Goal: Information Seeking & Learning: Learn about a topic

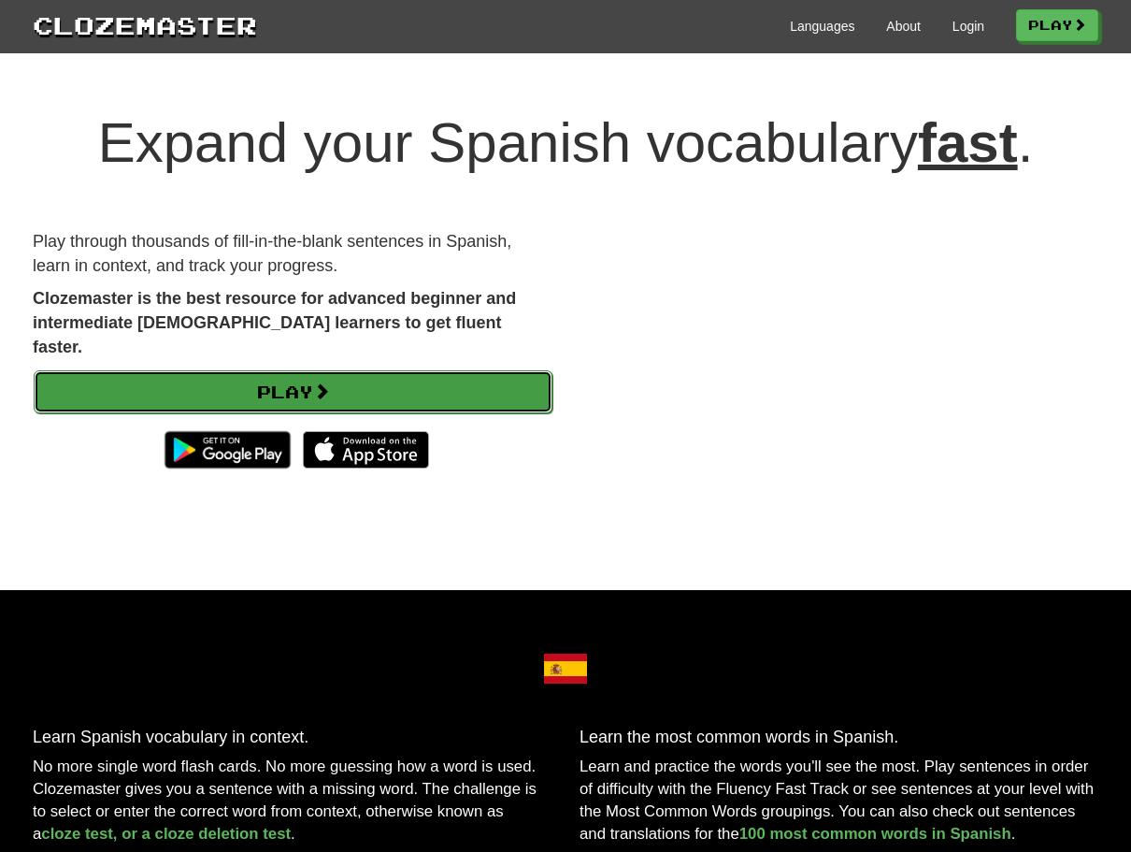
click at [284, 370] on link "Play" at bounding box center [293, 391] width 519 height 43
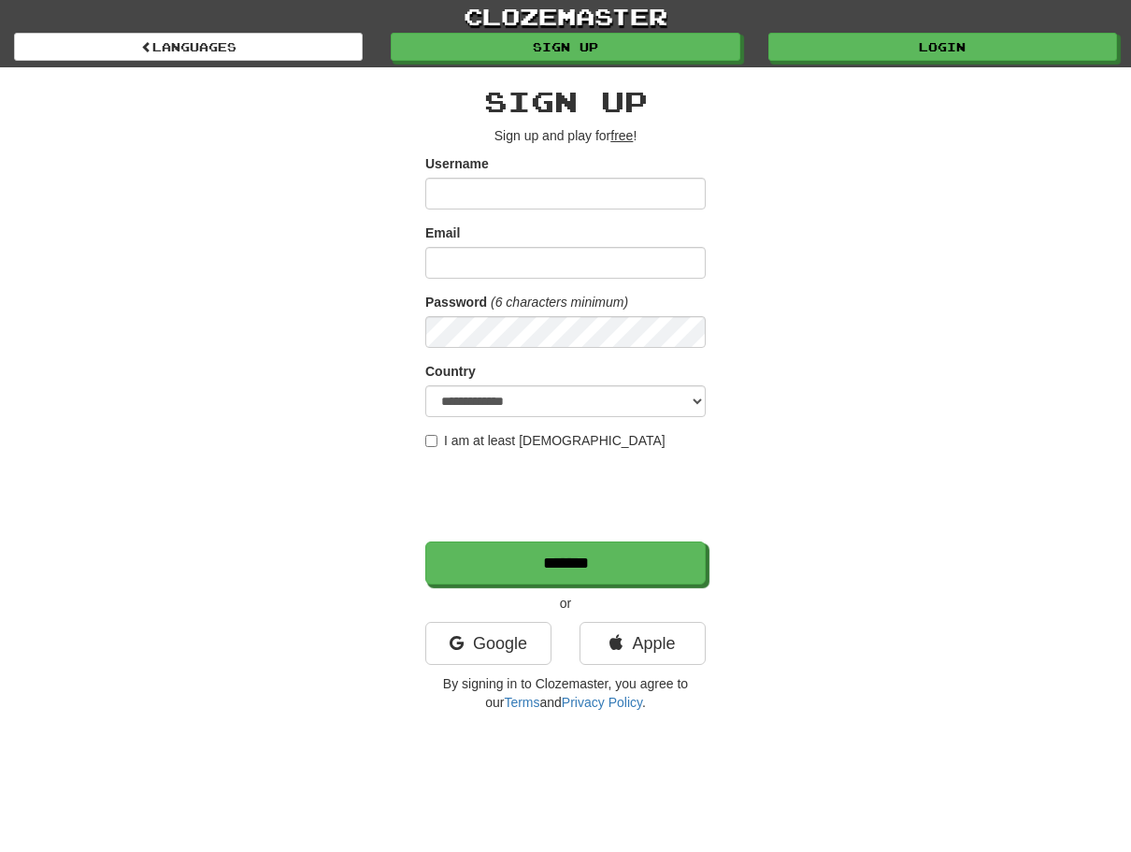
click at [448, 187] on input "Username" at bounding box center [565, 194] width 280 height 32
type input "*********"
type input "**********"
select select "**"
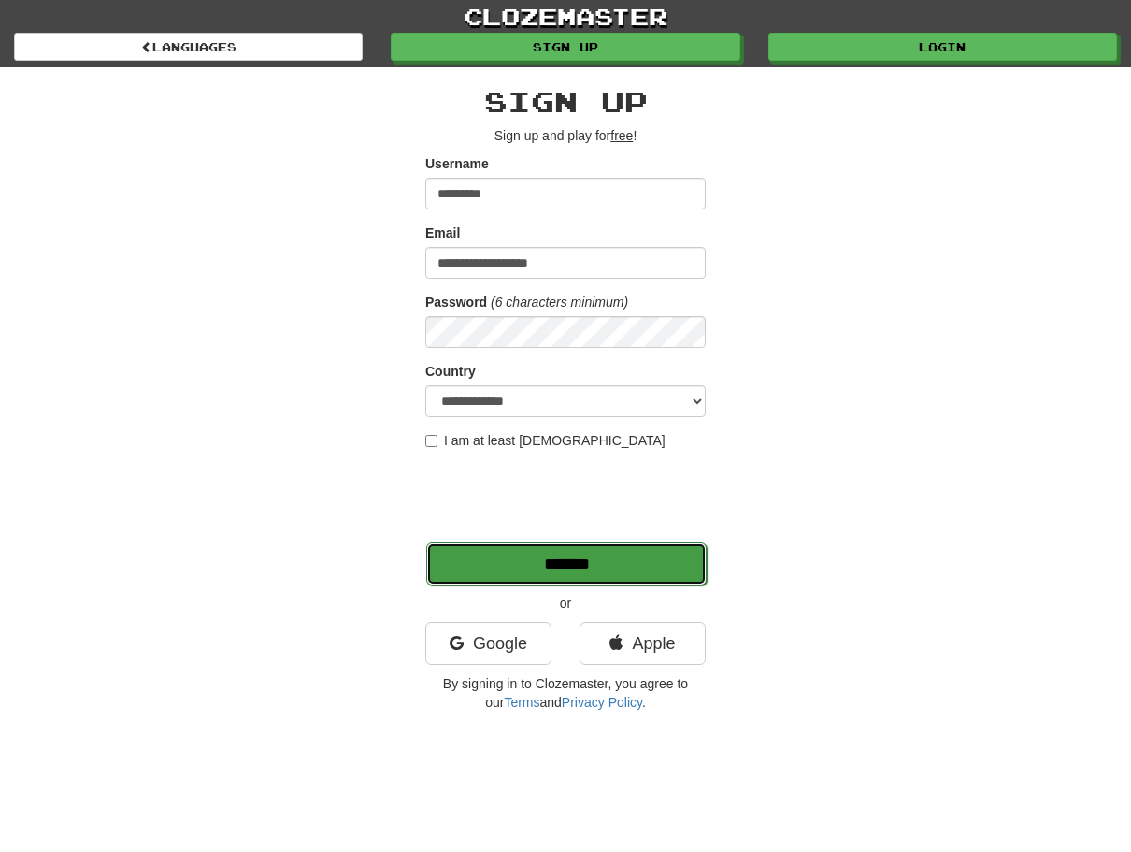
click at [561, 561] on input "*******" at bounding box center [566, 563] width 280 height 43
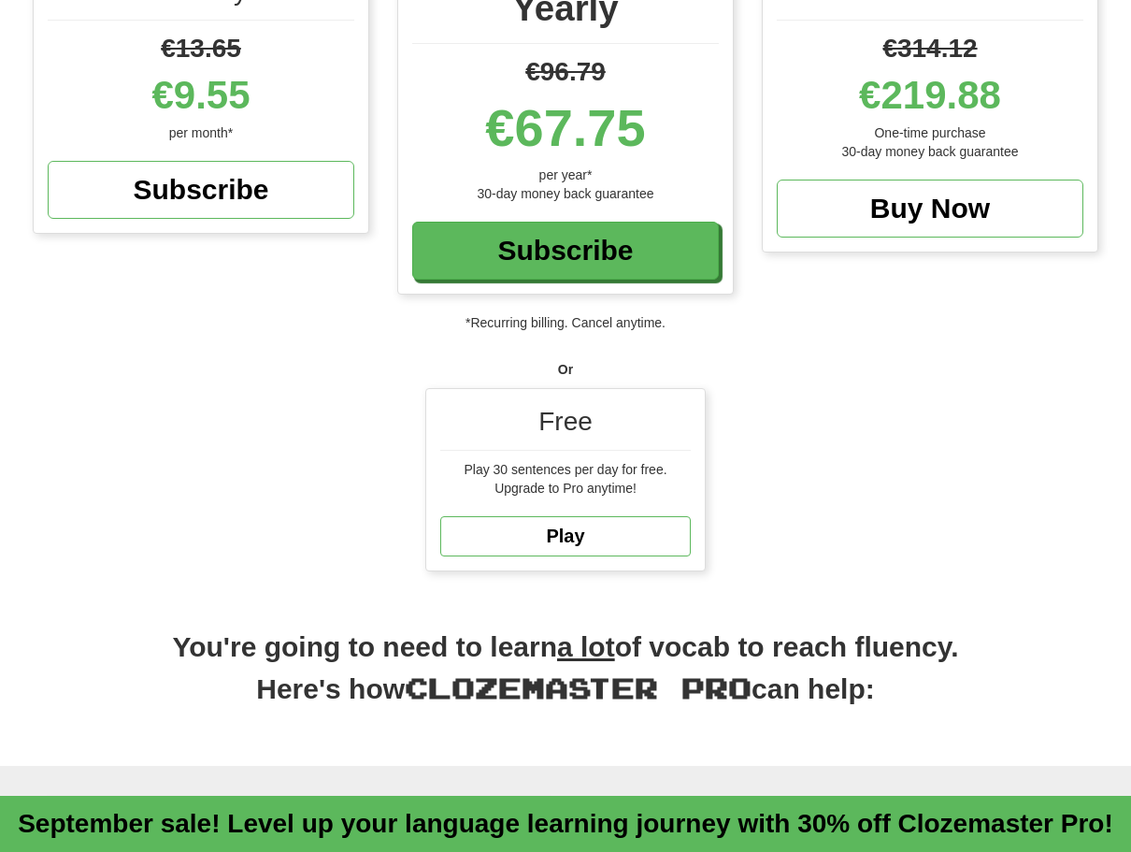
scroll to position [467, 0]
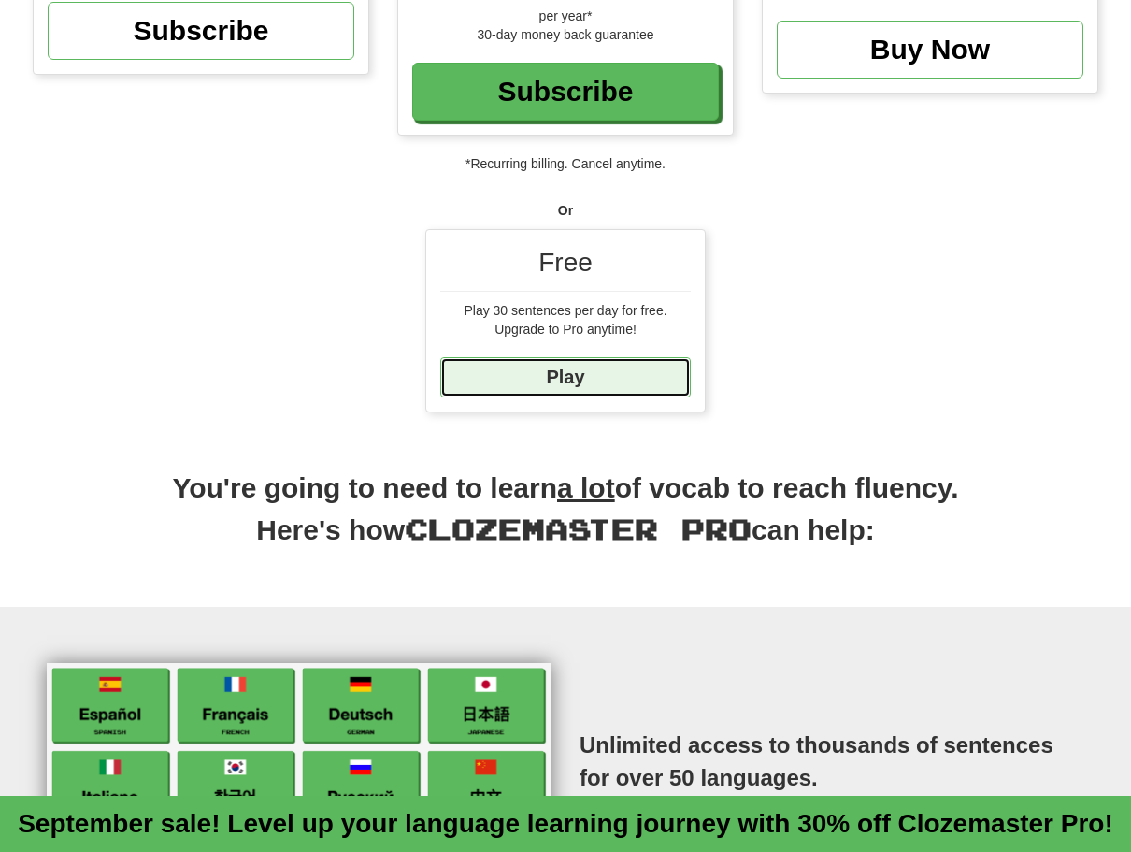
click at [560, 368] on link "Play" at bounding box center [565, 377] width 251 height 40
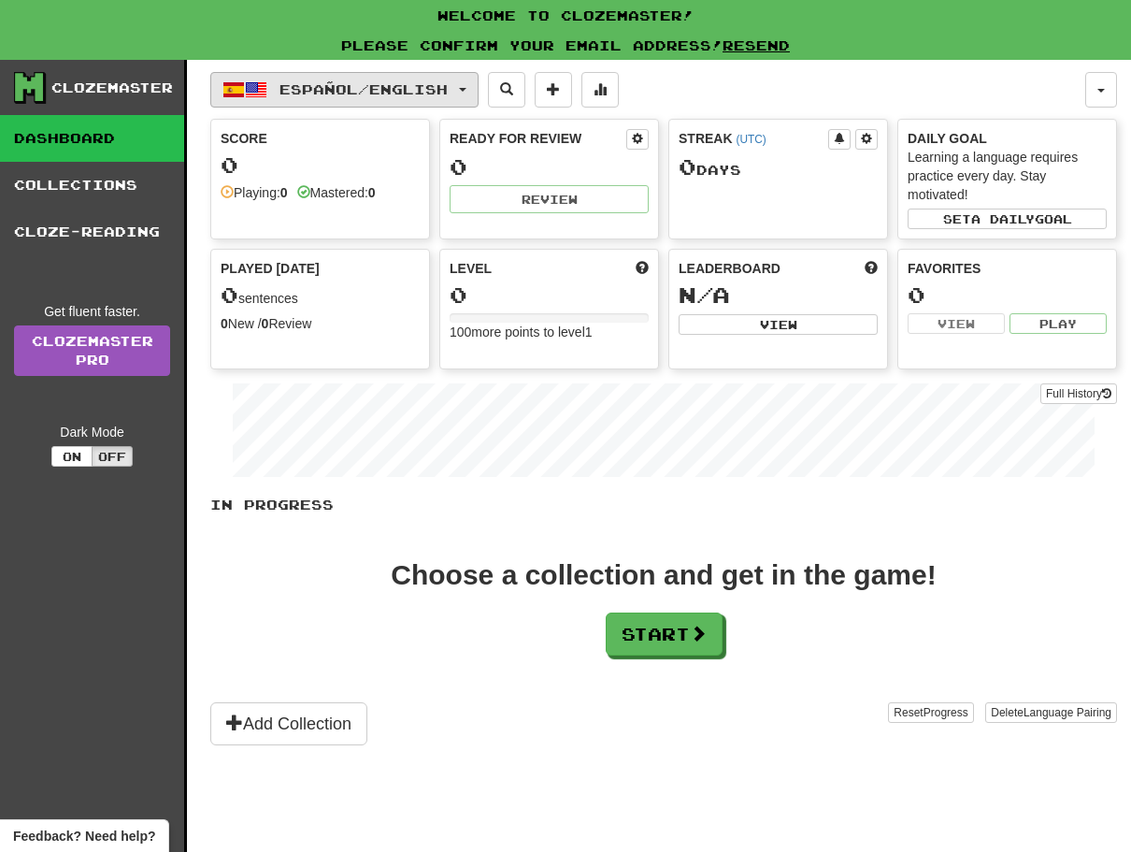
click at [466, 88] on span "button" at bounding box center [462, 90] width 7 height 4
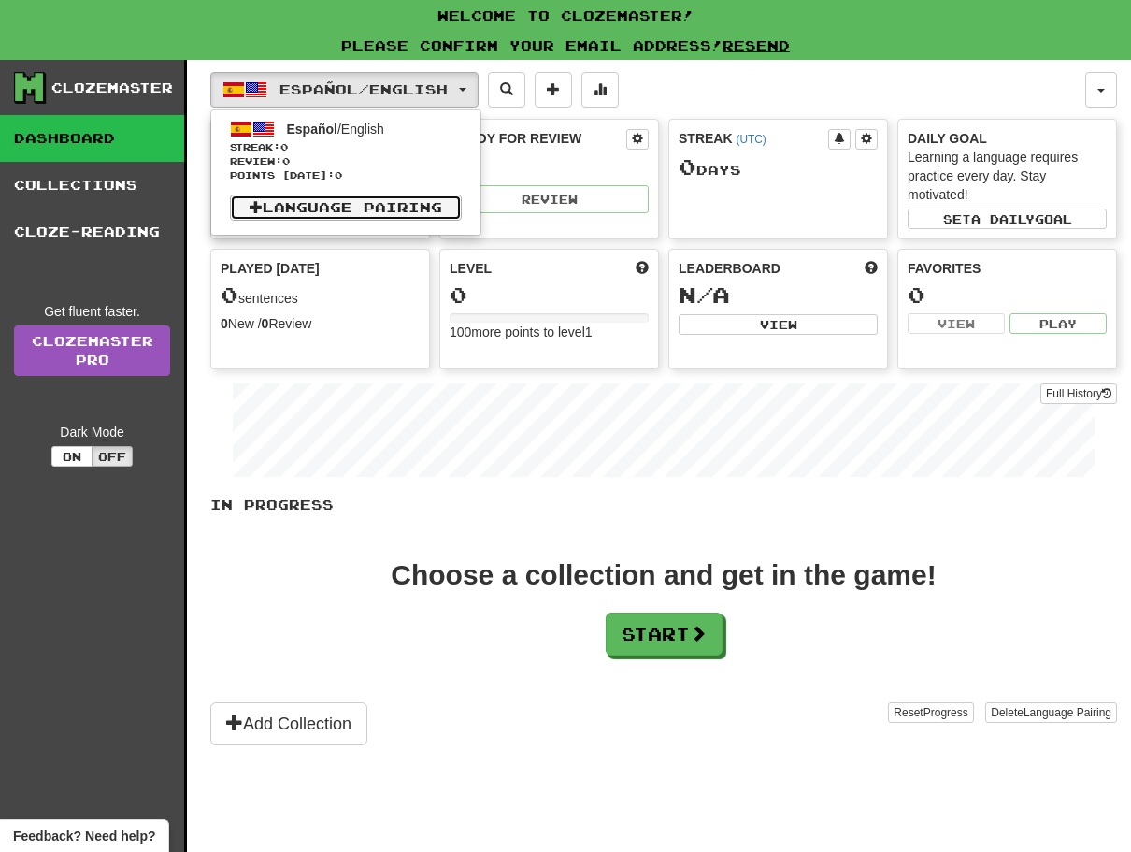
click at [301, 199] on link "Language Pairing" at bounding box center [346, 207] width 232 height 26
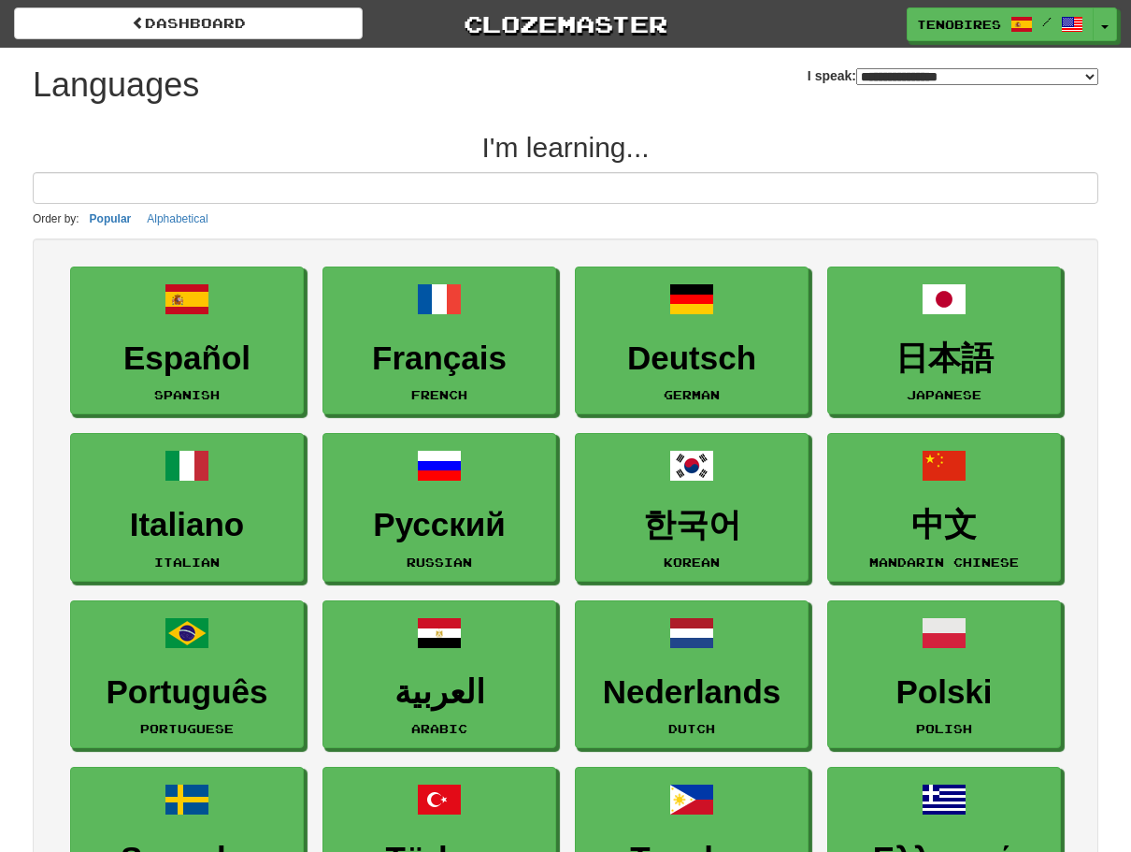
select select "*******"
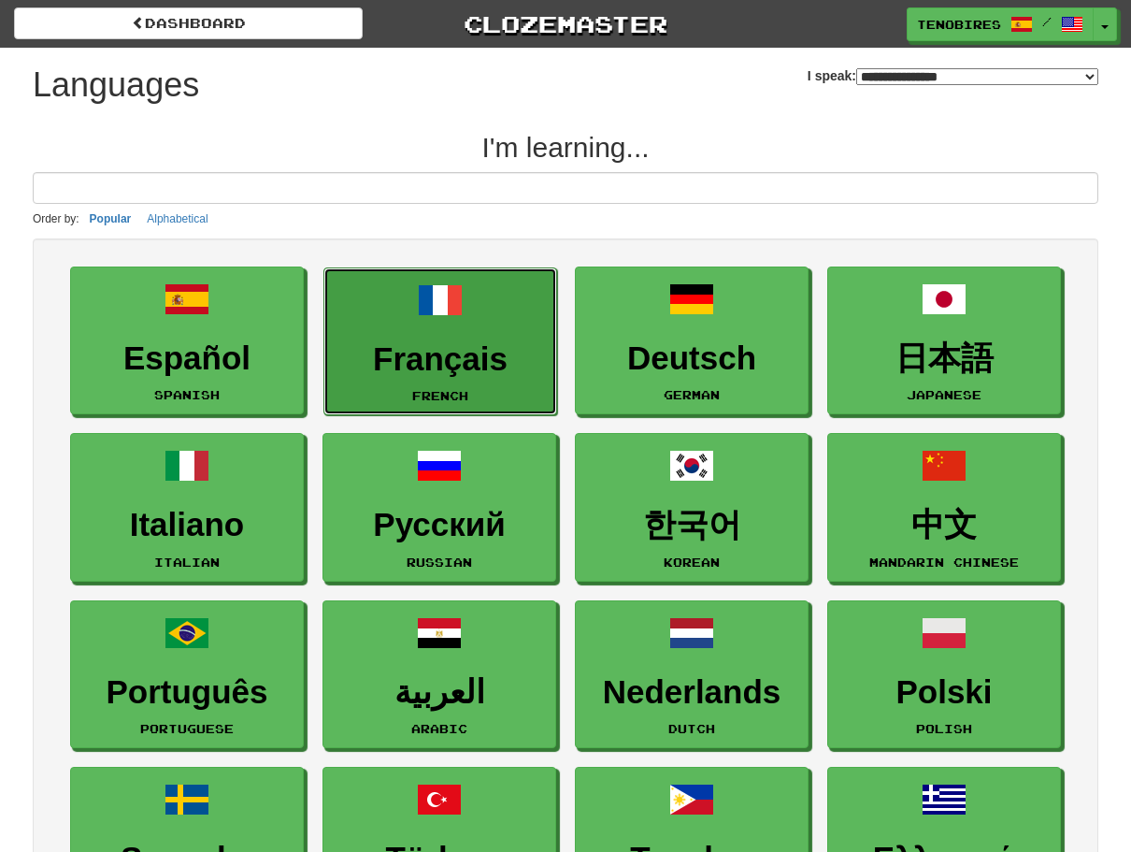
click at [443, 332] on link "Français French" at bounding box center [440, 341] width 234 height 149
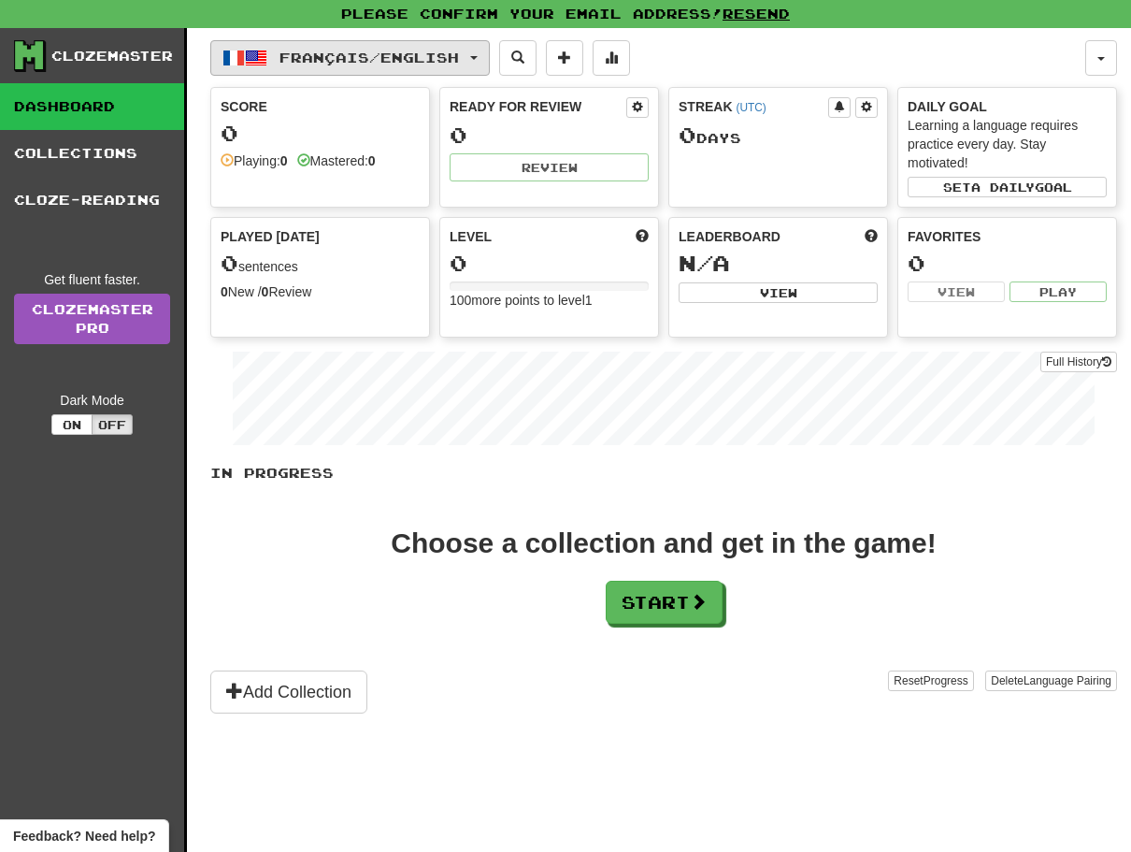
click at [486, 54] on button "Français / English" at bounding box center [349, 58] width 279 height 36
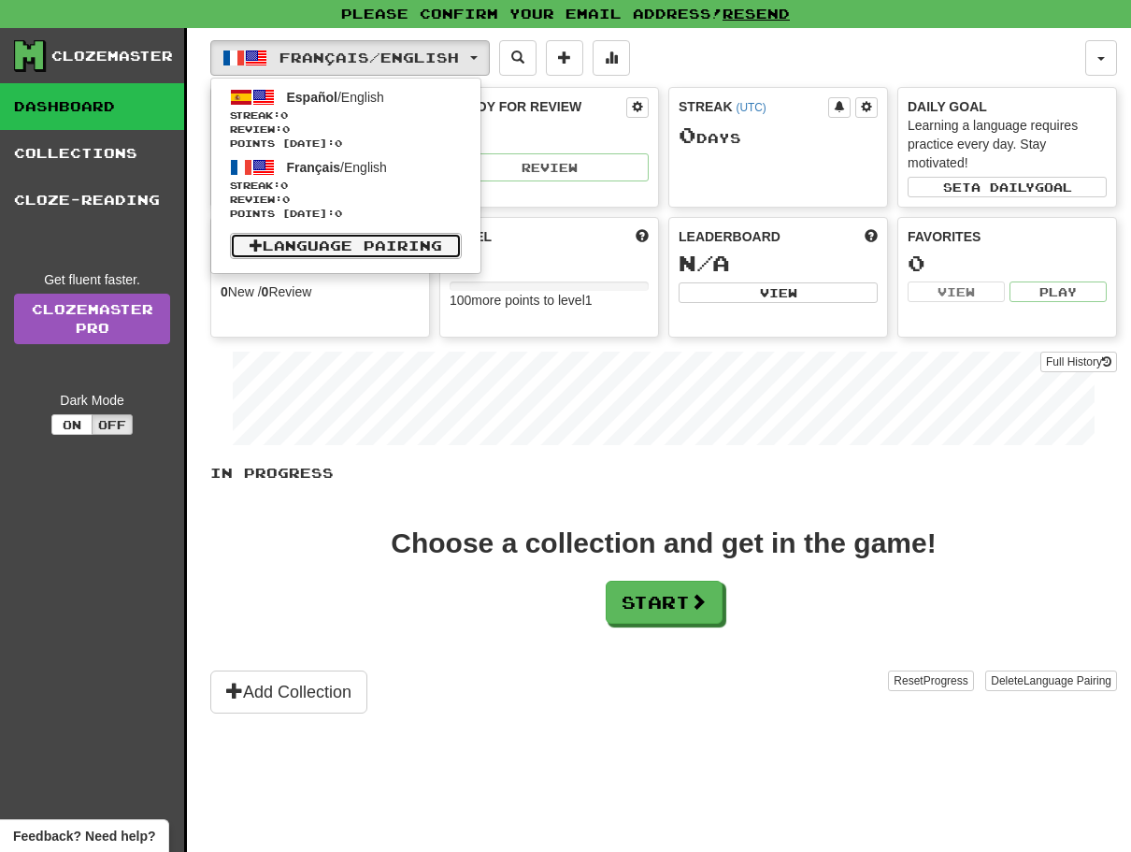
click at [348, 239] on link "Language Pairing" at bounding box center [346, 246] width 232 height 26
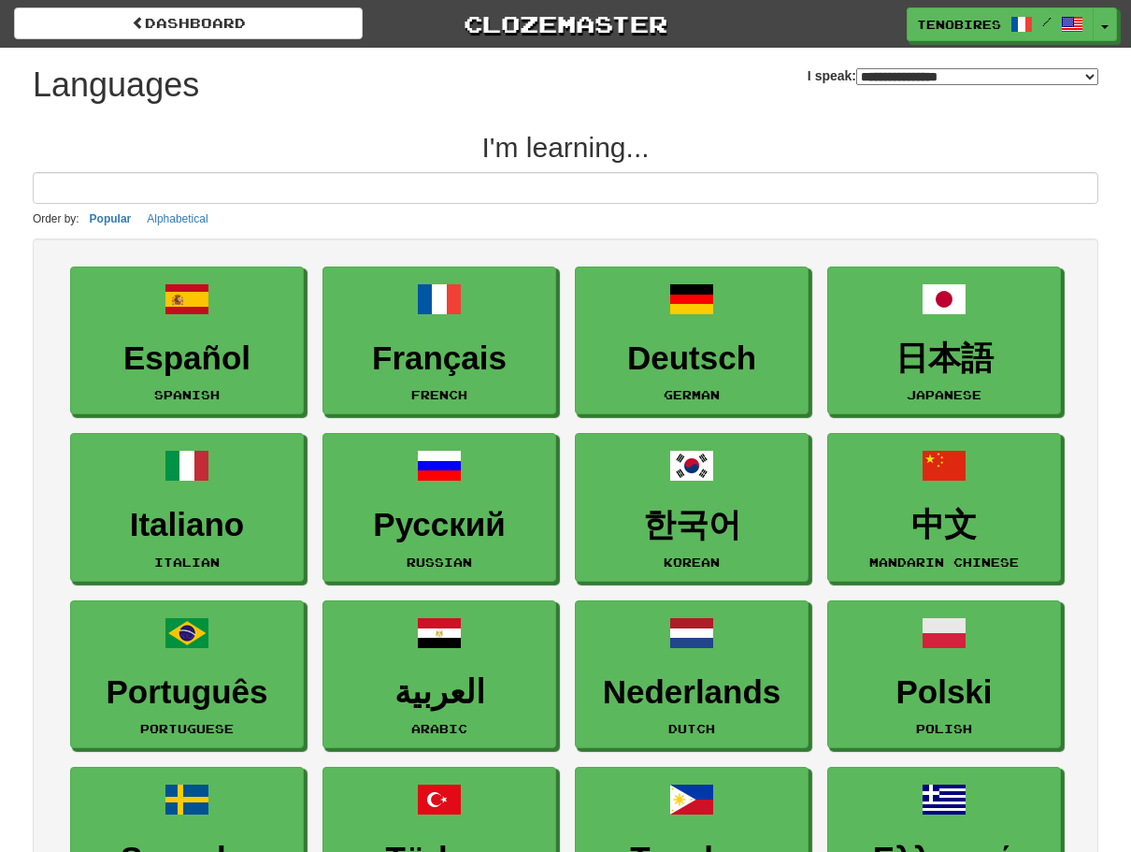
select select "*******"
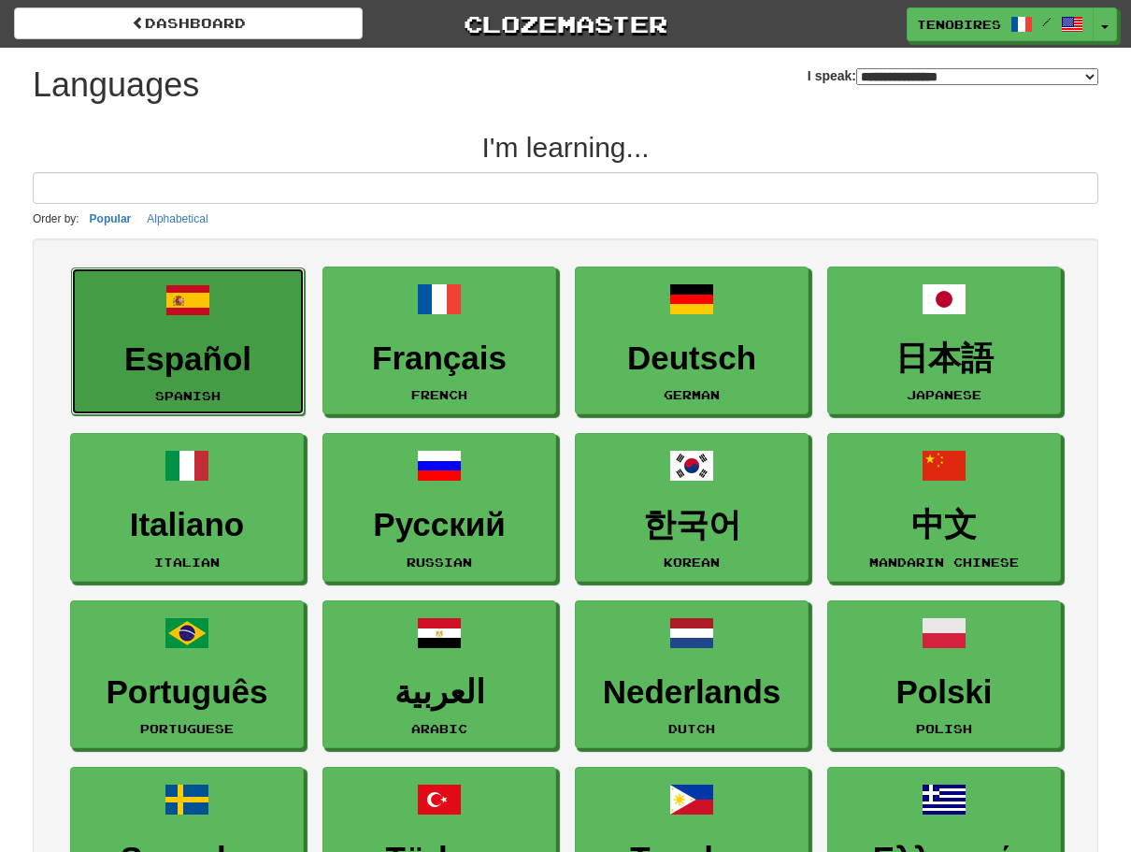
click at [193, 333] on link "Español Spanish" at bounding box center [188, 341] width 234 height 149
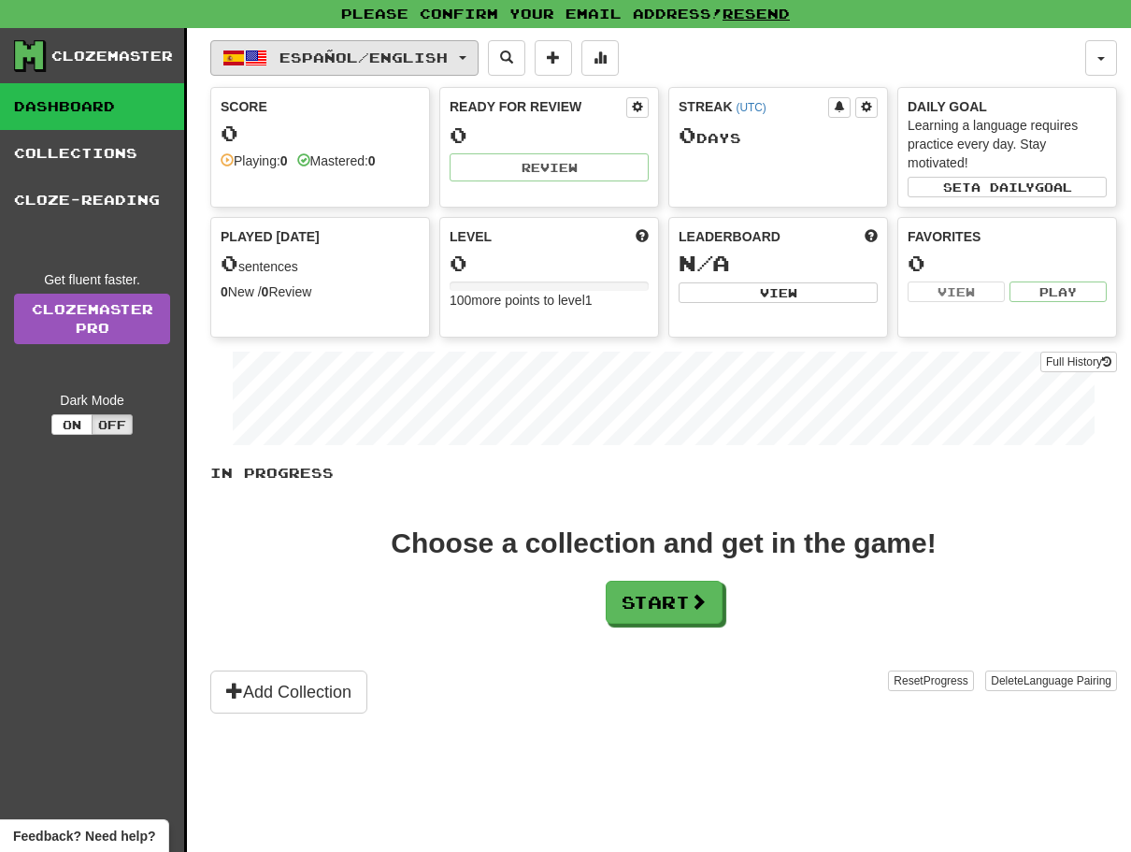
click at [477, 54] on button "Español / English" at bounding box center [344, 58] width 268 height 36
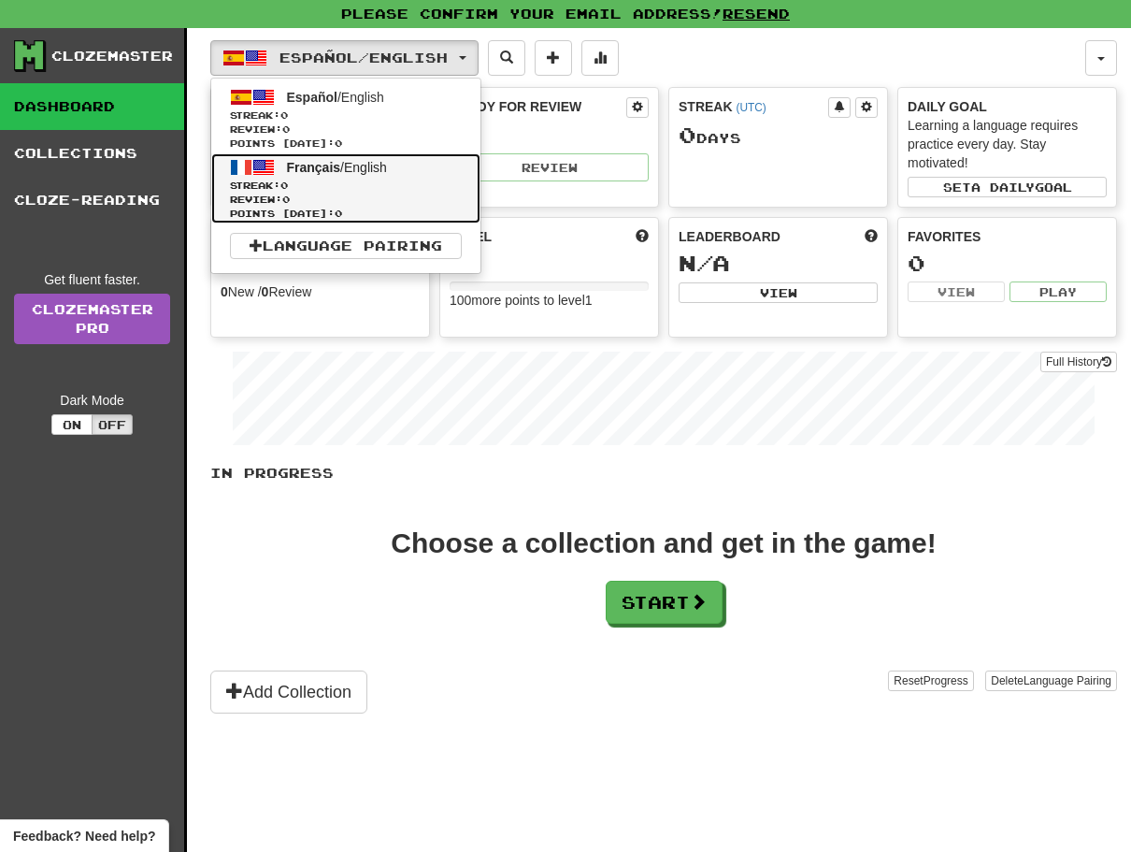
drag, startPoint x: 366, startPoint y: 179, endPoint x: 291, endPoint y: 179, distance: 75.7
click at [291, 179] on span "Streak: 0" at bounding box center [346, 186] width 232 height 14
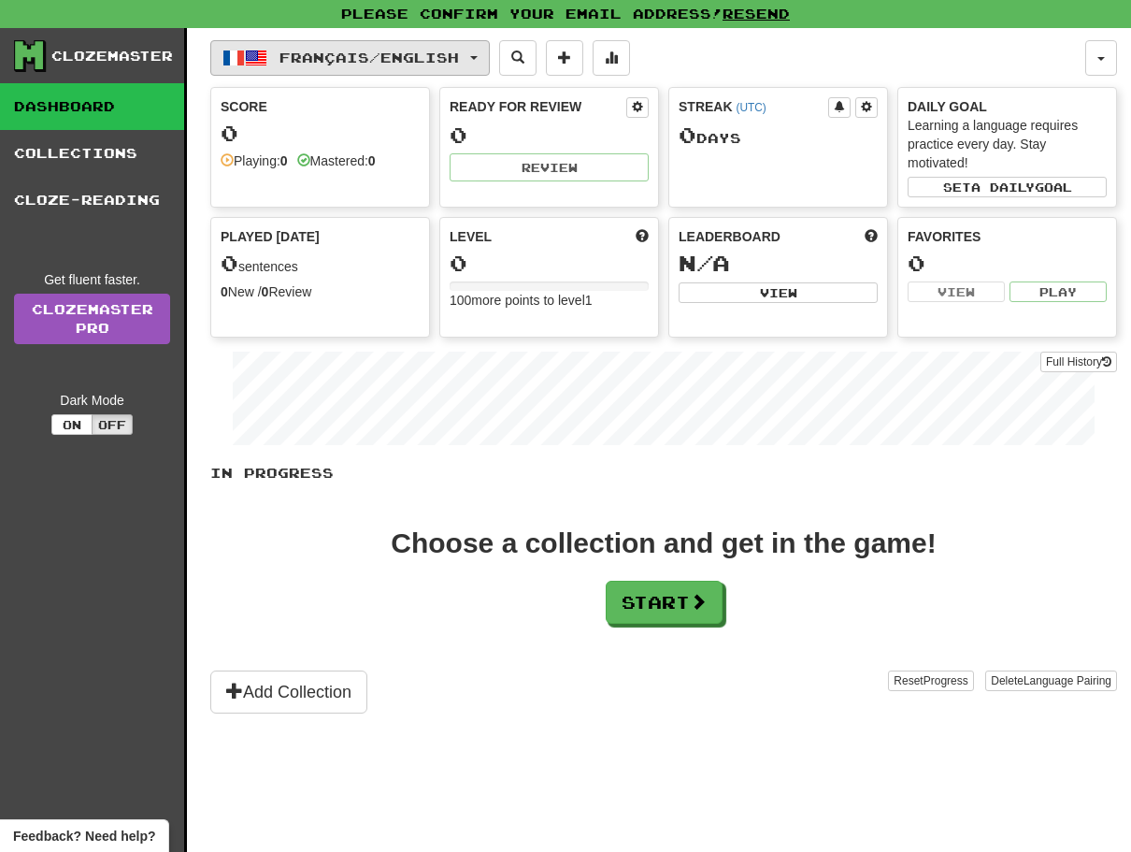
click at [490, 54] on button "Français / English" at bounding box center [349, 58] width 279 height 36
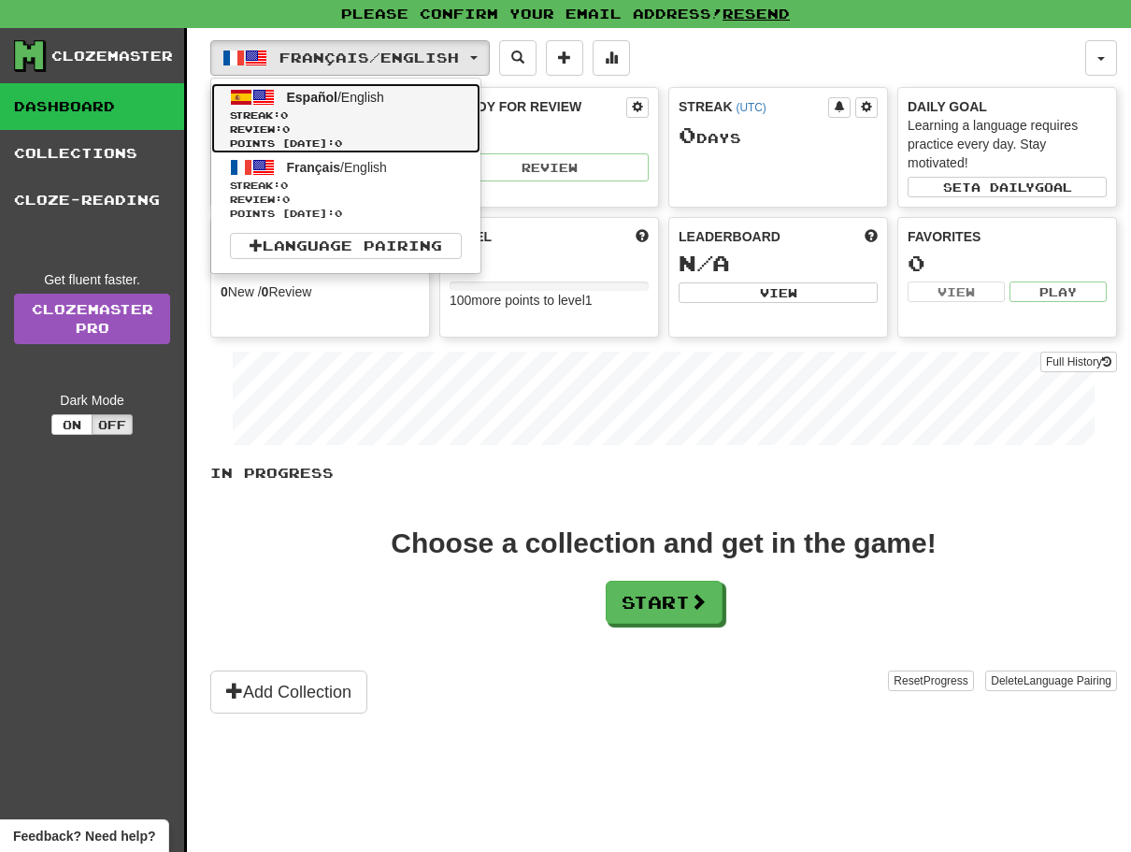
click at [301, 106] on link "Español / English Streak: 0 Review: 0 Points today: 0" at bounding box center [345, 118] width 269 height 70
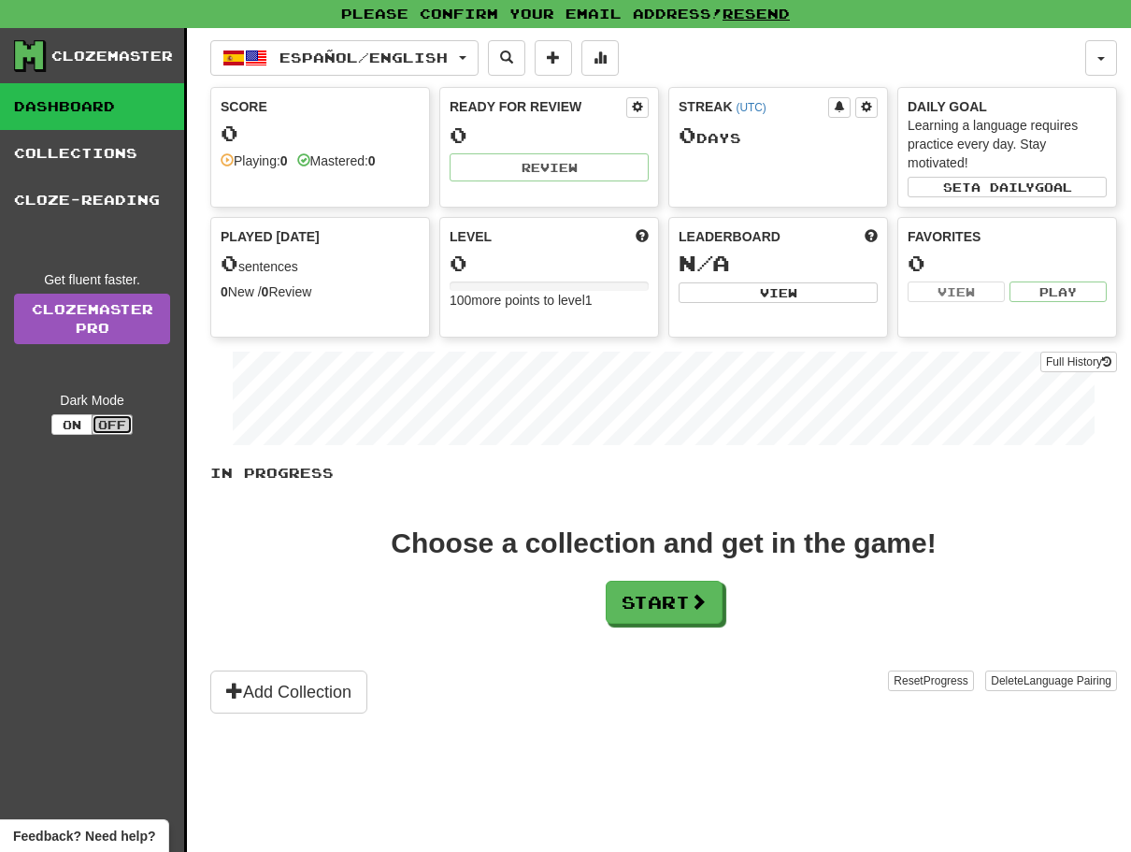
click at [106, 418] on button "Off" at bounding box center [112, 424] width 41 height 21
click at [1000, 183] on span "a daily" at bounding box center [1003, 186] width 64 height 13
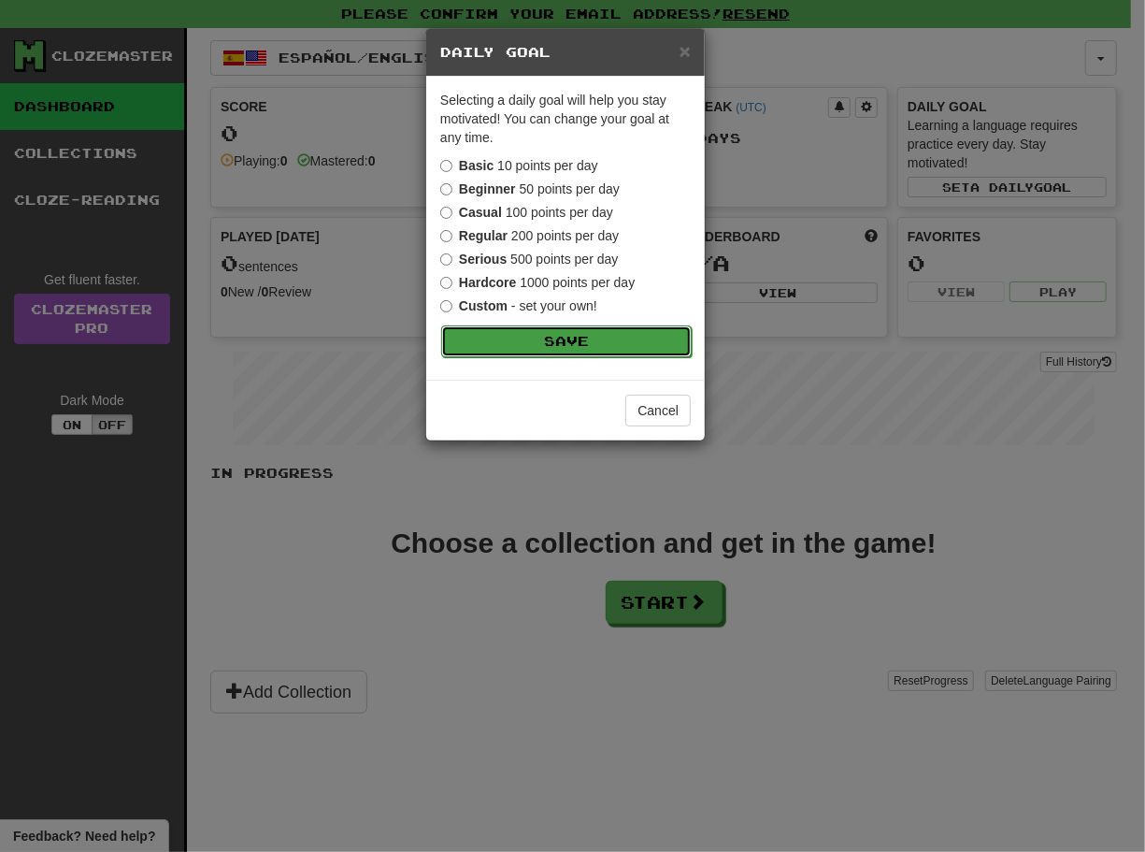
click at [541, 337] on button "Save" at bounding box center [566, 341] width 251 height 32
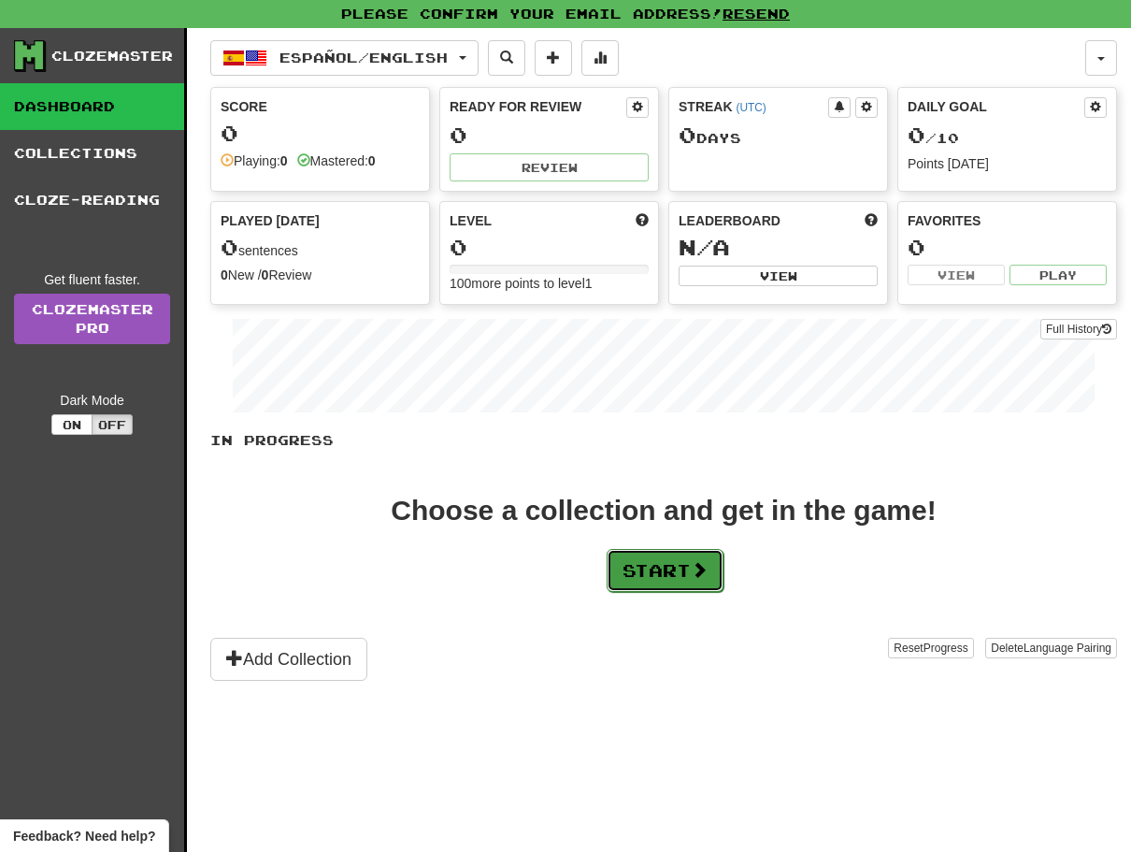
click at [640, 566] on button "Start" at bounding box center [665, 570] width 117 height 43
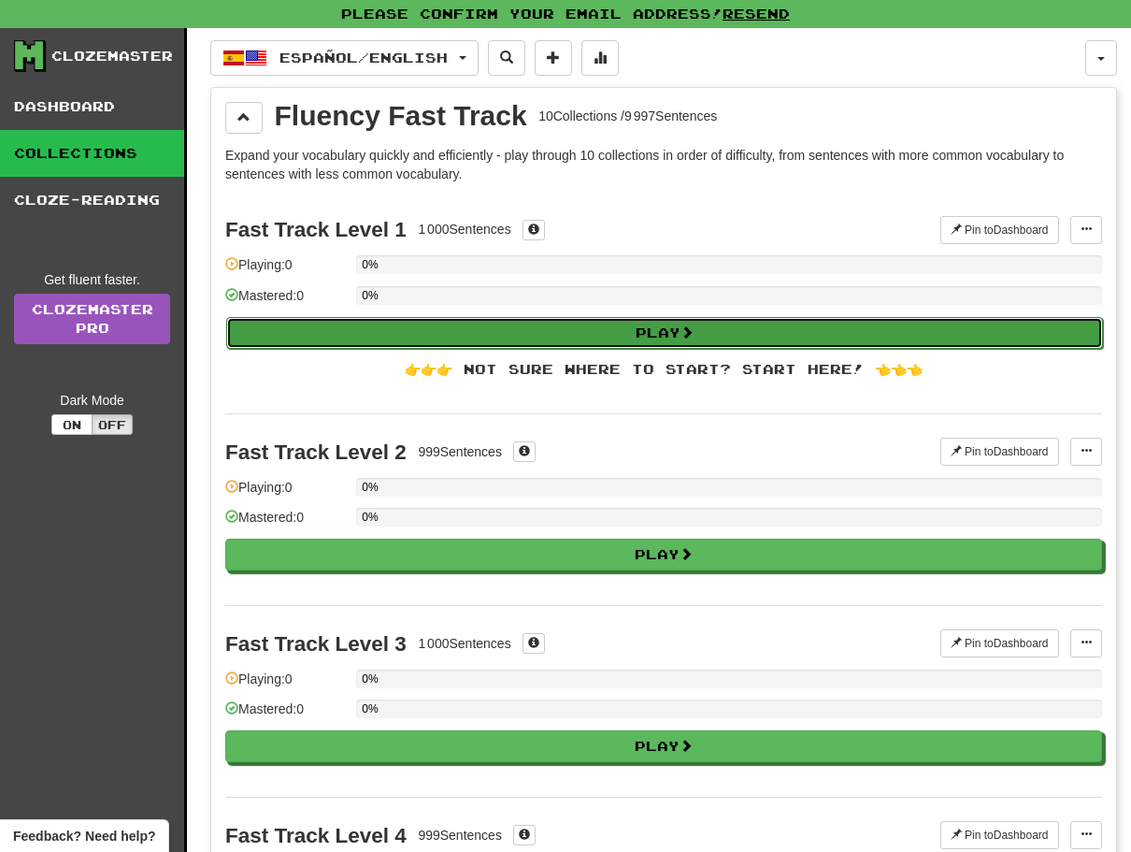
click at [660, 325] on button "Play" at bounding box center [664, 333] width 877 height 32
select select "**"
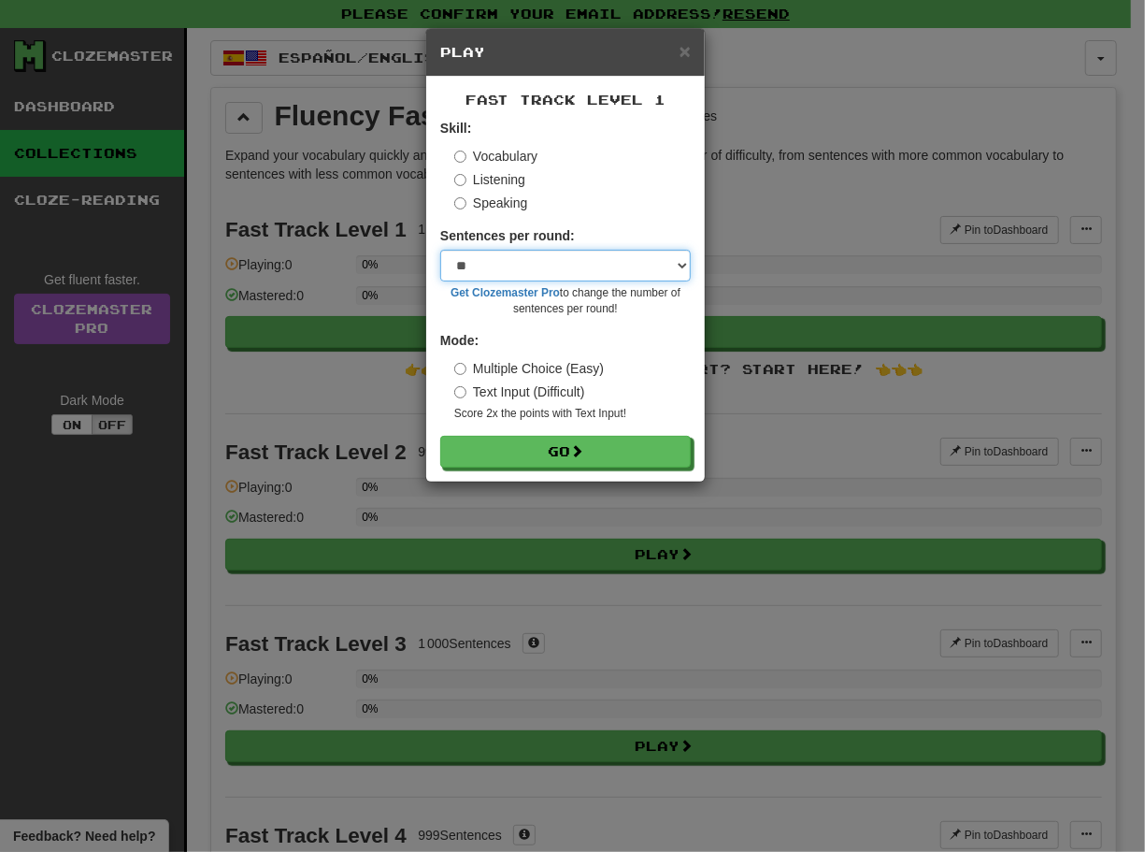
click at [684, 265] on select "* ** ** ** ** ** *** ********" at bounding box center [565, 266] width 251 height 32
click at [440, 250] on select "* ** ** ** ** ** *** ********" at bounding box center [565, 266] width 251 height 32
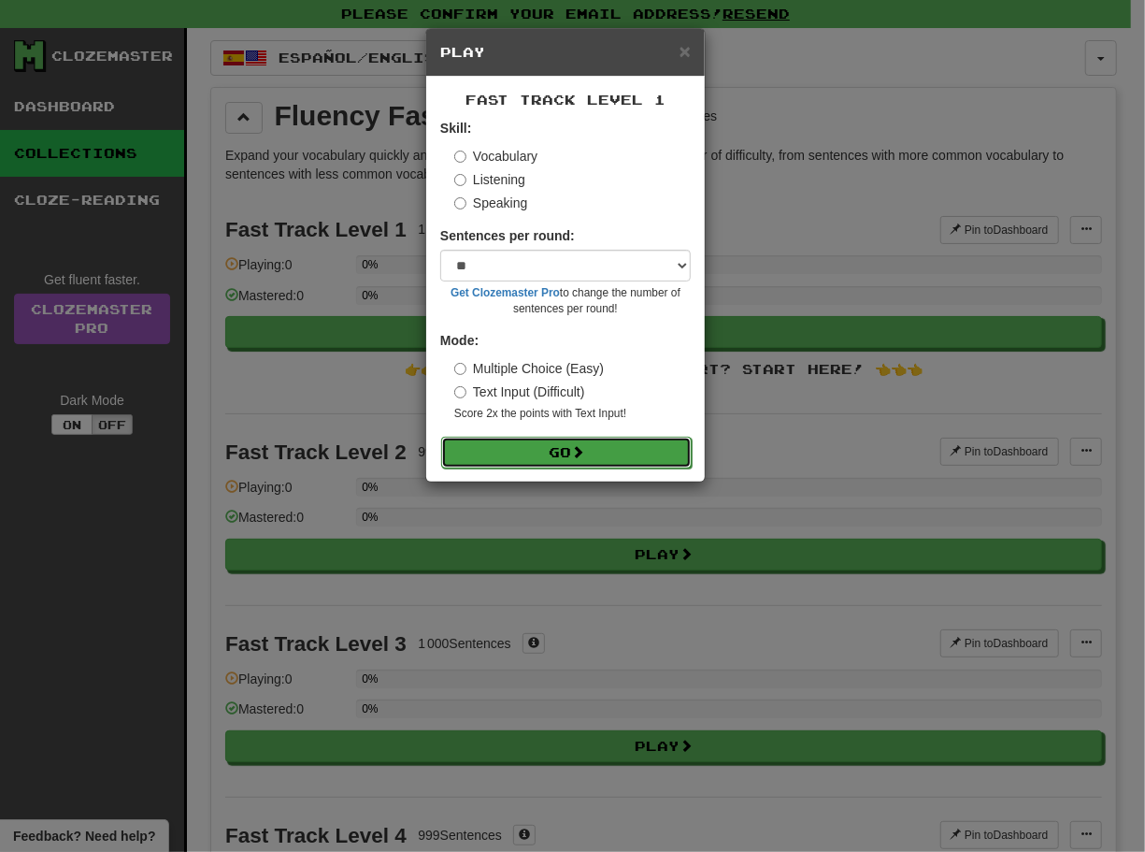
click at [555, 454] on button "Go" at bounding box center [566, 453] width 251 height 32
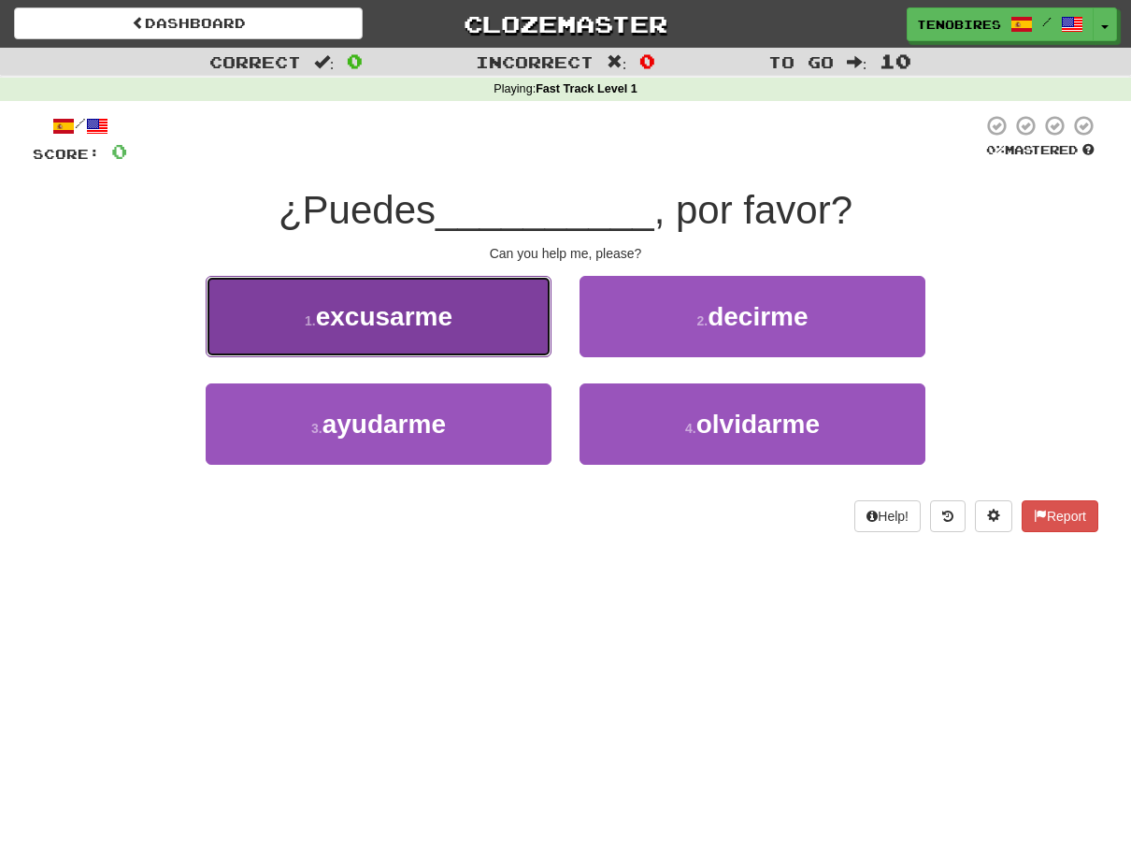
click at [383, 310] on span "excusarme" at bounding box center [384, 316] width 136 height 29
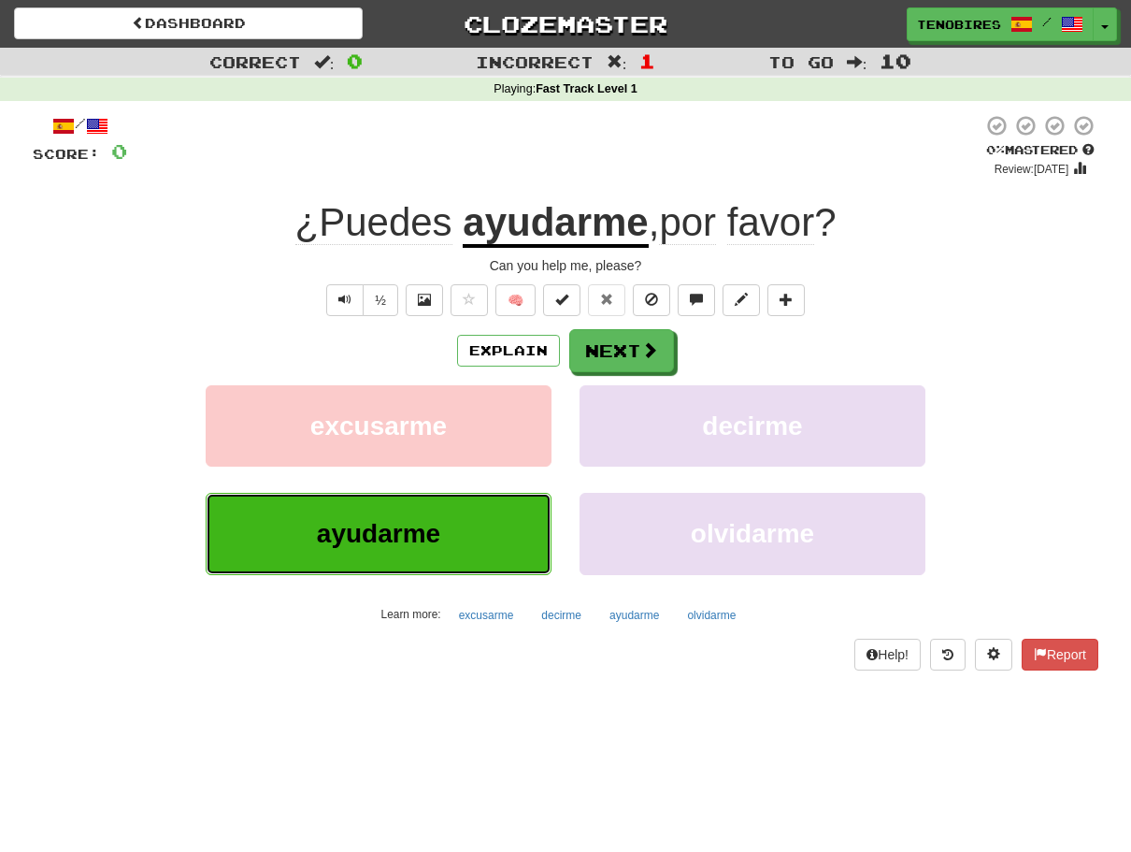
click at [379, 535] on span "ayudarme" at bounding box center [378, 533] width 123 height 29
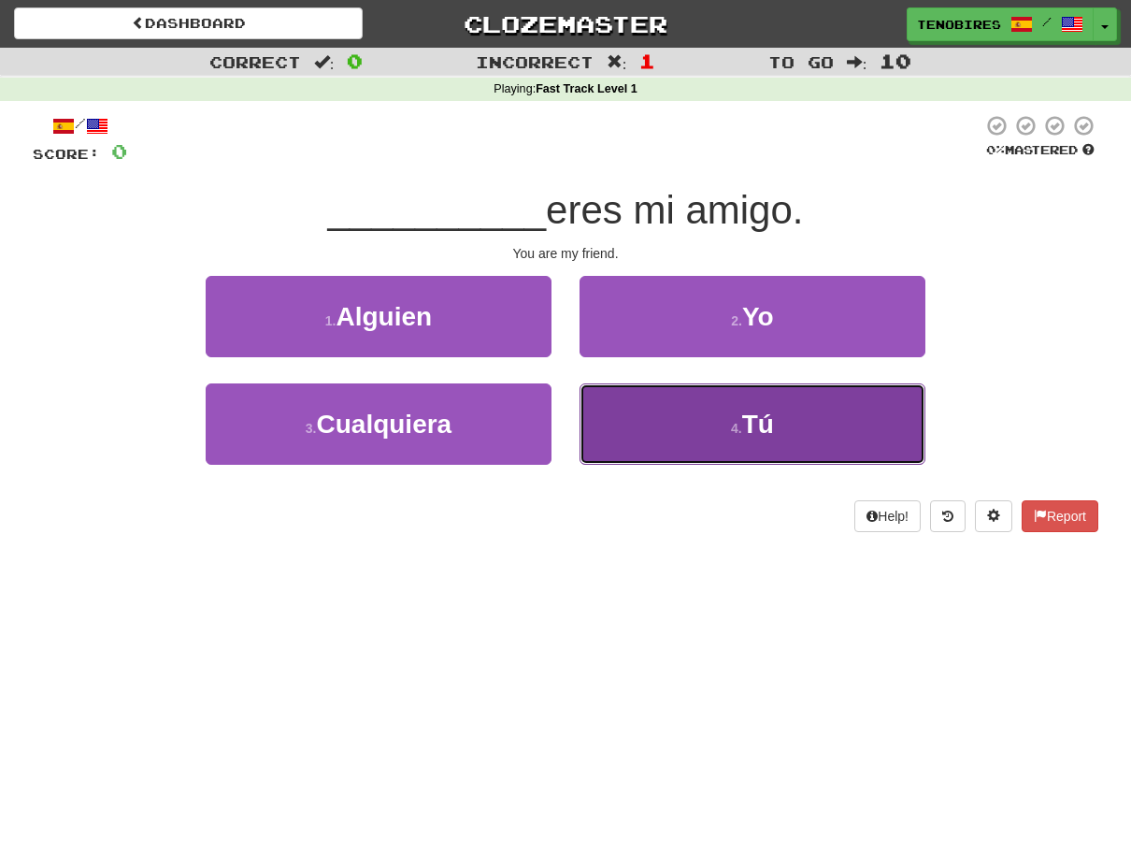
click at [759, 417] on span "Tú" at bounding box center [758, 423] width 32 height 29
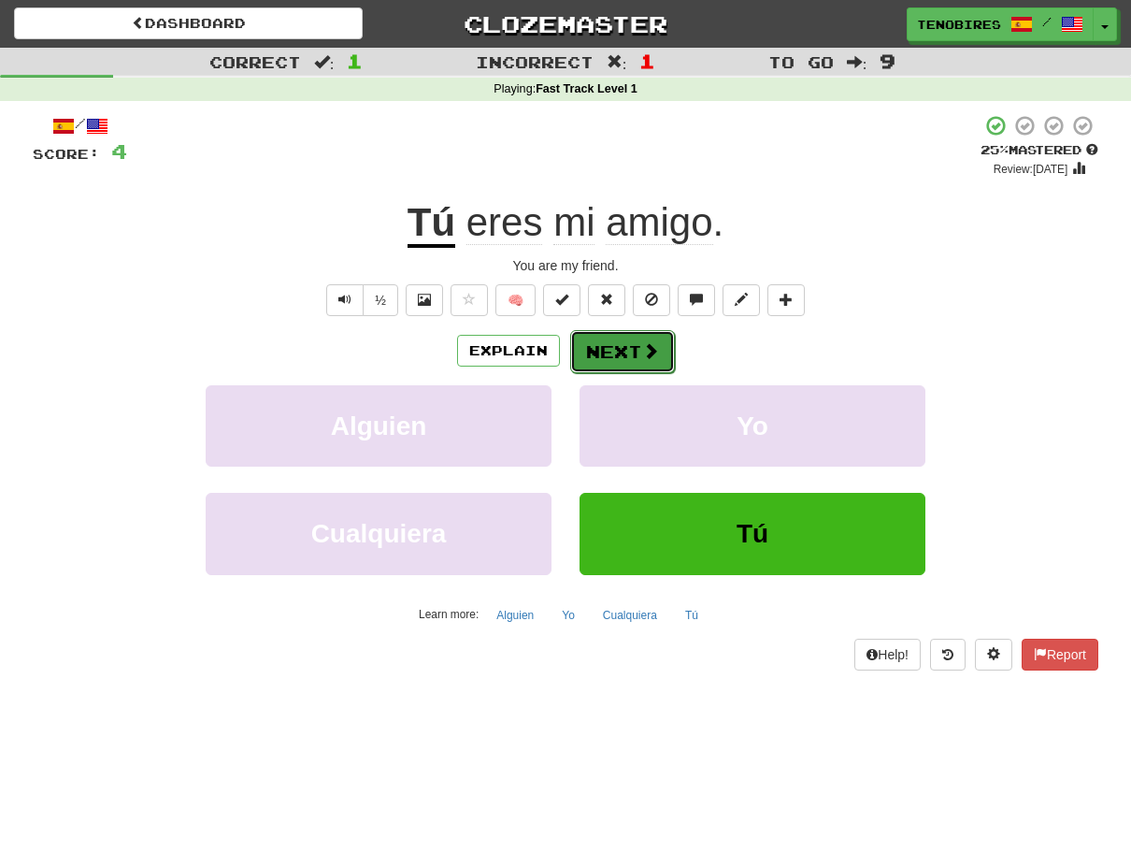
click at [623, 350] on button "Next" at bounding box center [622, 351] width 105 height 43
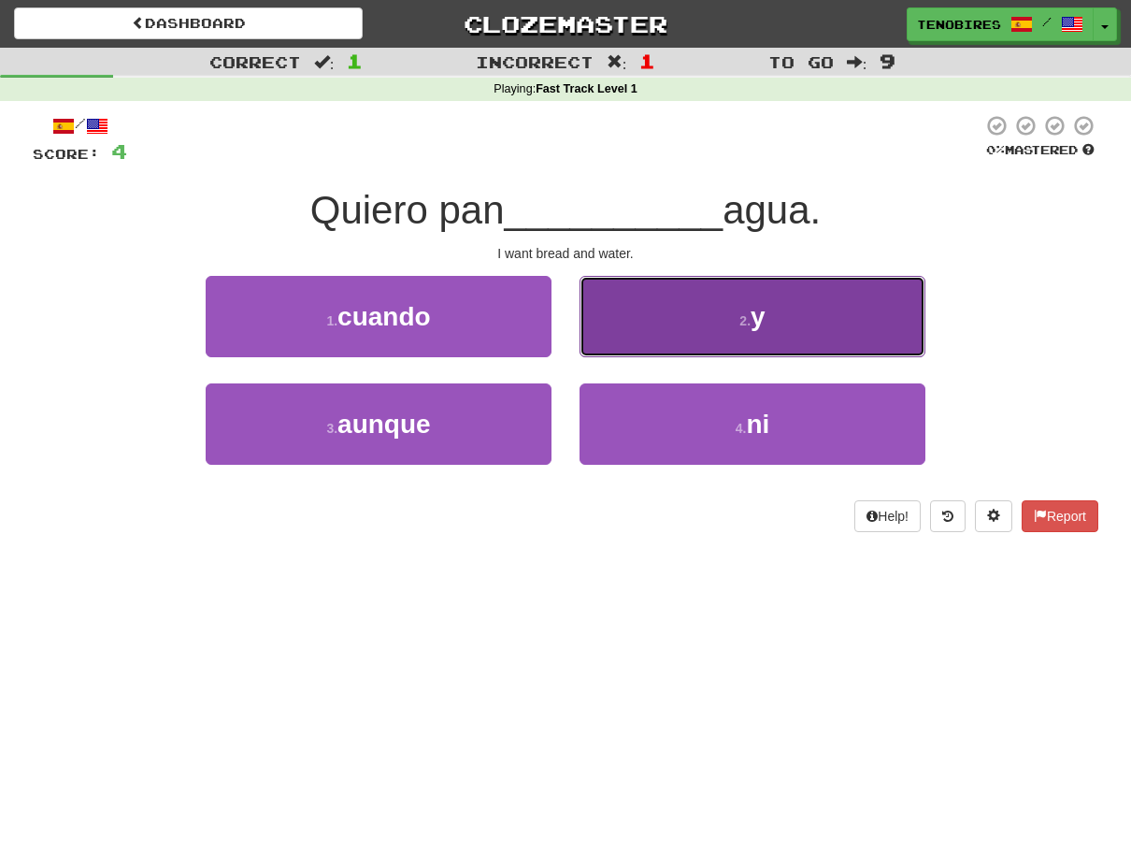
click at [718, 327] on button "2 . y" at bounding box center [753, 316] width 346 height 81
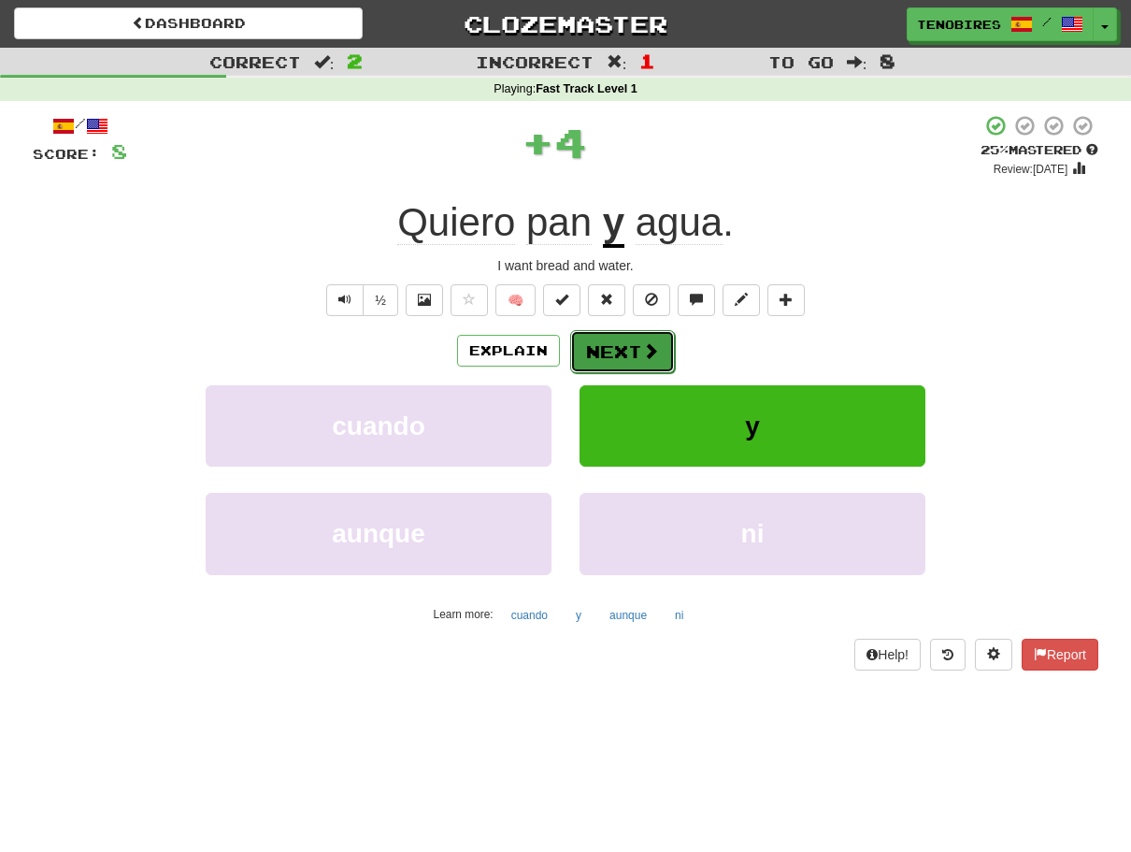
click at [617, 340] on button "Next" at bounding box center [622, 351] width 105 height 43
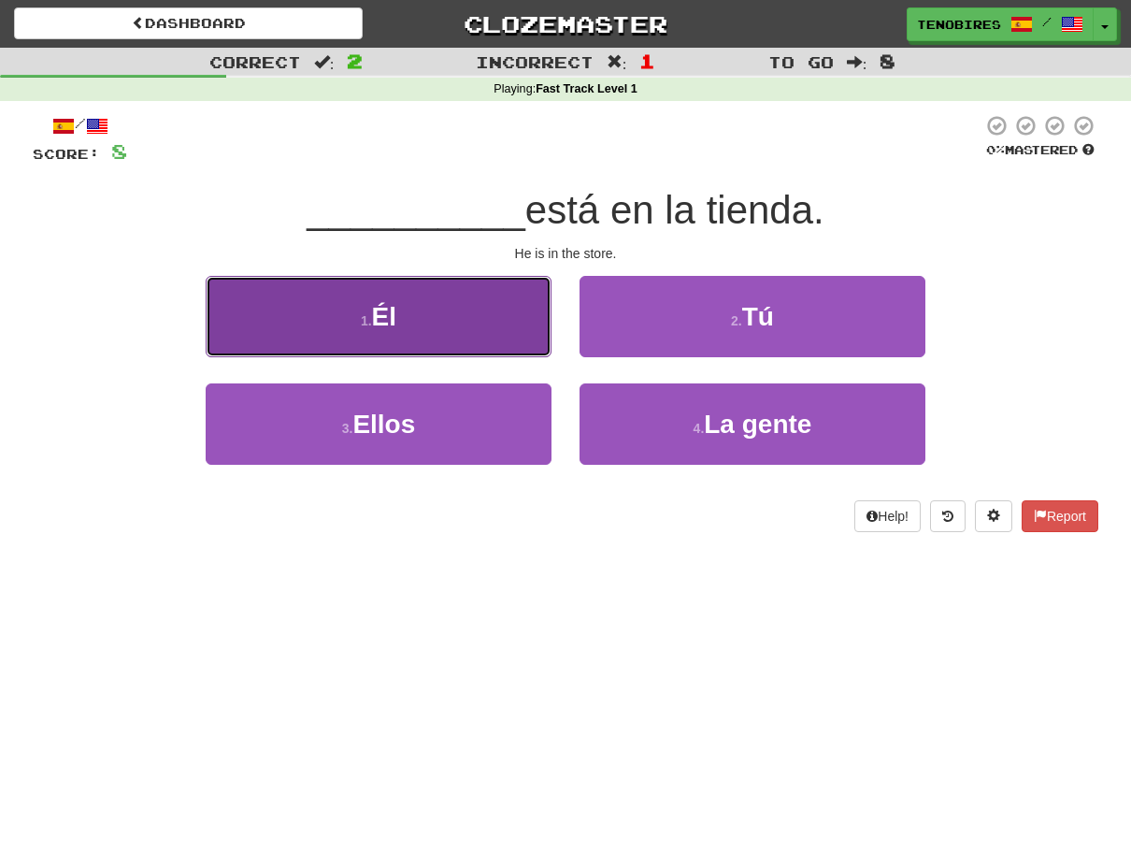
click at [382, 323] on span "Él" at bounding box center [384, 316] width 24 height 29
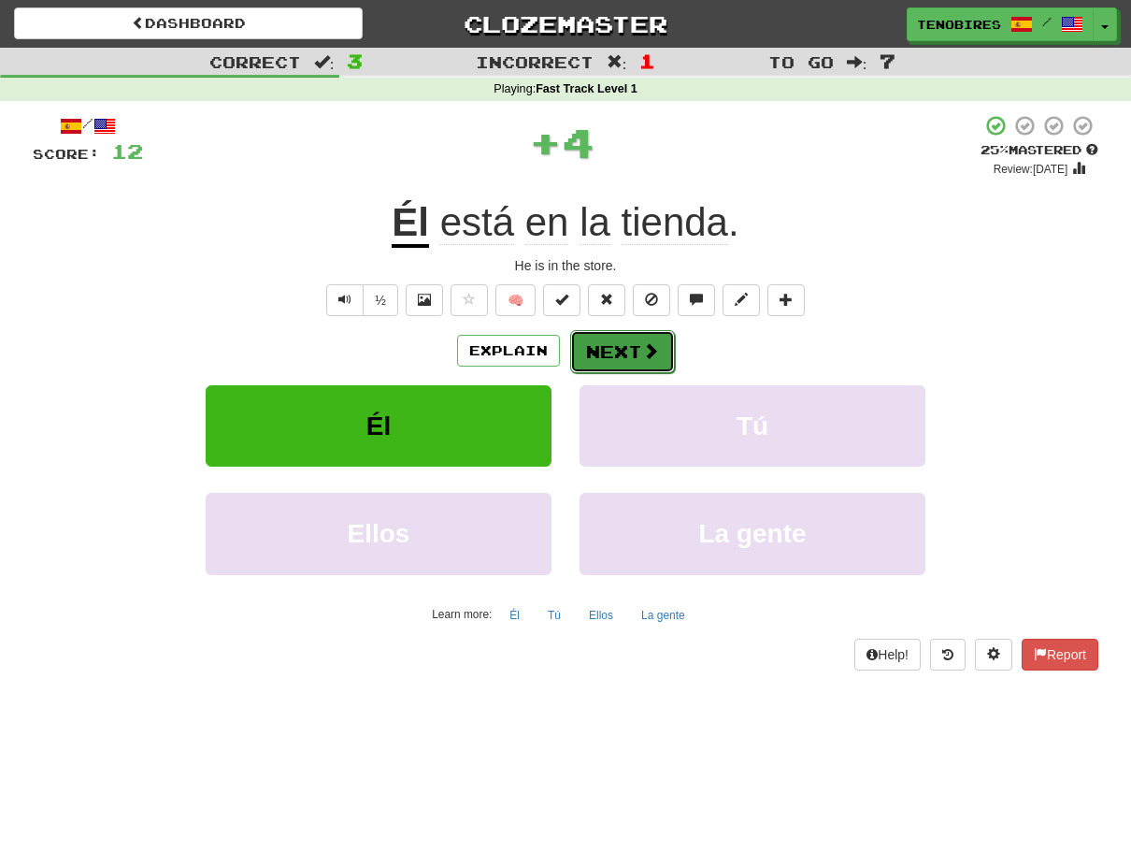
click at [620, 342] on button "Next" at bounding box center [622, 351] width 105 height 43
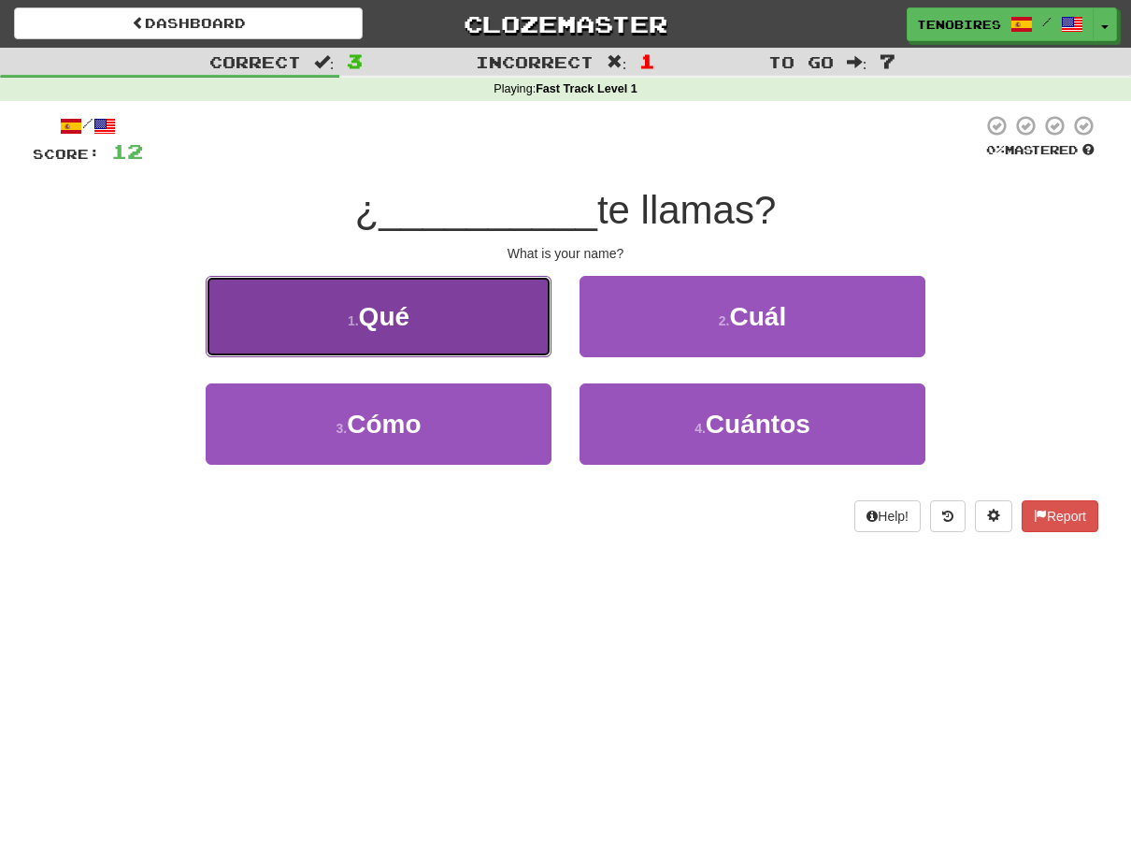
click at [367, 316] on span "Qué" at bounding box center [384, 316] width 50 height 29
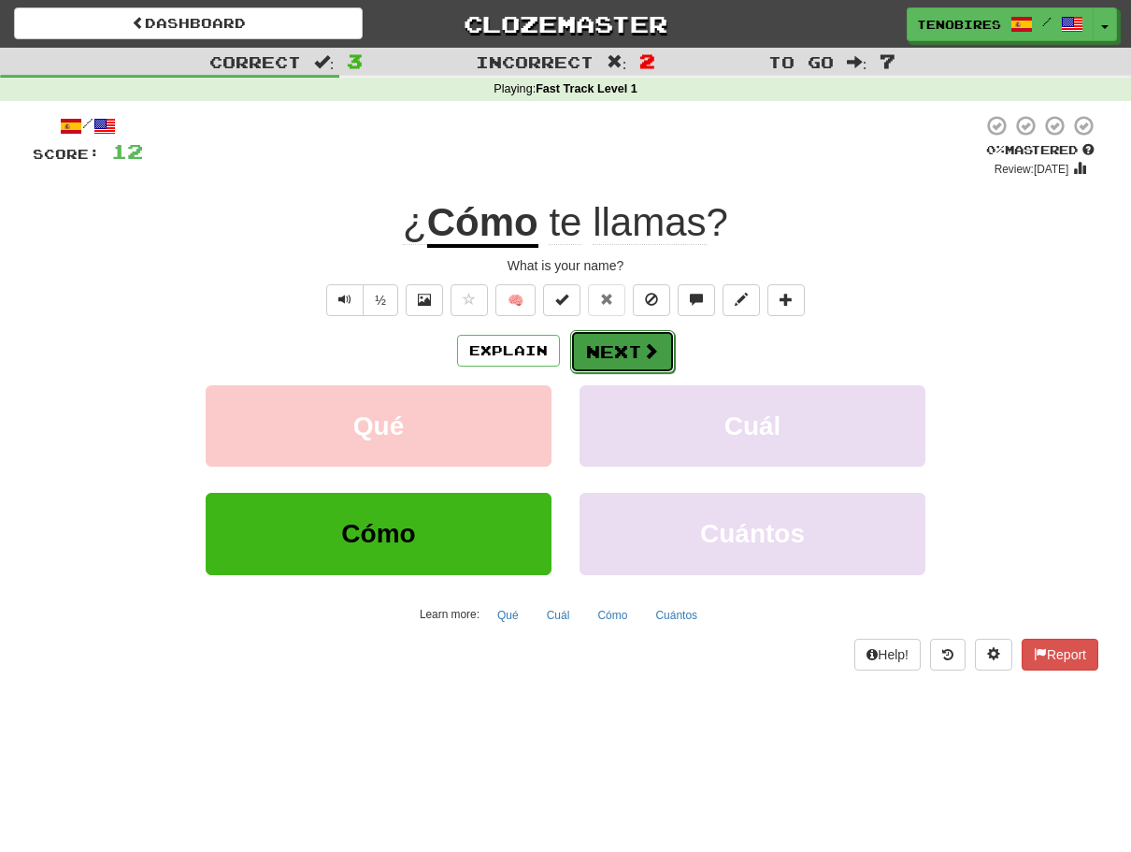
click at [613, 351] on button "Next" at bounding box center [622, 351] width 105 height 43
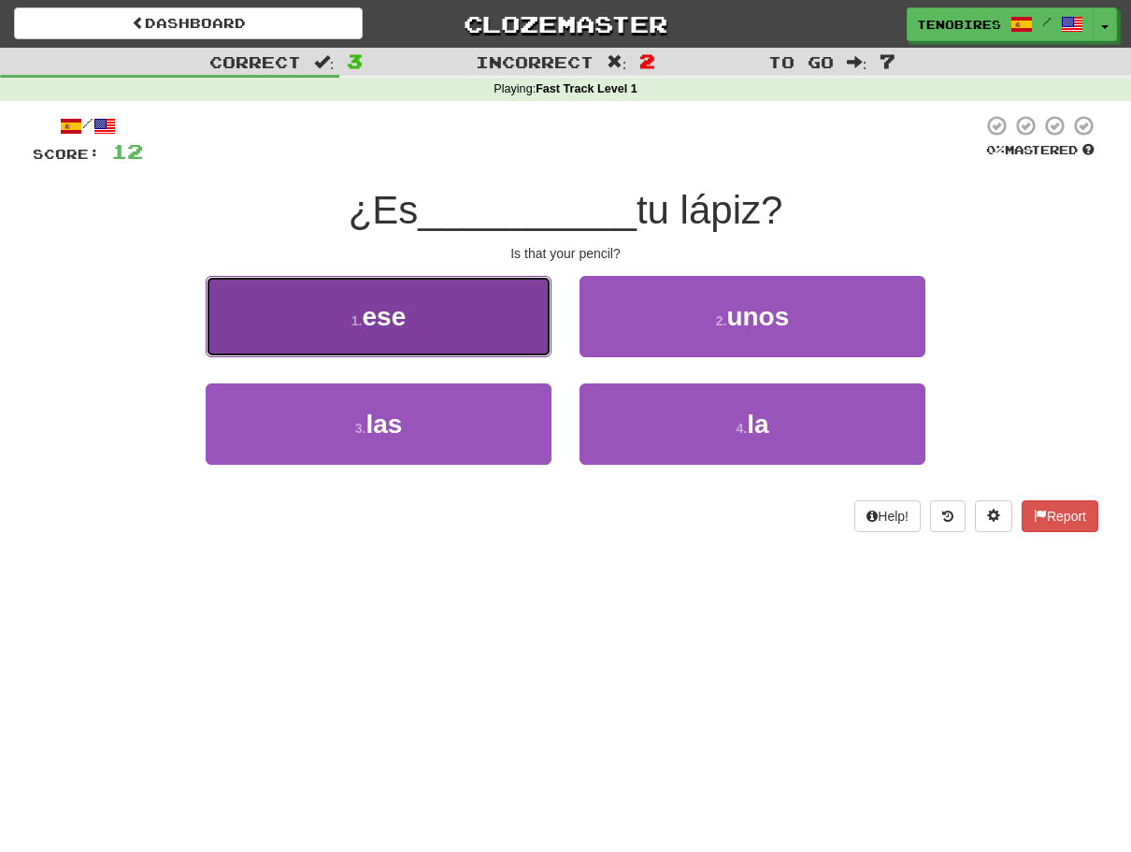
click at [439, 308] on button "1 . ese" at bounding box center [379, 316] width 346 height 81
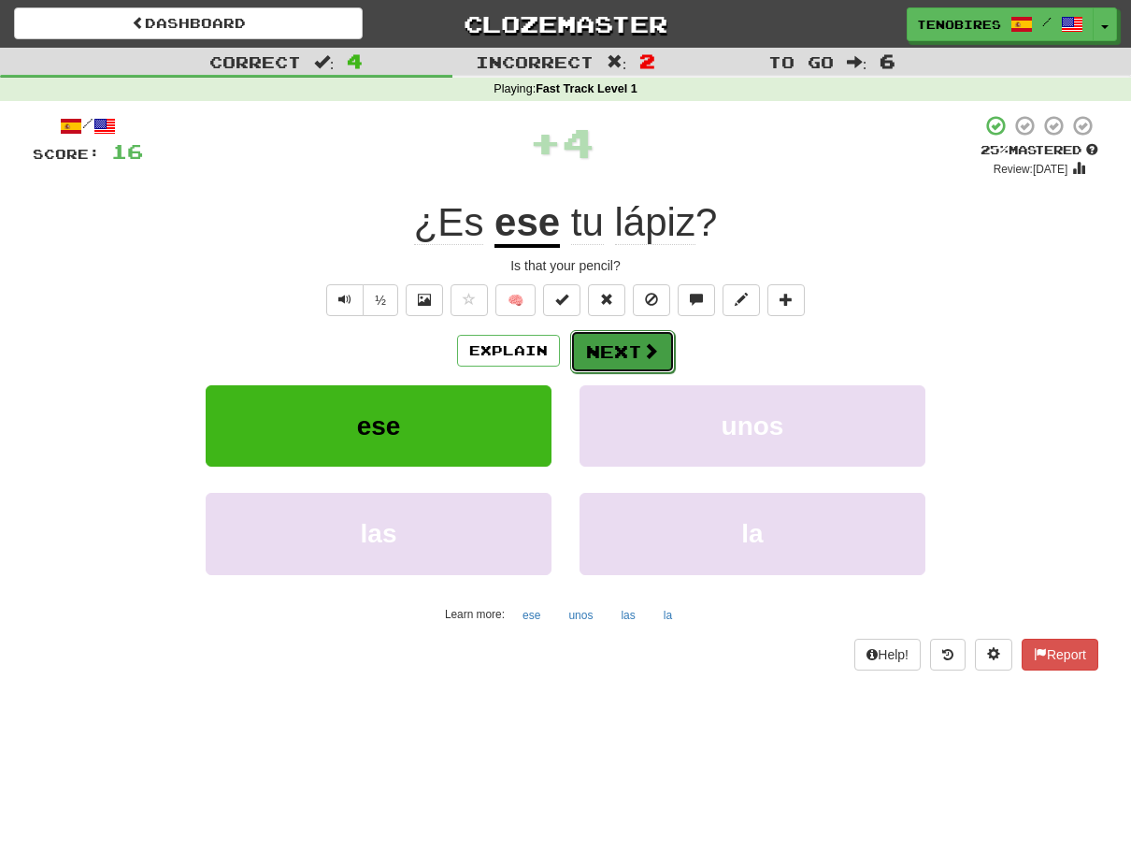
click at [608, 350] on button "Next" at bounding box center [622, 351] width 105 height 43
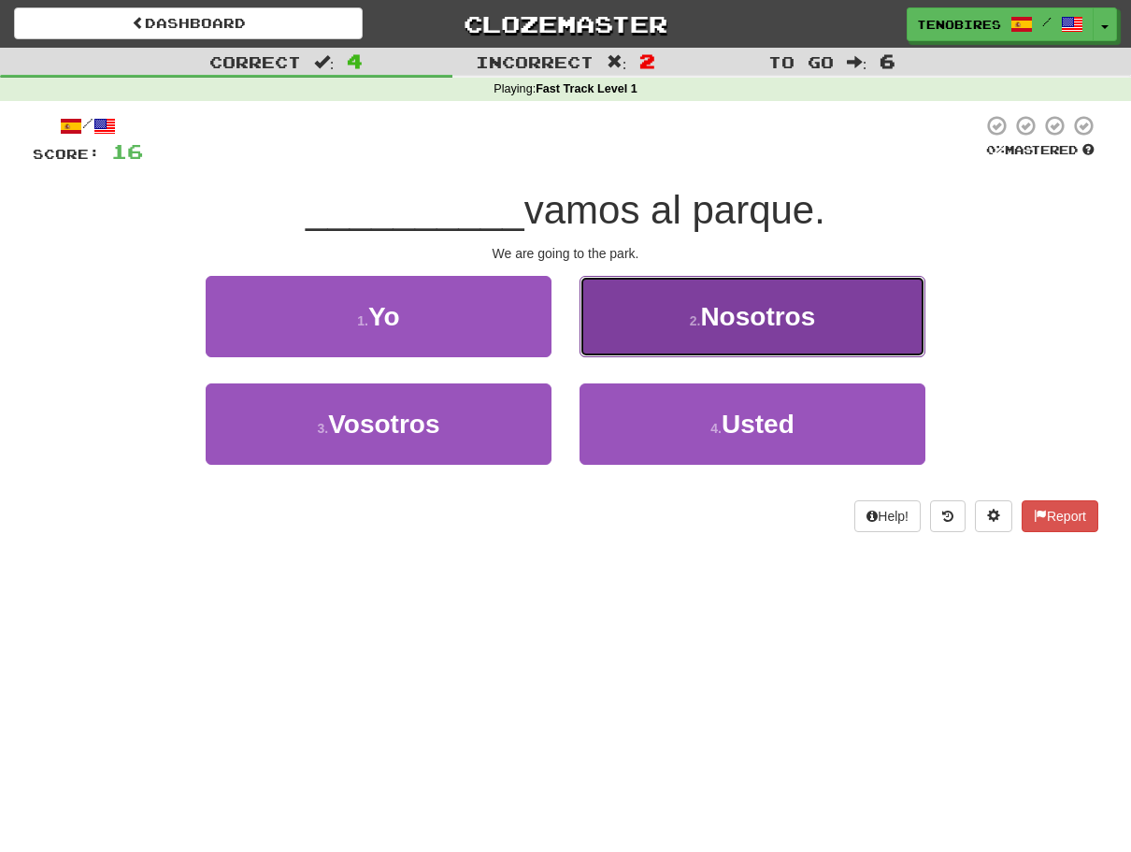
click at [727, 320] on span "Nosotros" at bounding box center [757, 316] width 115 height 29
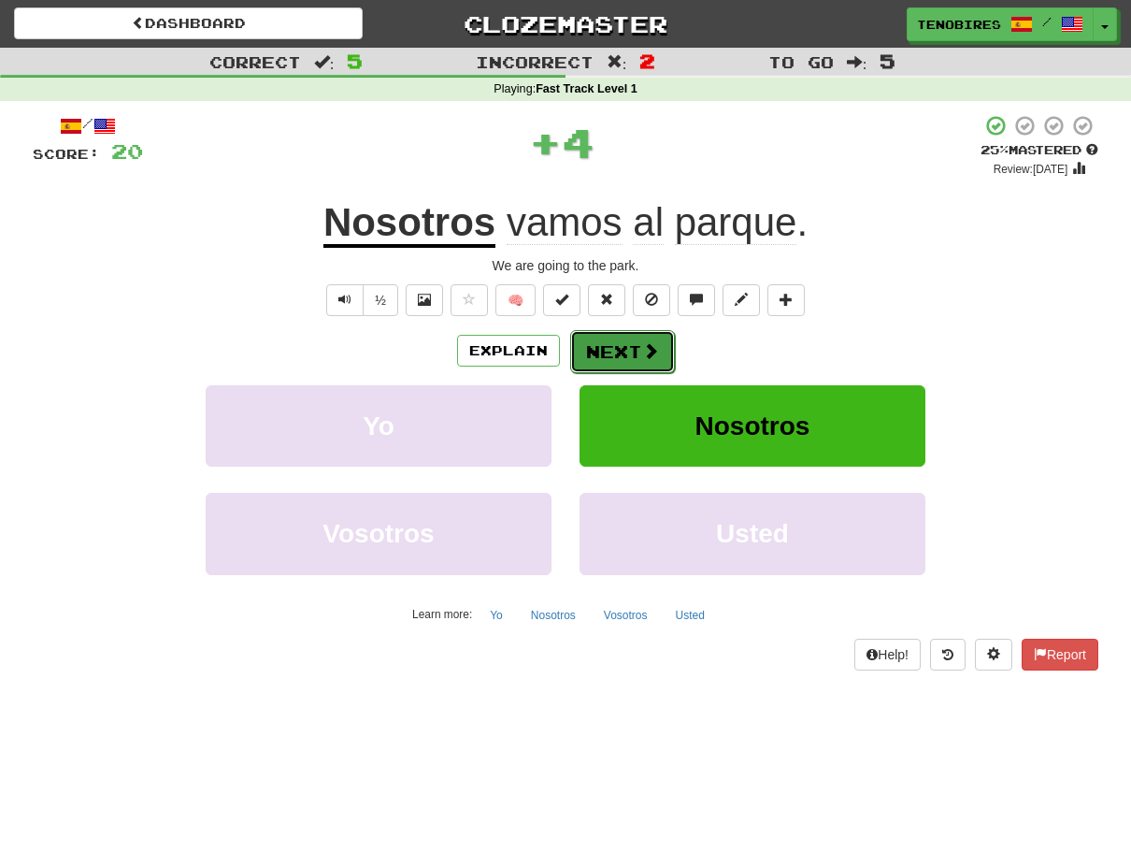
click at [616, 342] on button "Next" at bounding box center [622, 351] width 105 height 43
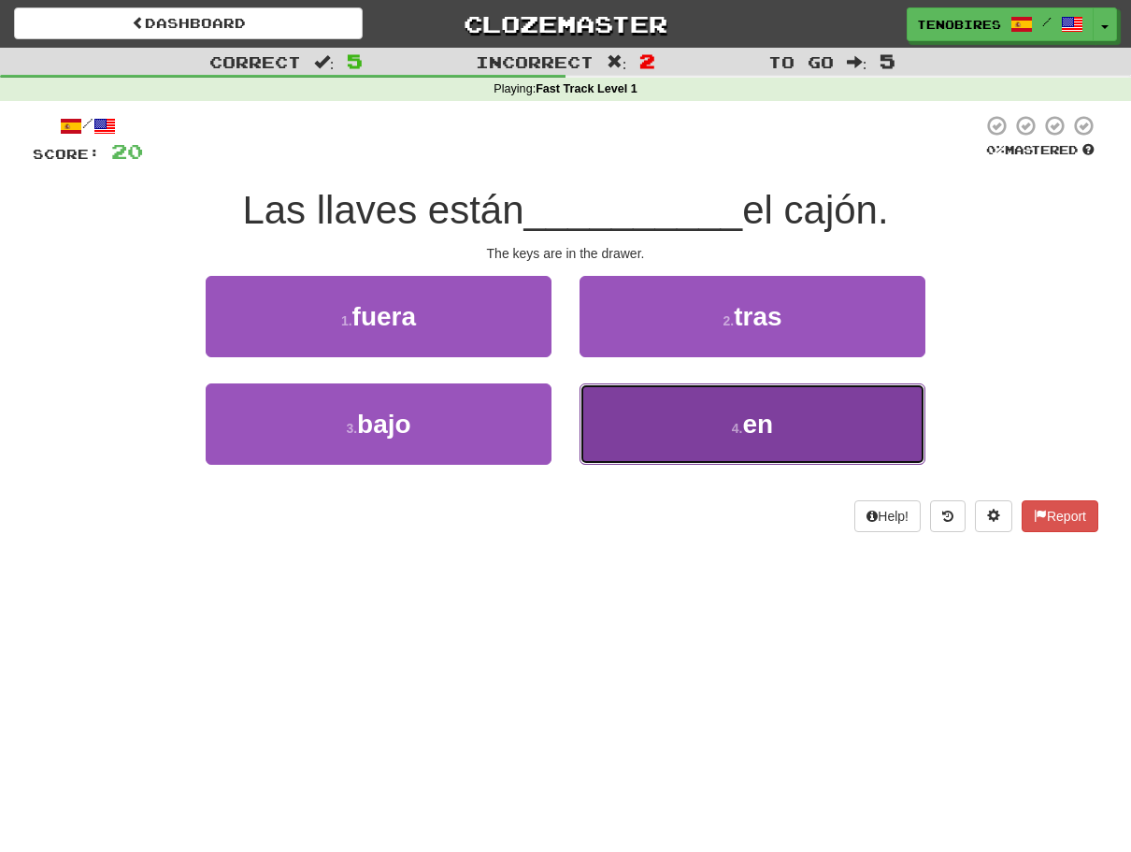
click at [742, 418] on button "4 . en" at bounding box center [753, 423] width 346 height 81
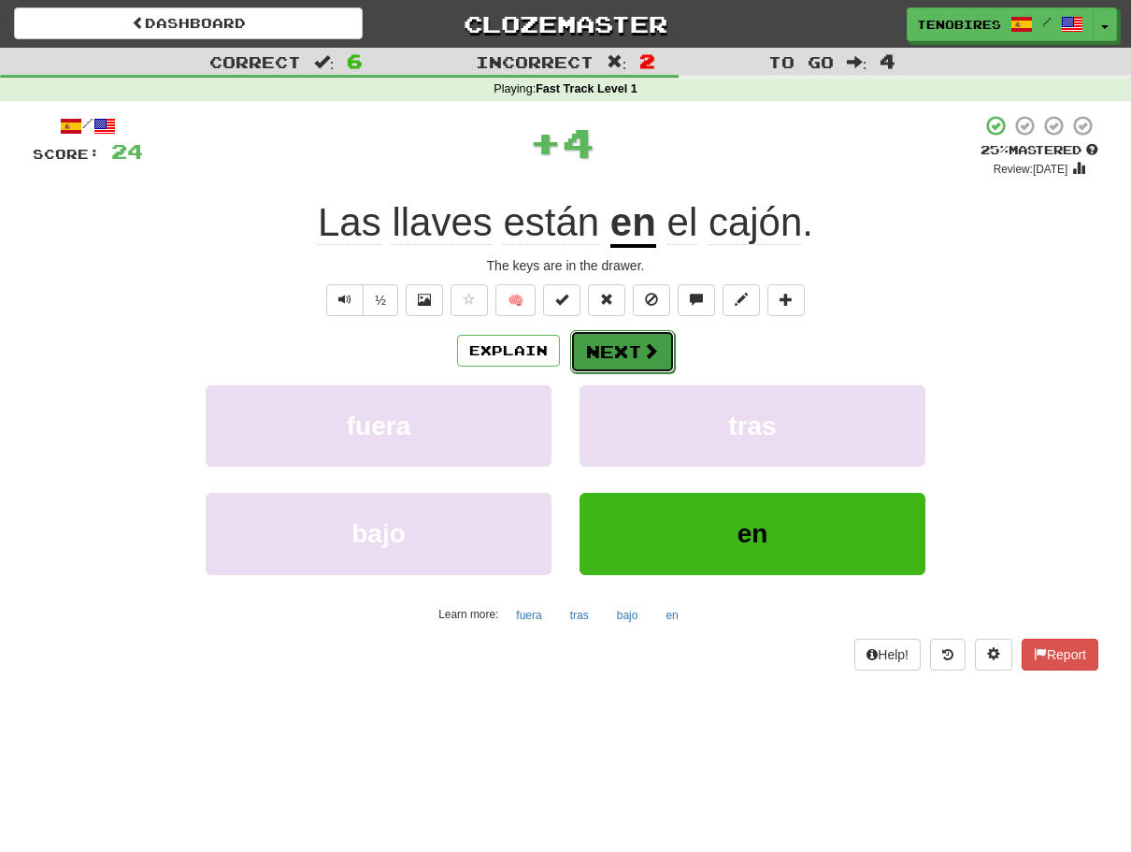
click at [615, 351] on button "Next" at bounding box center [622, 351] width 105 height 43
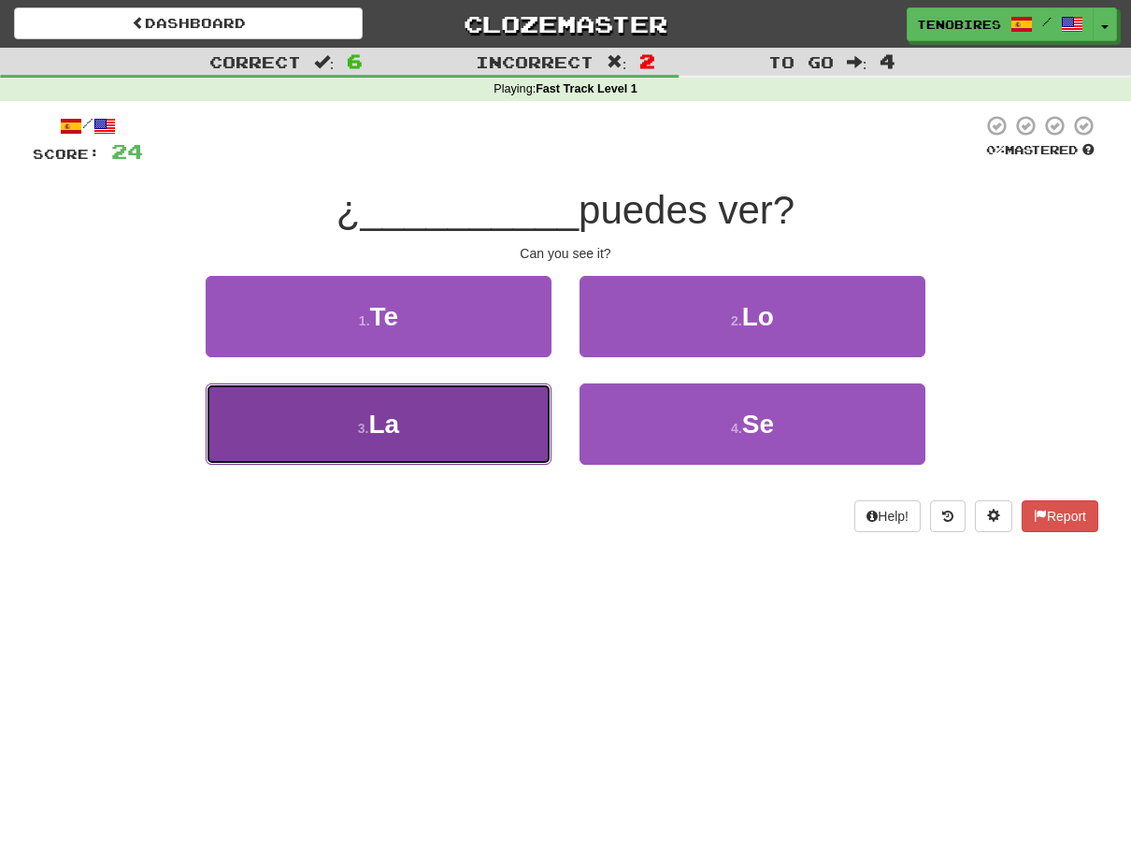
click at [398, 423] on span "La" at bounding box center [384, 423] width 31 height 29
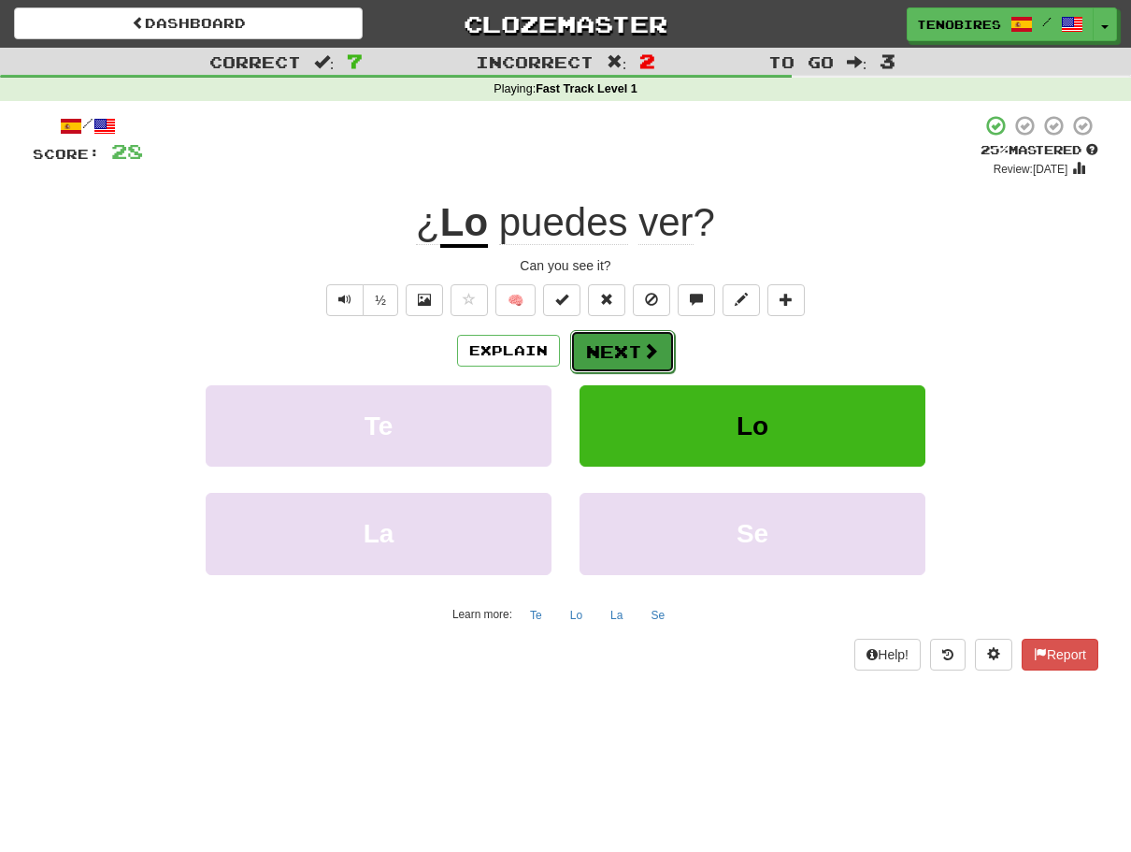
click at [609, 346] on button "Next" at bounding box center [622, 351] width 105 height 43
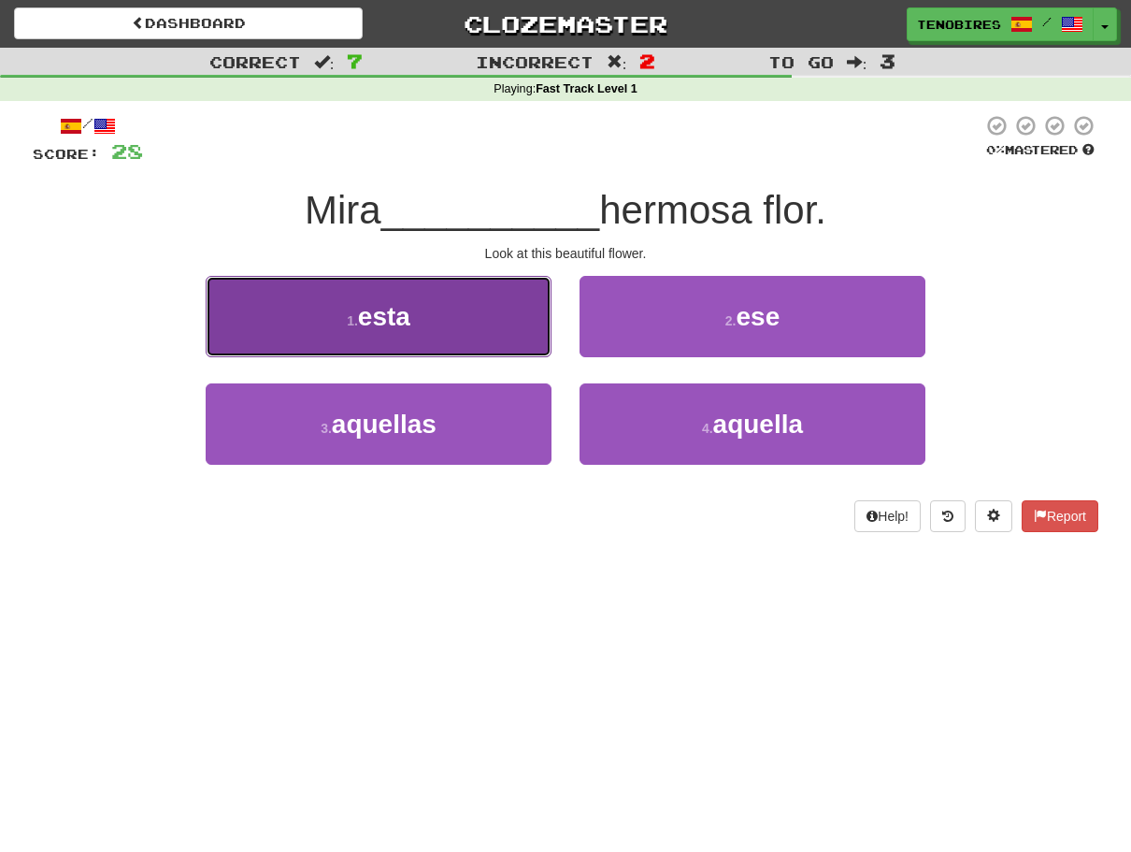
click at [370, 336] on button "1 . esta" at bounding box center [379, 316] width 346 height 81
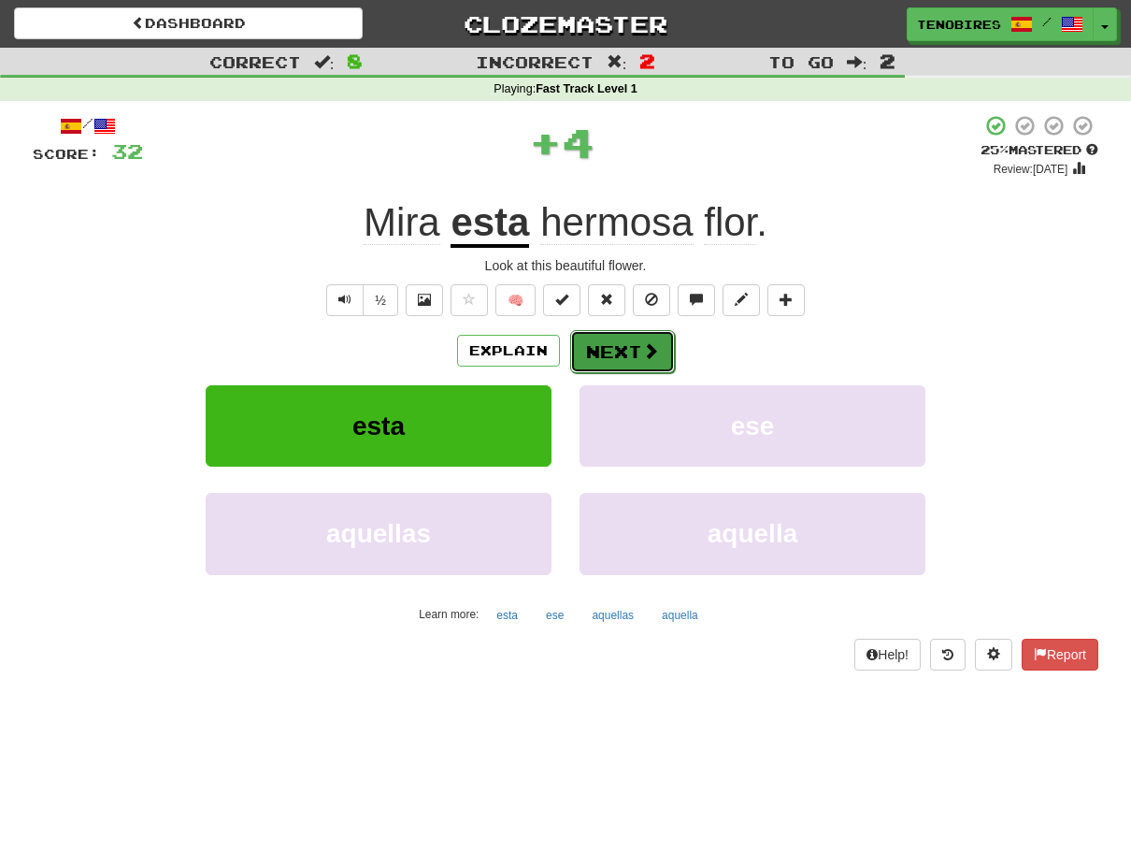
click at [626, 340] on button "Next" at bounding box center [622, 351] width 105 height 43
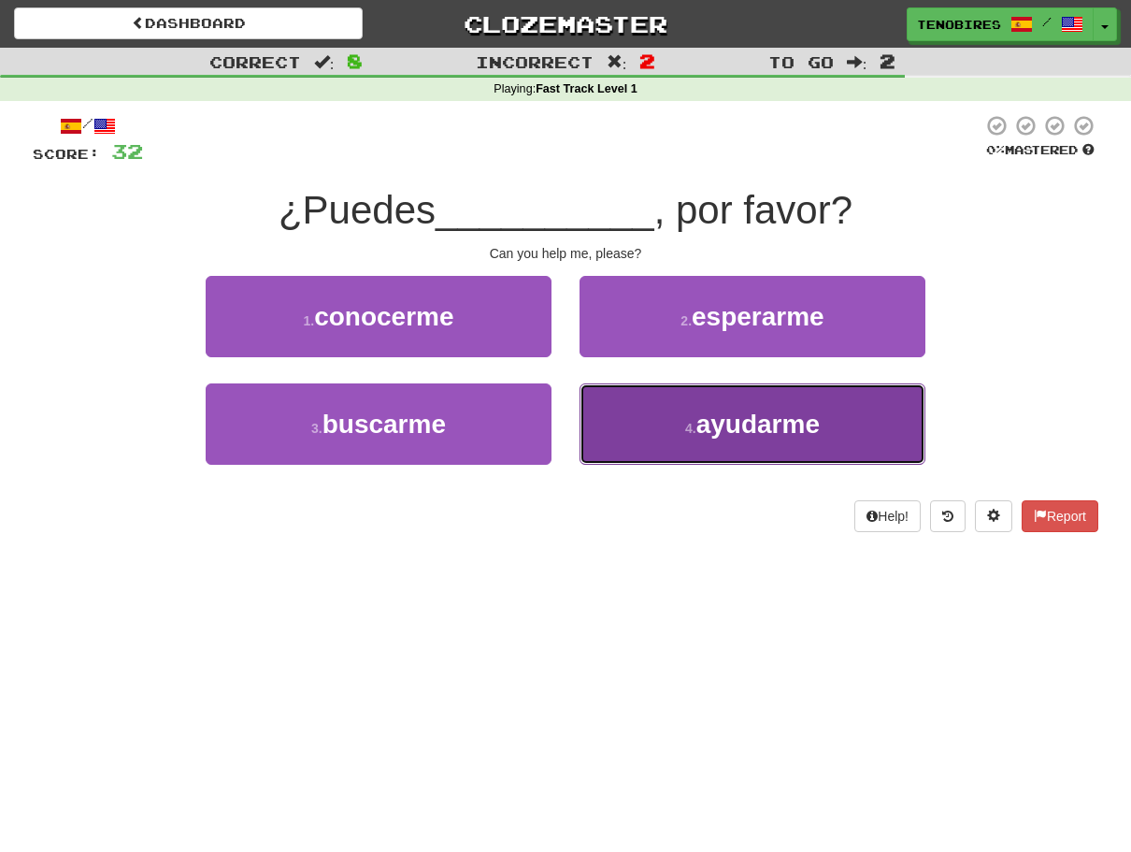
click at [737, 426] on span "ayudarme" at bounding box center [757, 423] width 123 height 29
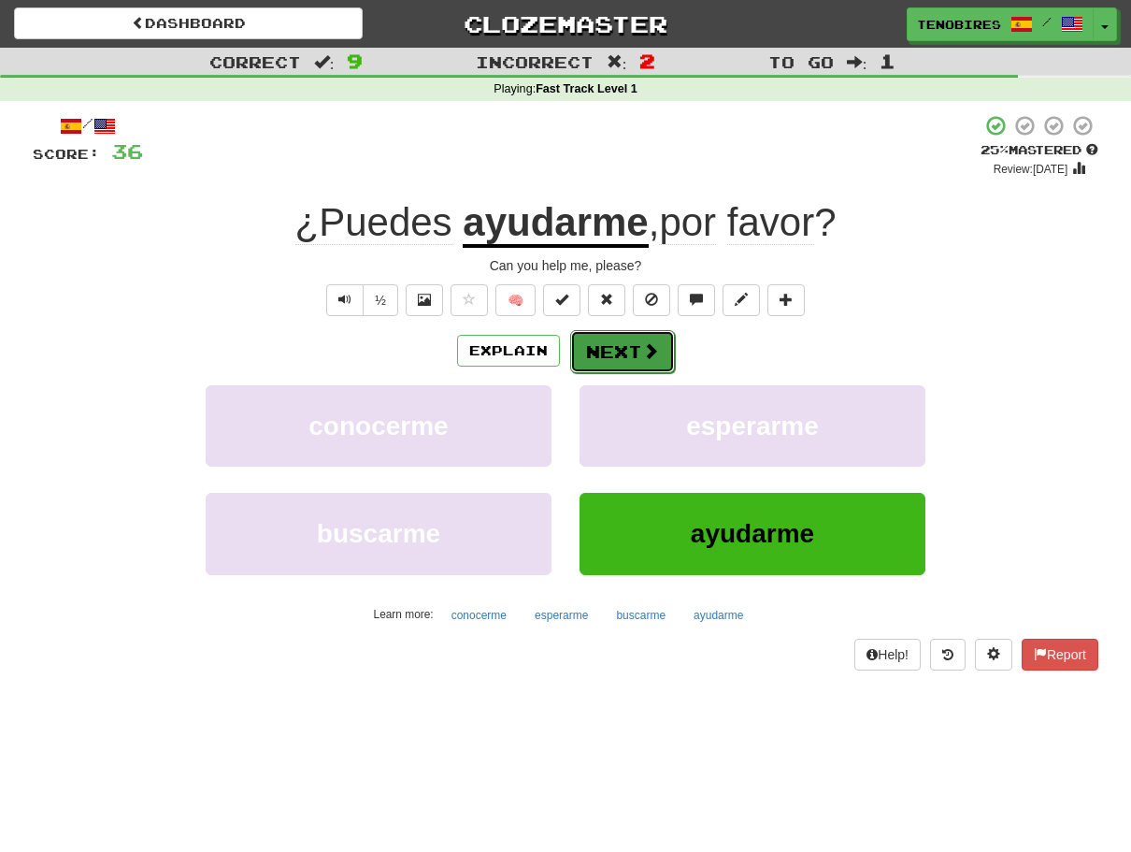
click at [595, 350] on button "Next" at bounding box center [622, 351] width 105 height 43
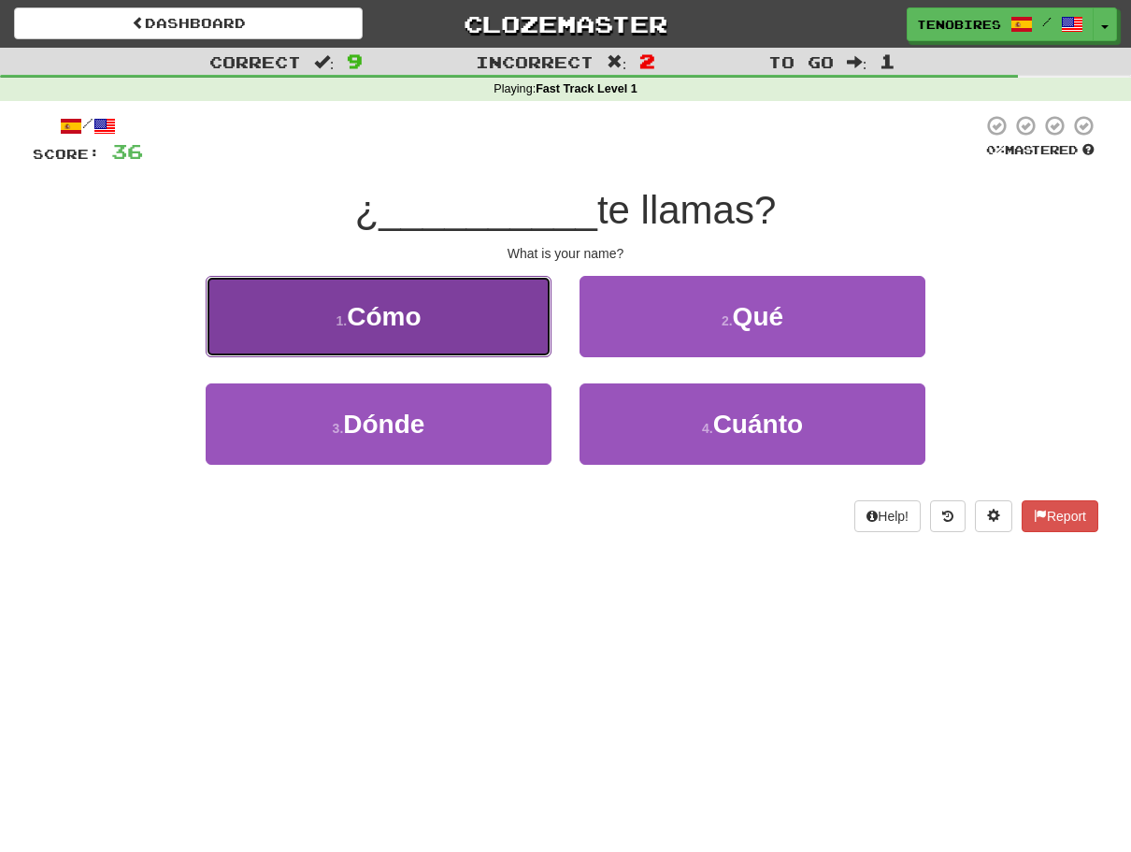
click at [345, 349] on button "1 . Cómo" at bounding box center [379, 316] width 346 height 81
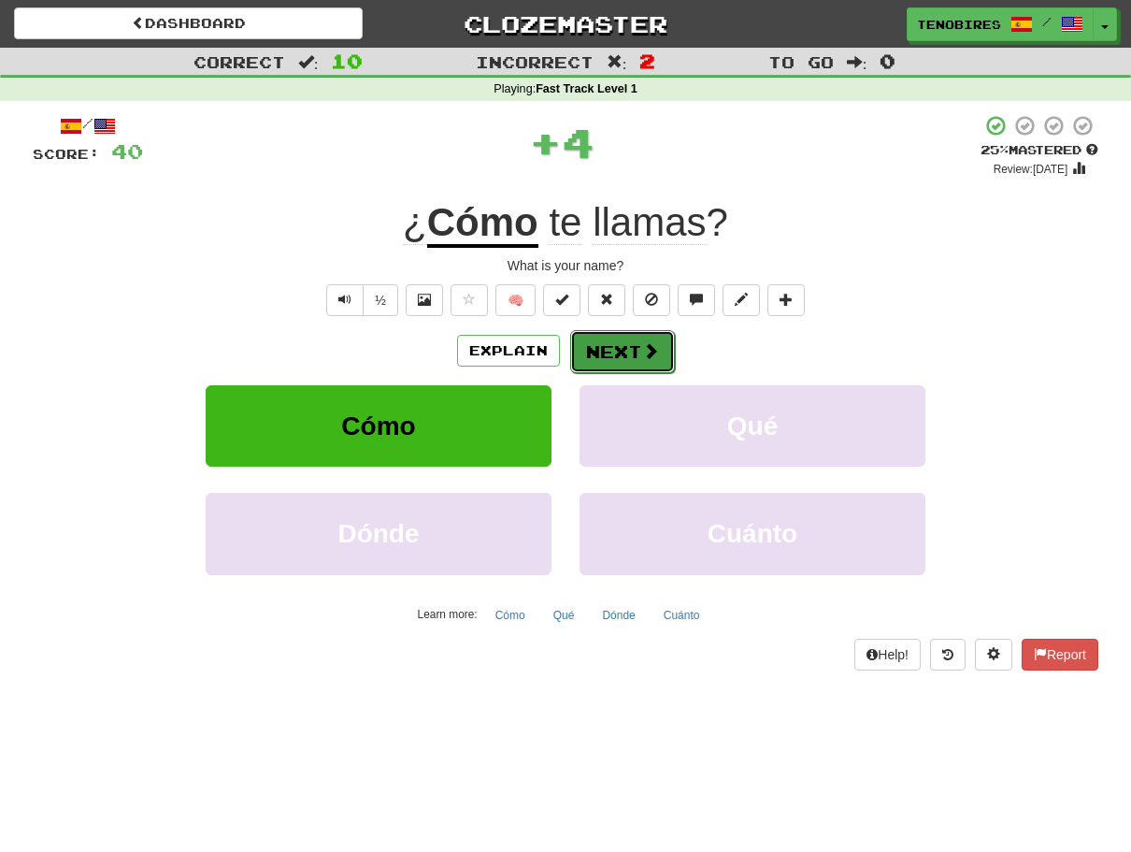
click at [618, 348] on button "Next" at bounding box center [622, 351] width 105 height 43
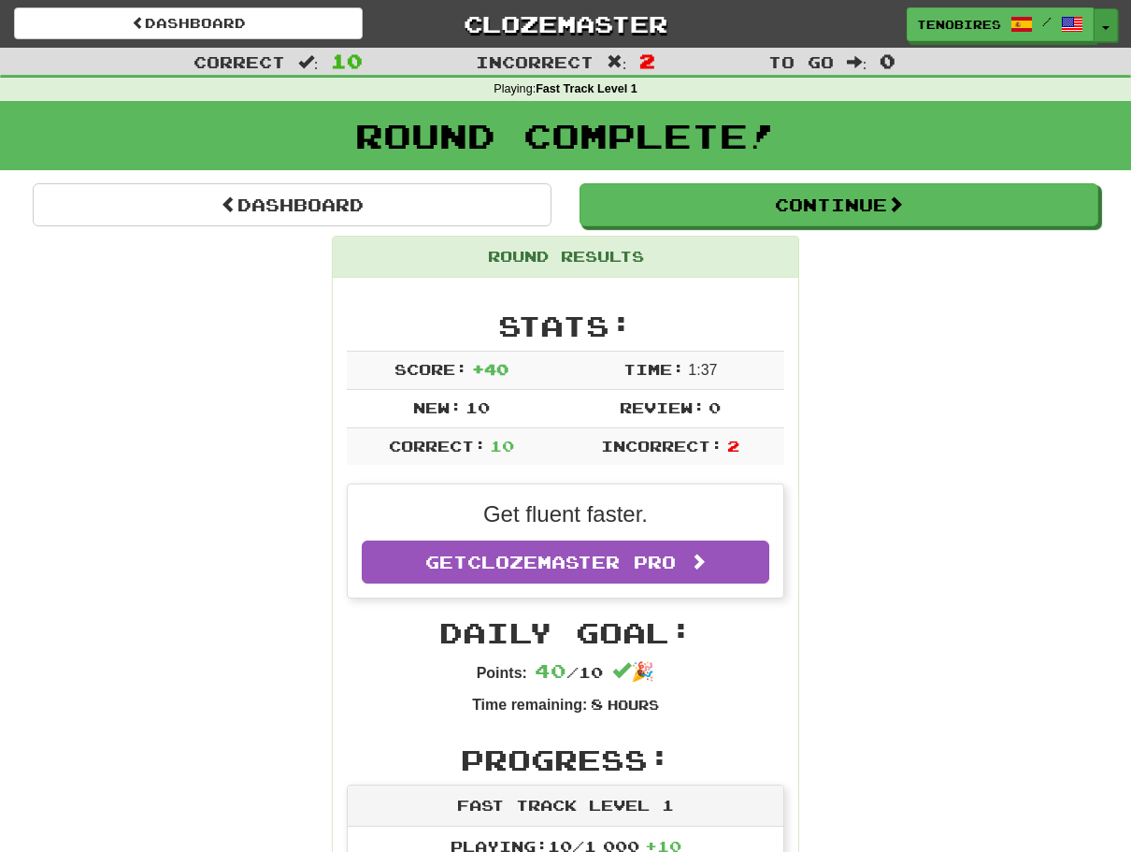
click at [1104, 29] on button "Toggle Dropdown" at bounding box center [1106, 25] width 24 height 34
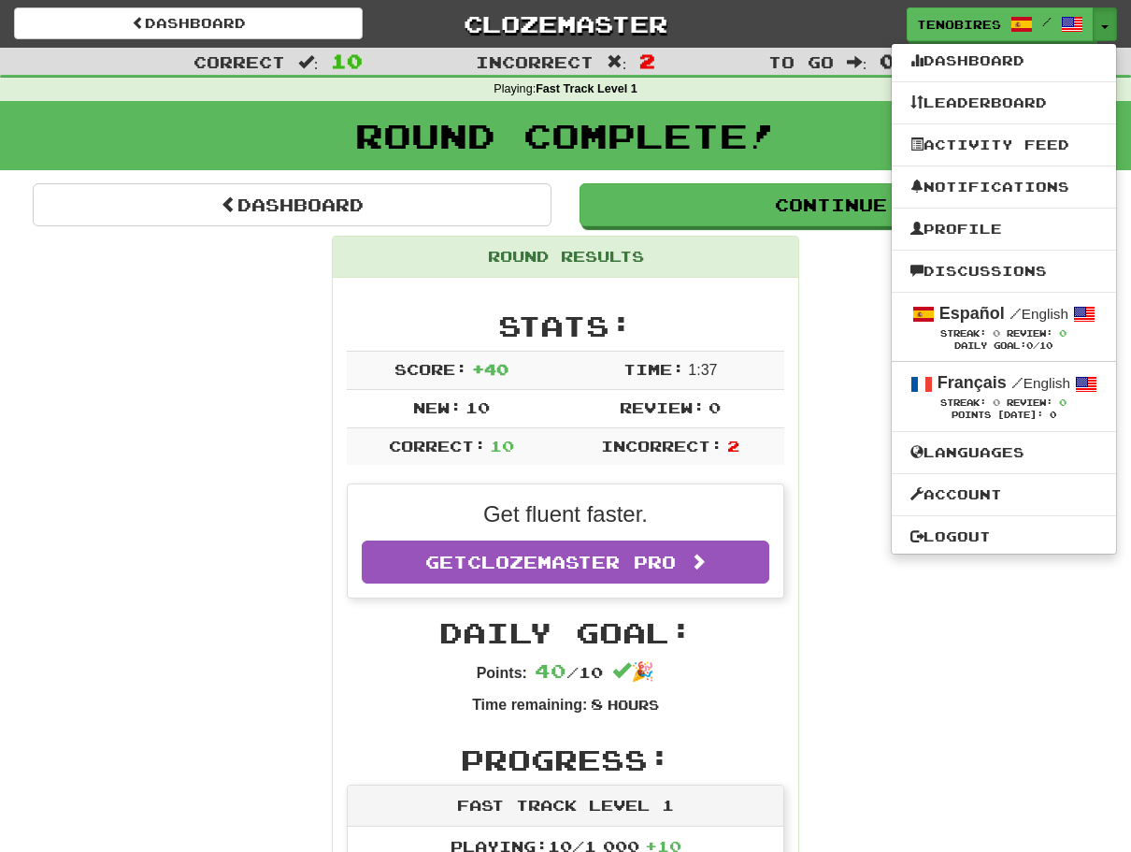
drag, startPoint x: 972, startPoint y: 400, endPoint x: 903, endPoint y: 694, distance: 301.6
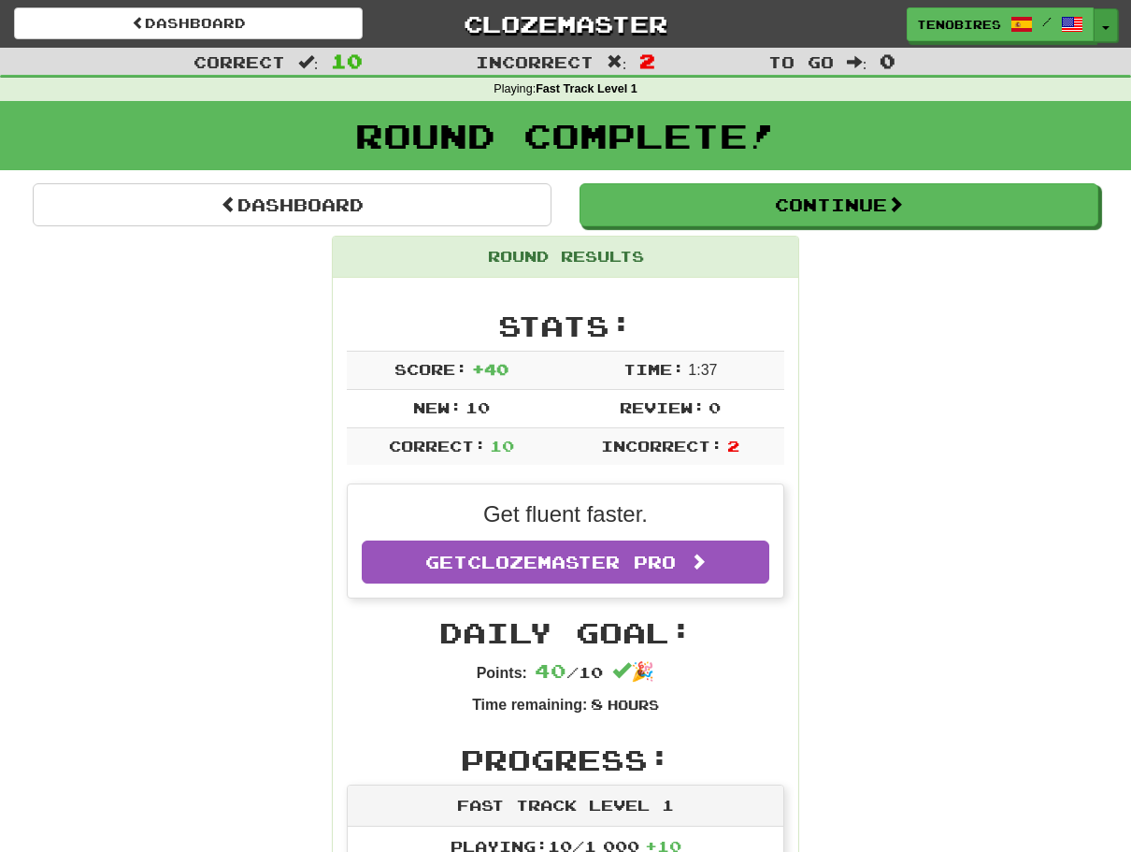
click at [1106, 26] on span "button" at bounding box center [1105, 28] width 7 height 4
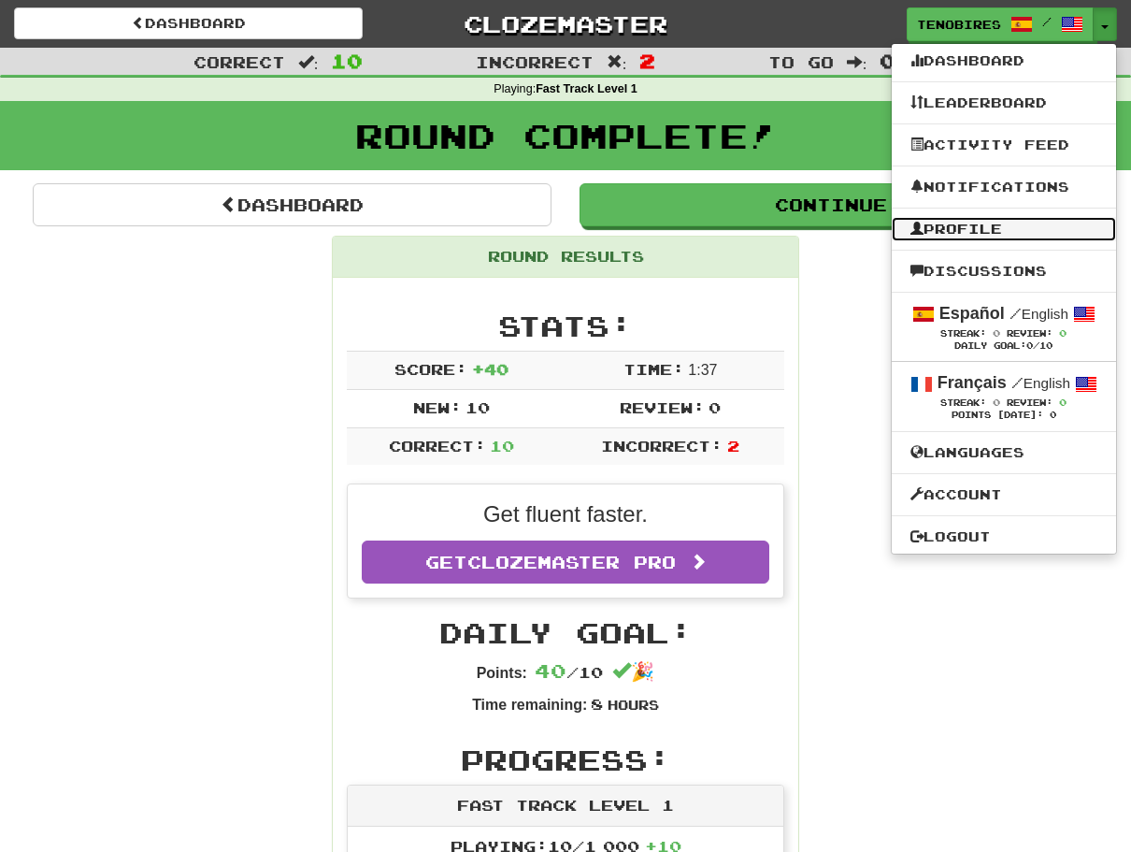
click at [952, 220] on link "Profile" at bounding box center [1004, 229] width 224 height 24
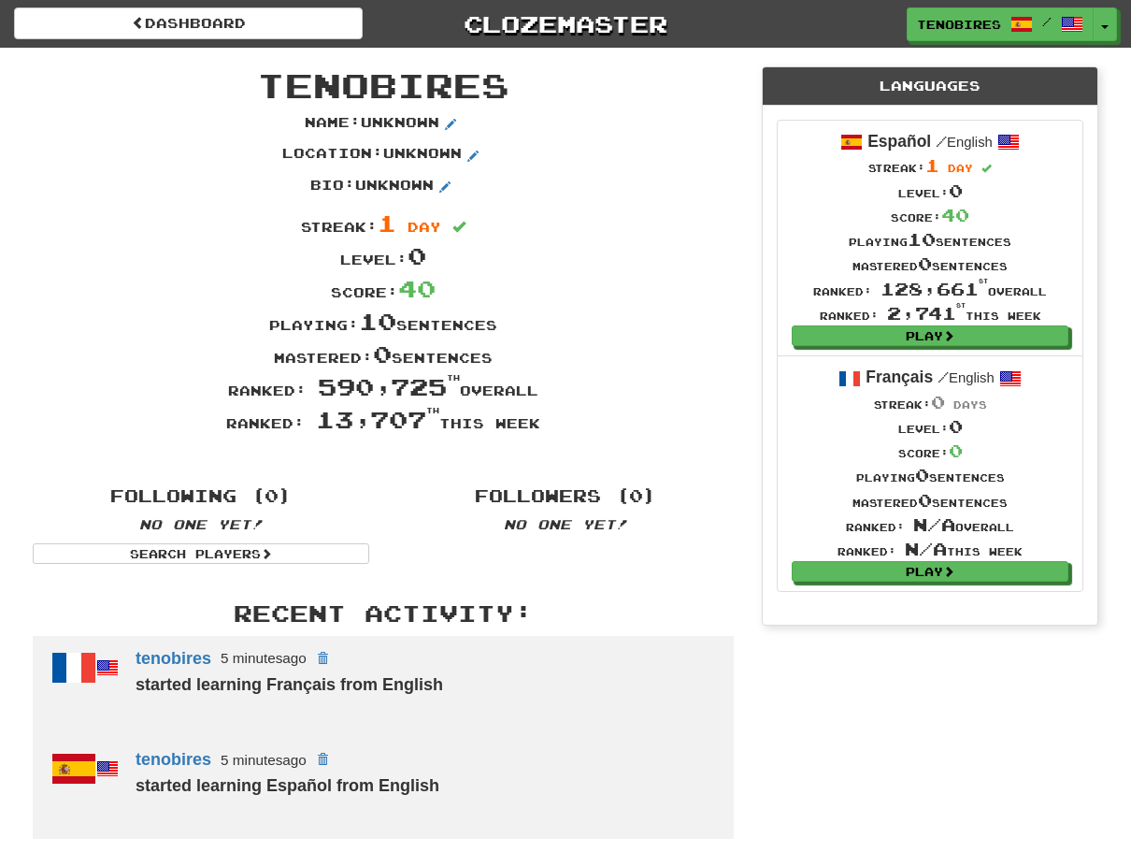
scroll to position [155, 0]
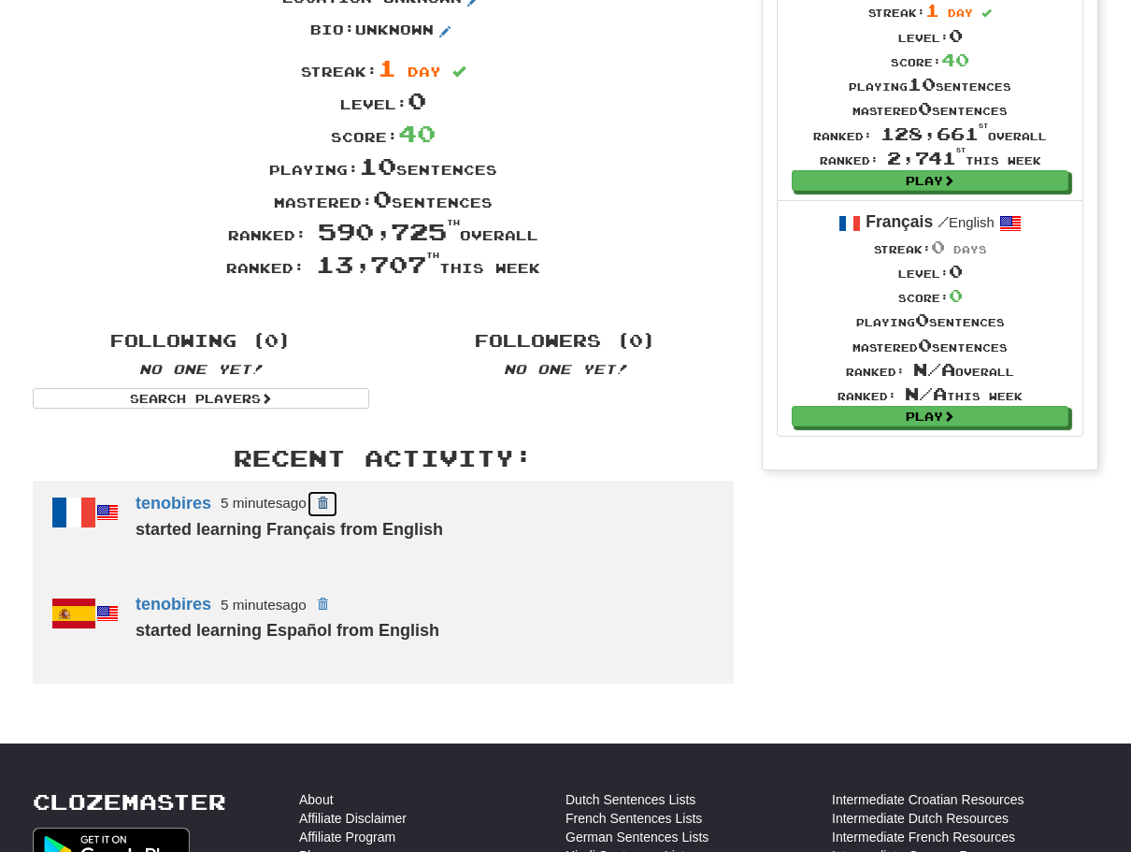
click at [324, 501] on span at bounding box center [322, 502] width 11 height 11
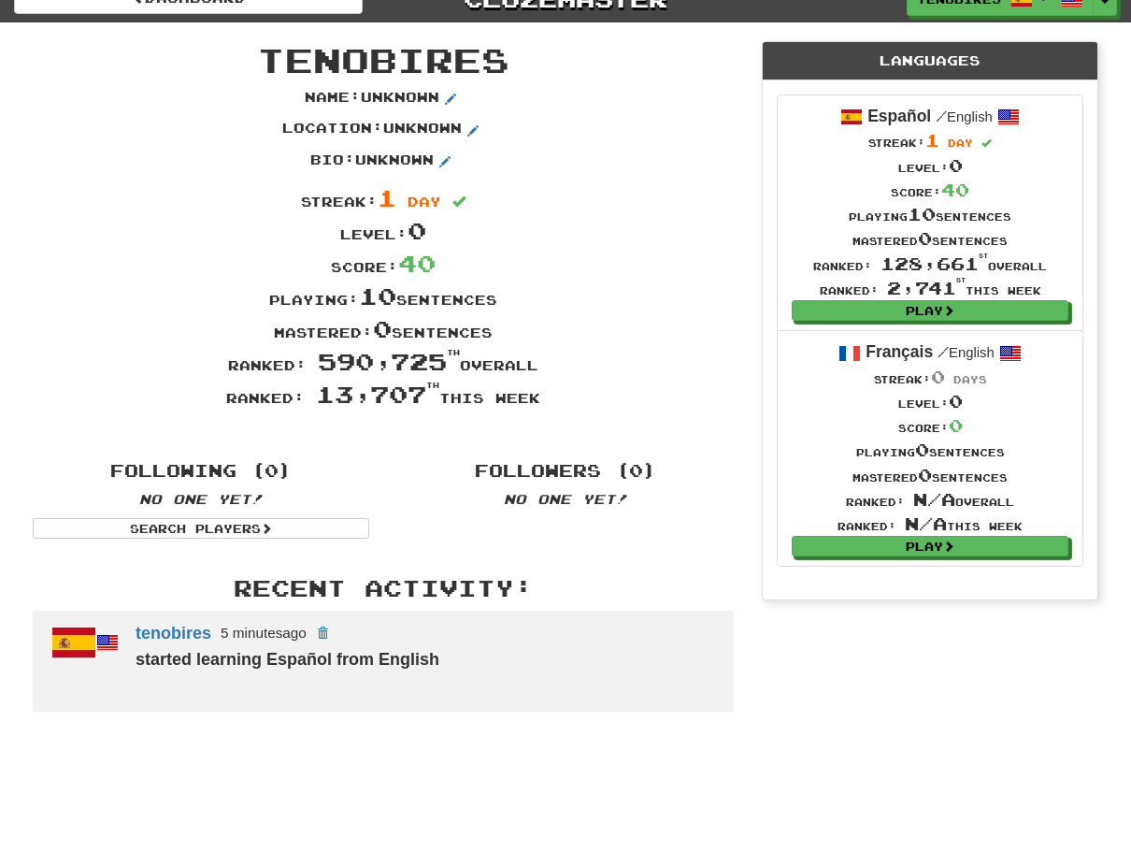
scroll to position [0, 0]
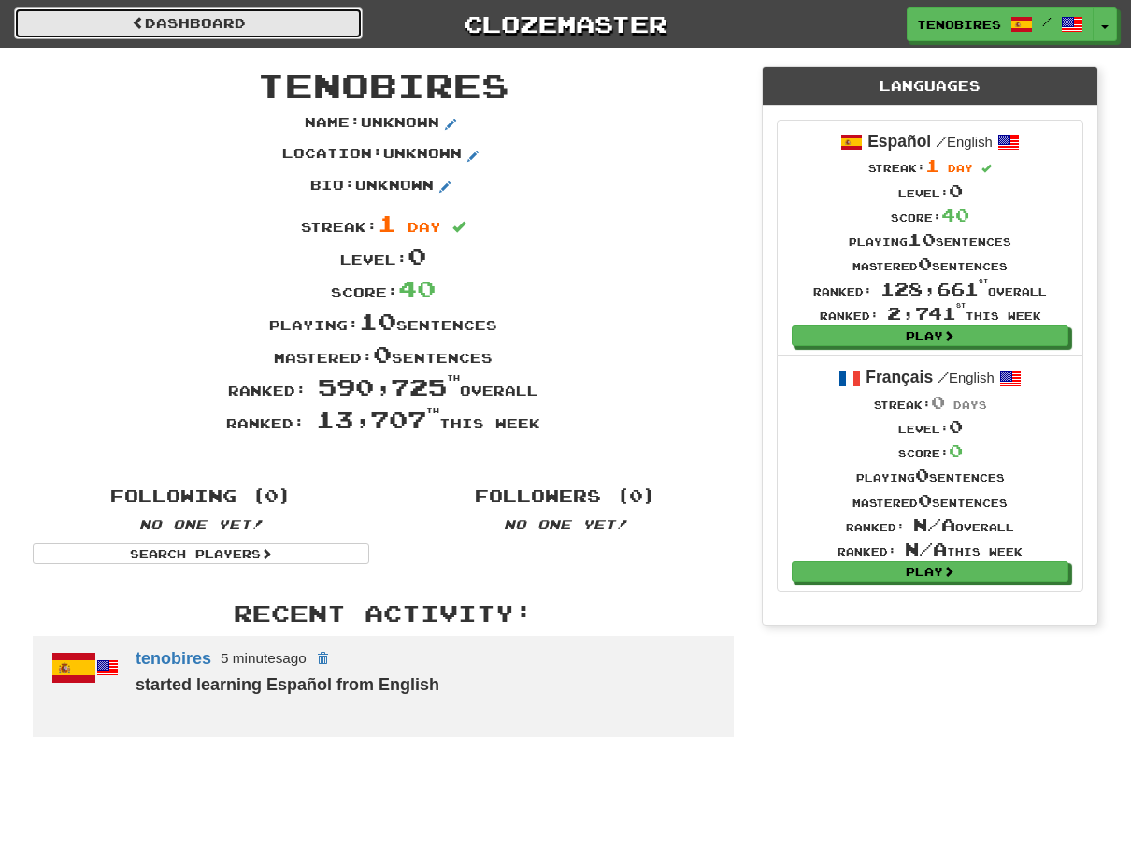
click at [260, 24] on link "Dashboard" at bounding box center [188, 23] width 349 height 32
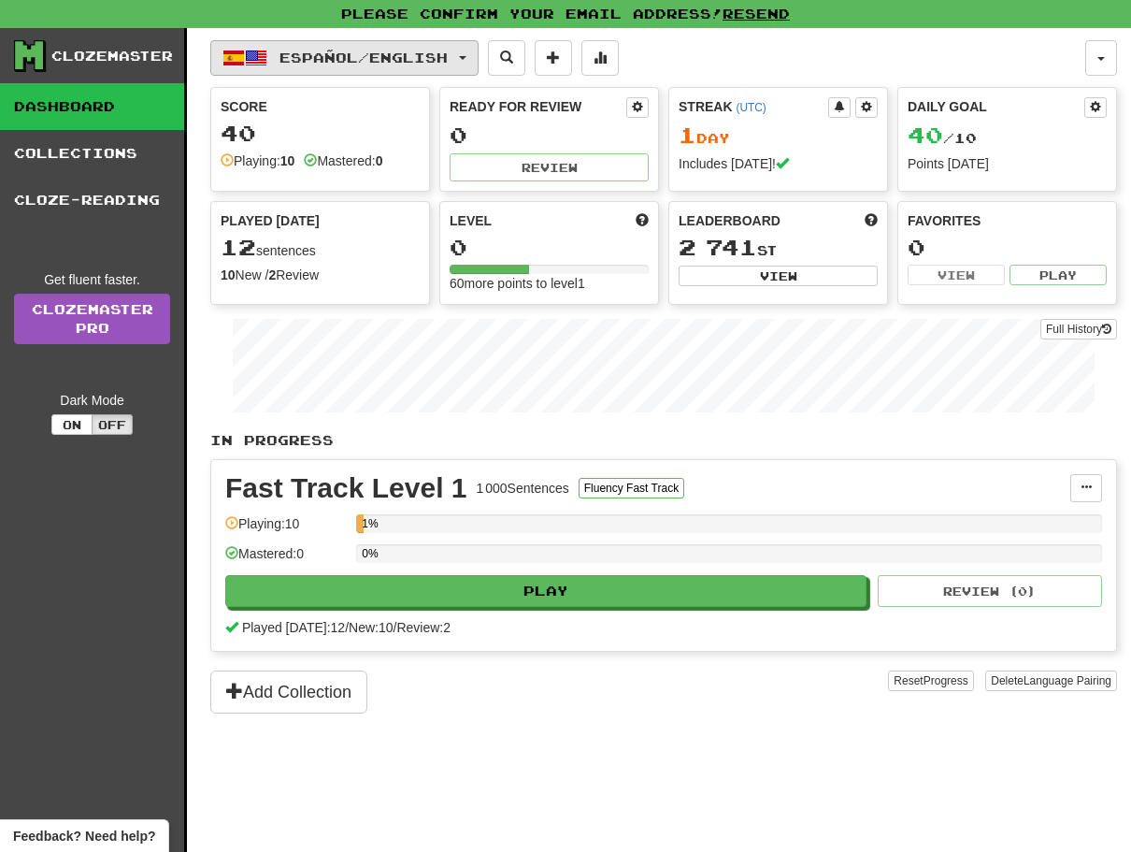
click at [475, 61] on button "Español / English" at bounding box center [344, 58] width 268 height 36
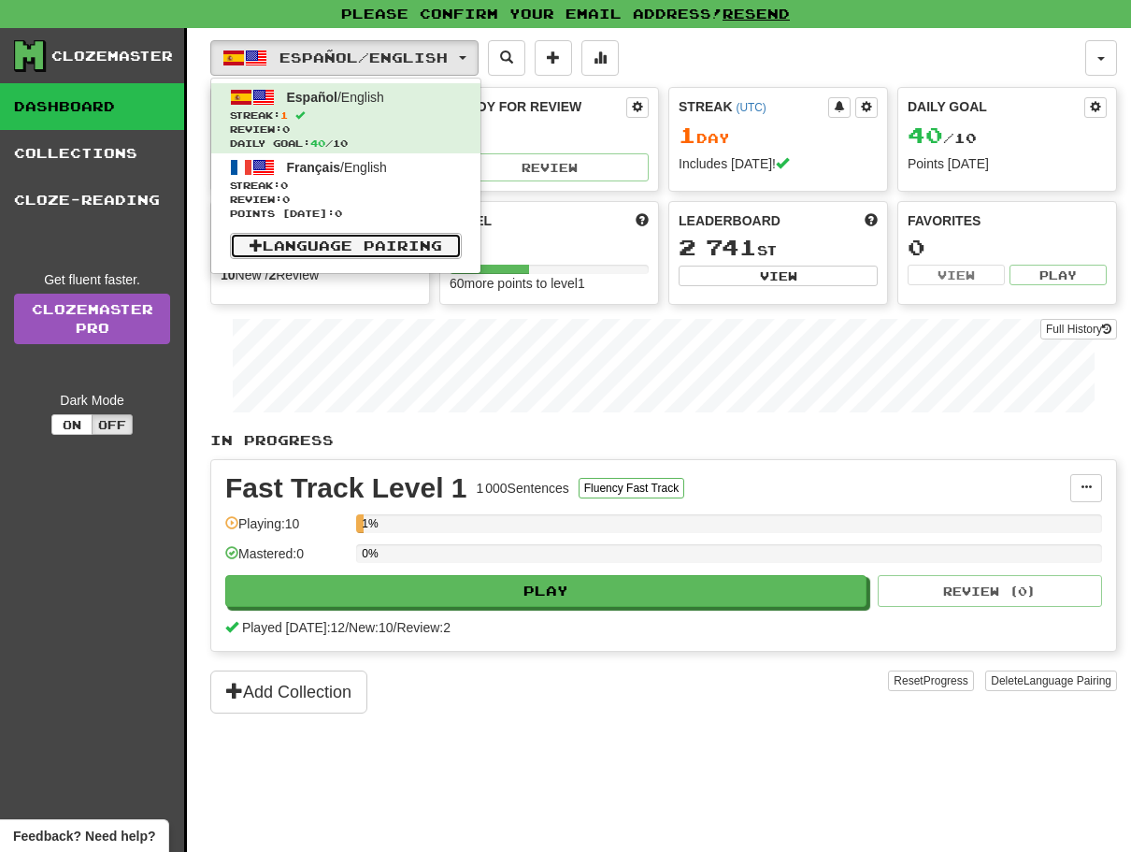
click at [258, 239] on span at bounding box center [256, 244] width 13 height 13
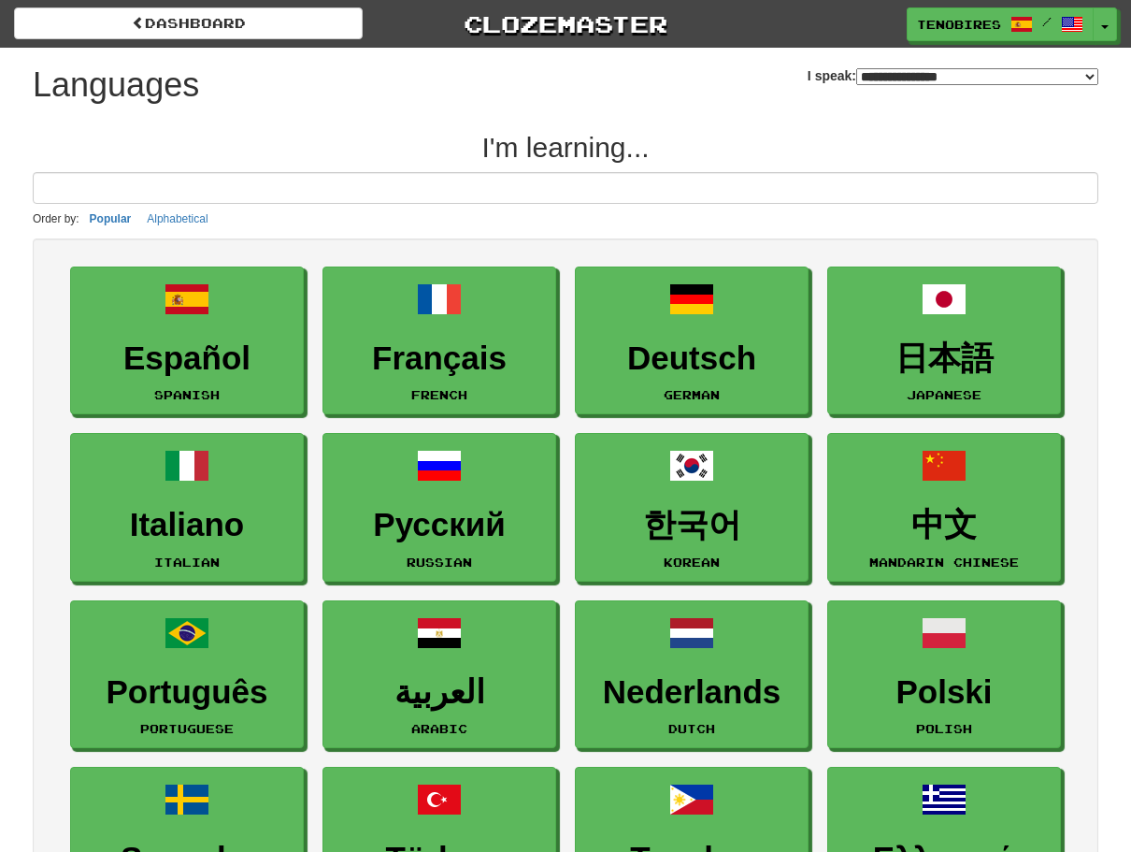
click at [1086, 77] on select "**********" at bounding box center [977, 76] width 242 height 17
select select "********"
click at [856, 68] on select "**********" at bounding box center [977, 76] width 242 height 17
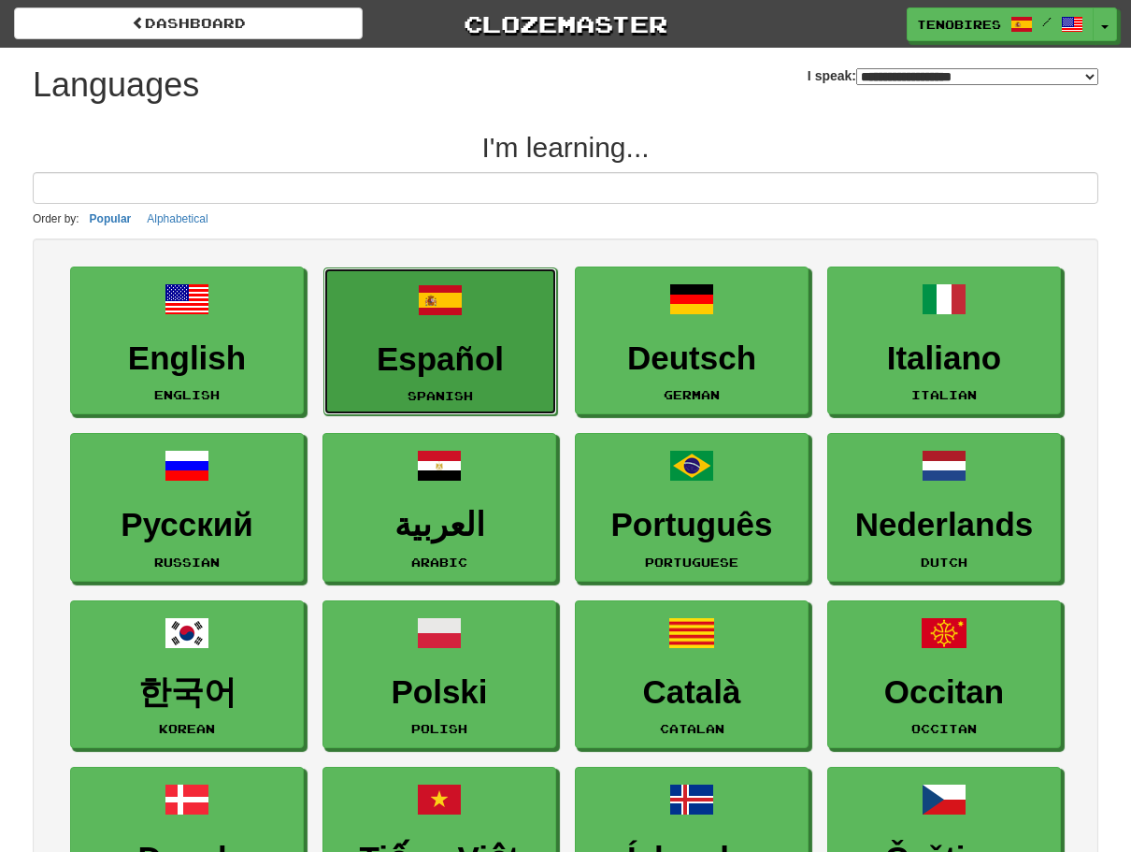
click at [441, 337] on link "Español Spanish" at bounding box center [440, 341] width 234 height 149
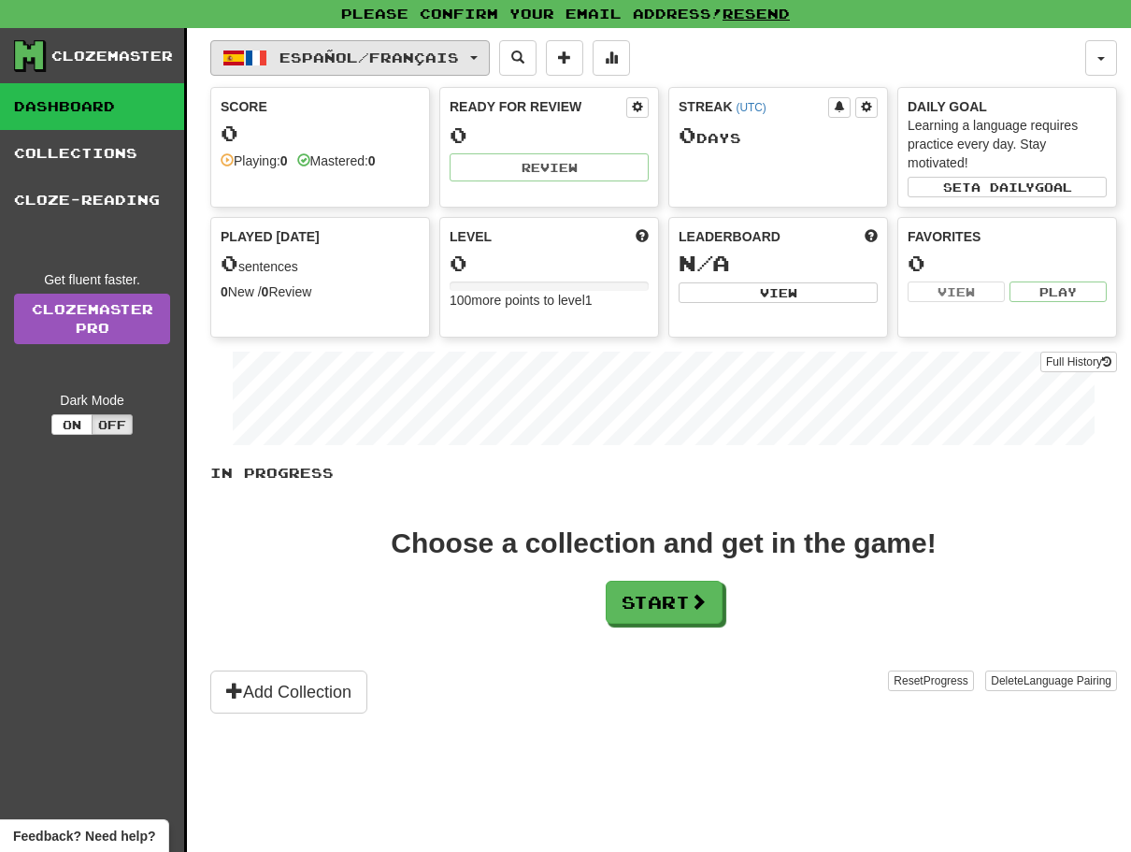
click at [490, 57] on button "Español / Français" at bounding box center [349, 58] width 279 height 36
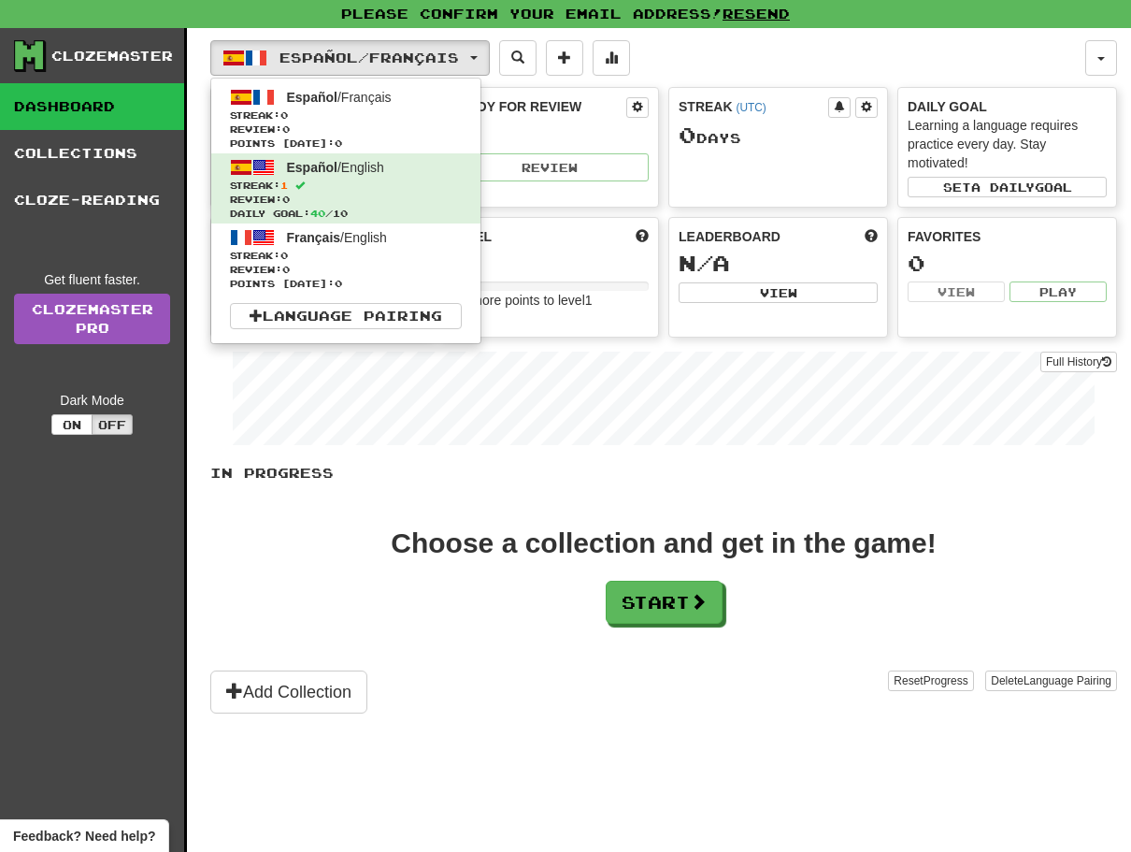
click at [441, 681] on div "Add Collection" at bounding box center [549, 691] width 678 height 43
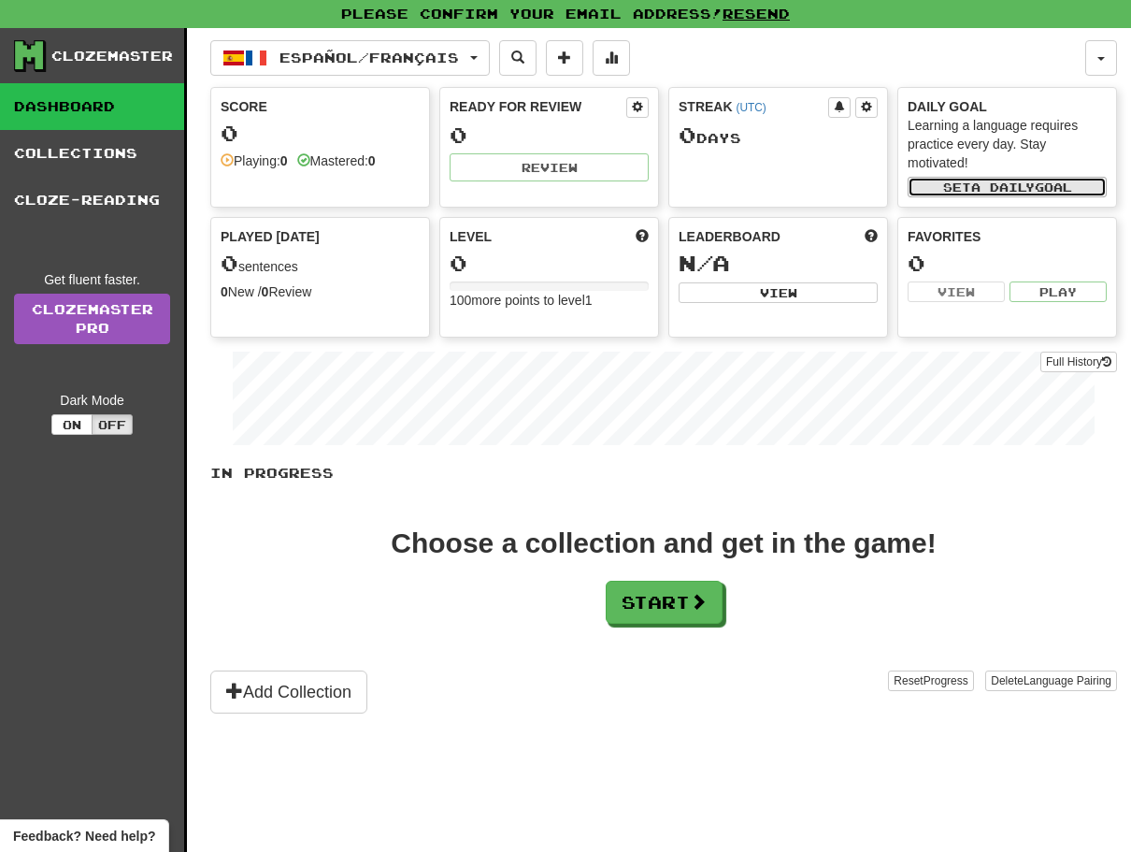
click at [1006, 180] on span "a daily" at bounding box center [1003, 186] width 64 height 13
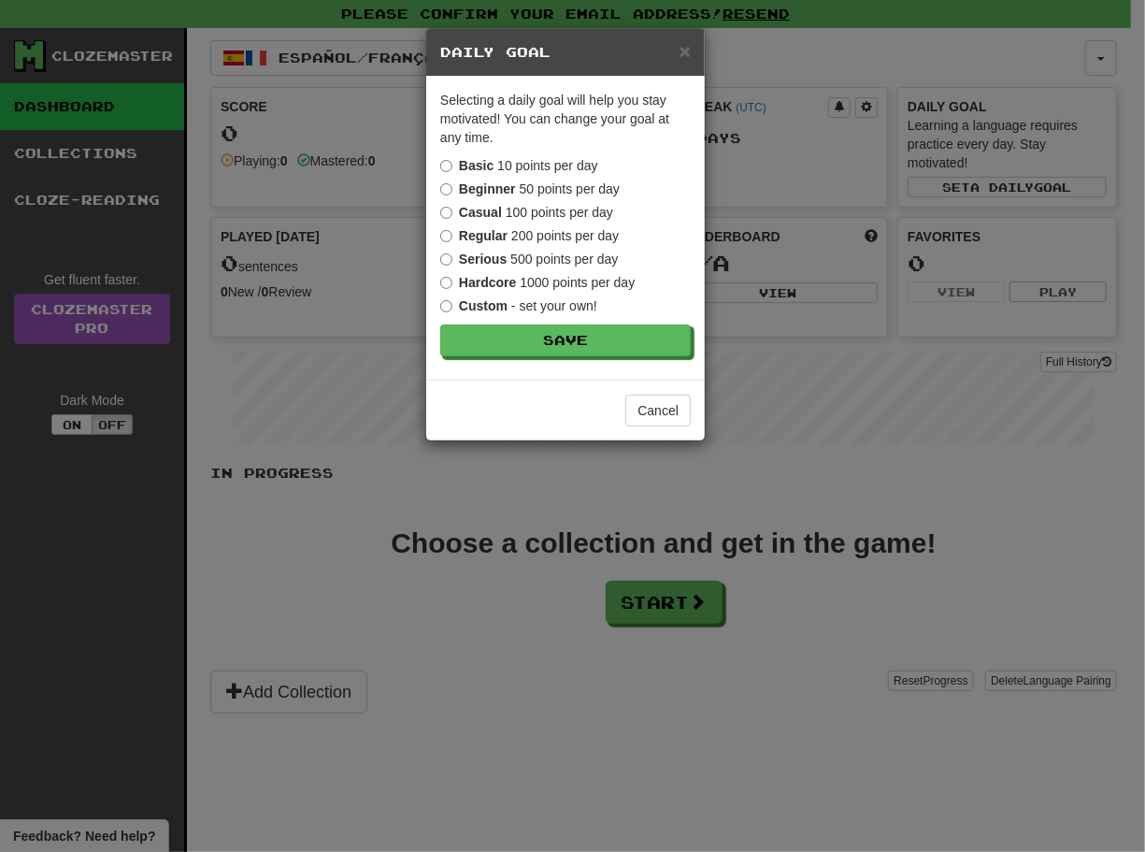
click at [526, 185] on label "Beginner 50 points per day" at bounding box center [529, 188] width 179 height 19
click at [537, 338] on button "Save" at bounding box center [566, 341] width 251 height 32
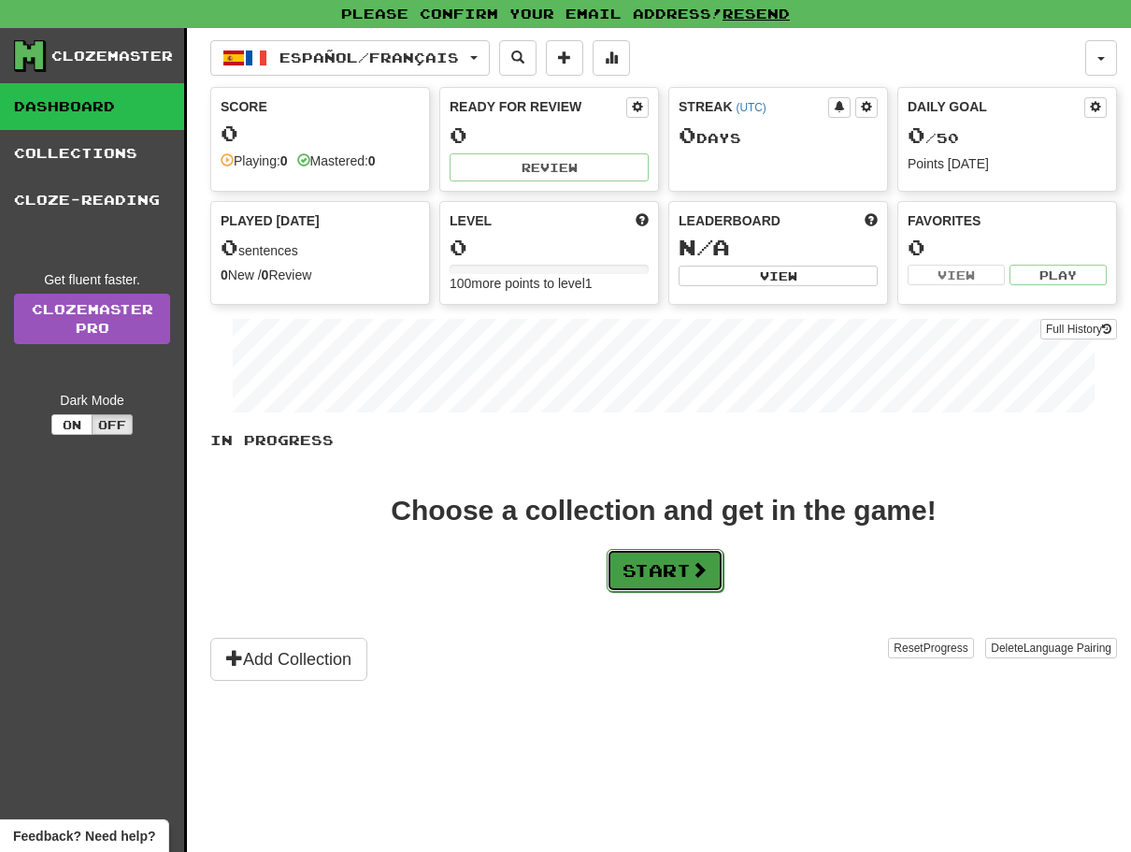
click at [652, 566] on button "Start" at bounding box center [665, 570] width 117 height 43
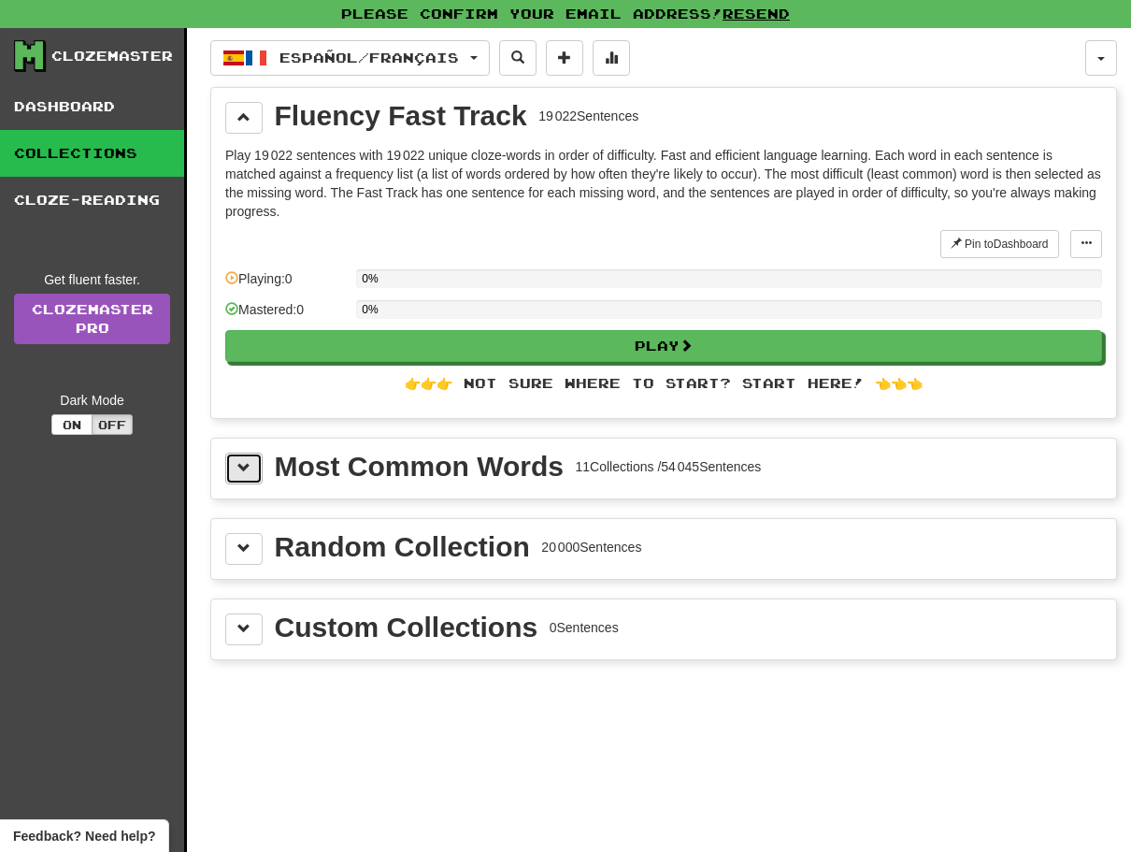
click at [241, 467] on span at bounding box center [243, 467] width 13 height 13
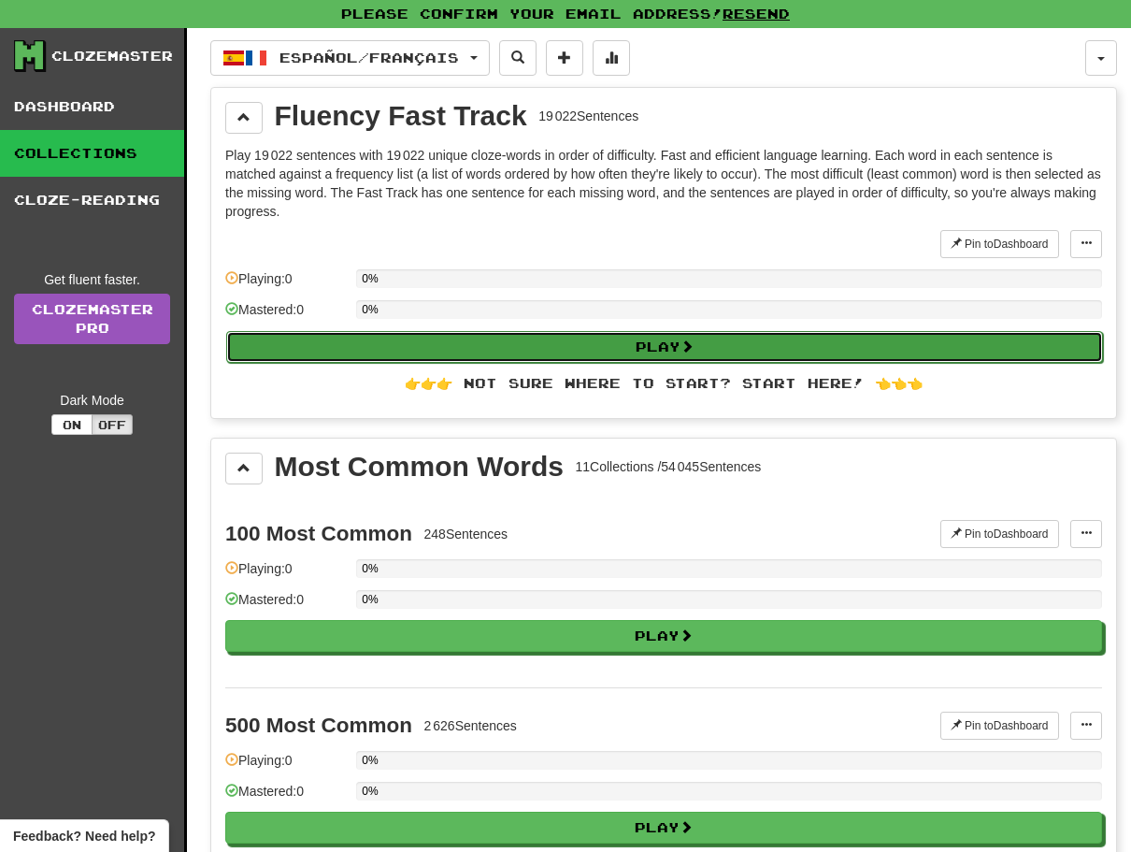
click at [645, 337] on button "Play" at bounding box center [664, 347] width 877 height 32
select select "**"
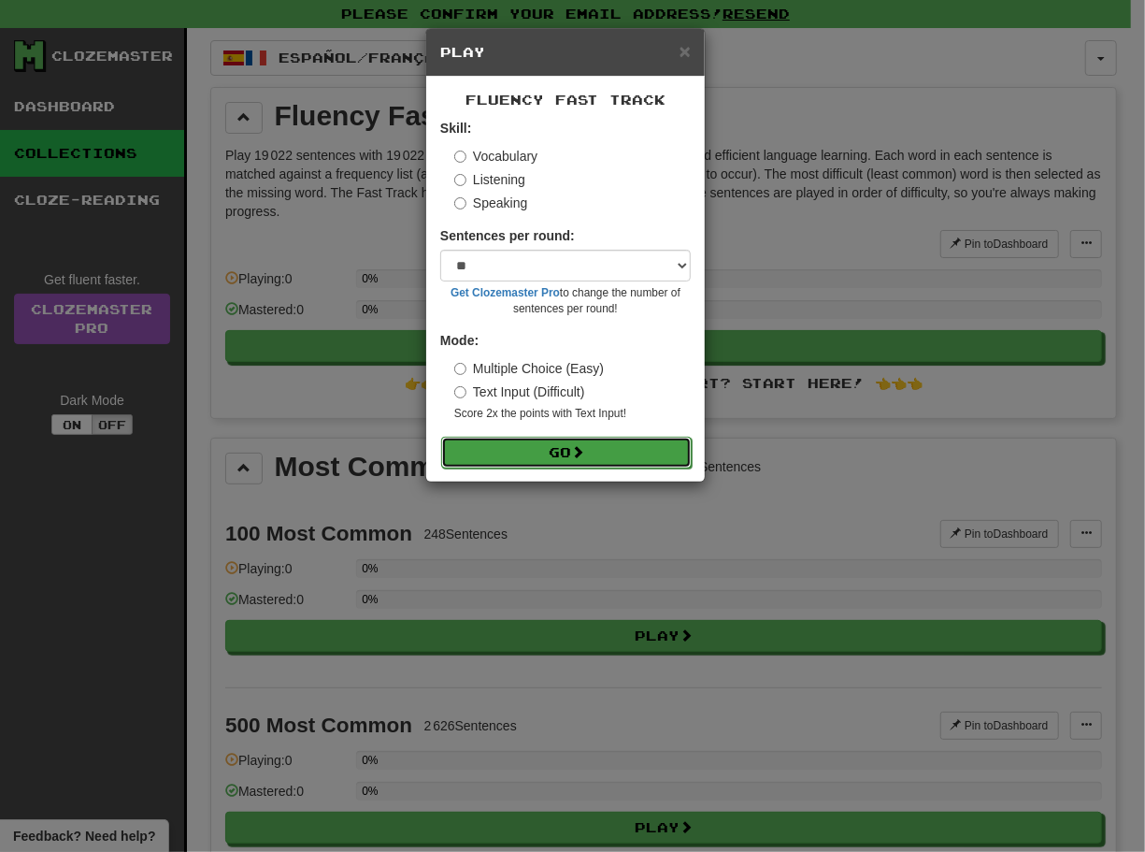
click at [557, 449] on button "Go" at bounding box center [566, 453] width 251 height 32
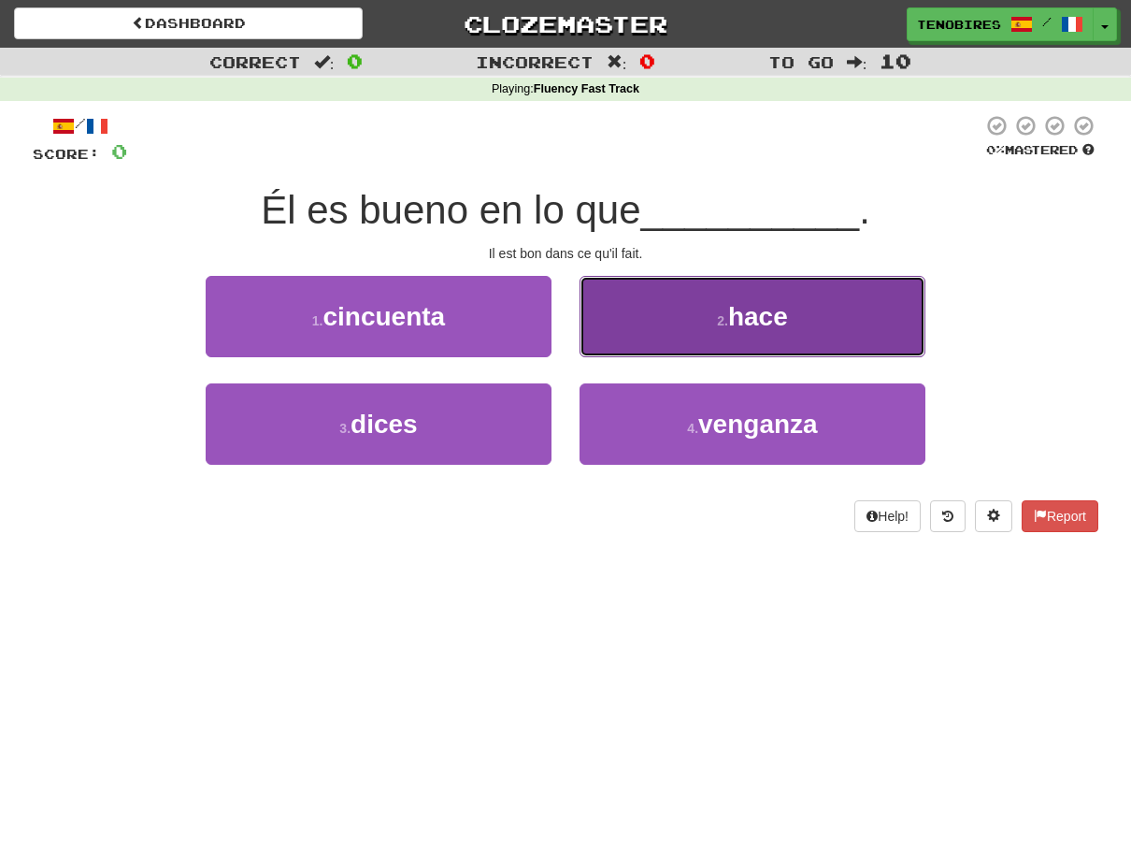
click at [750, 310] on span "hace" at bounding box center [758, 316] width 60 height 29
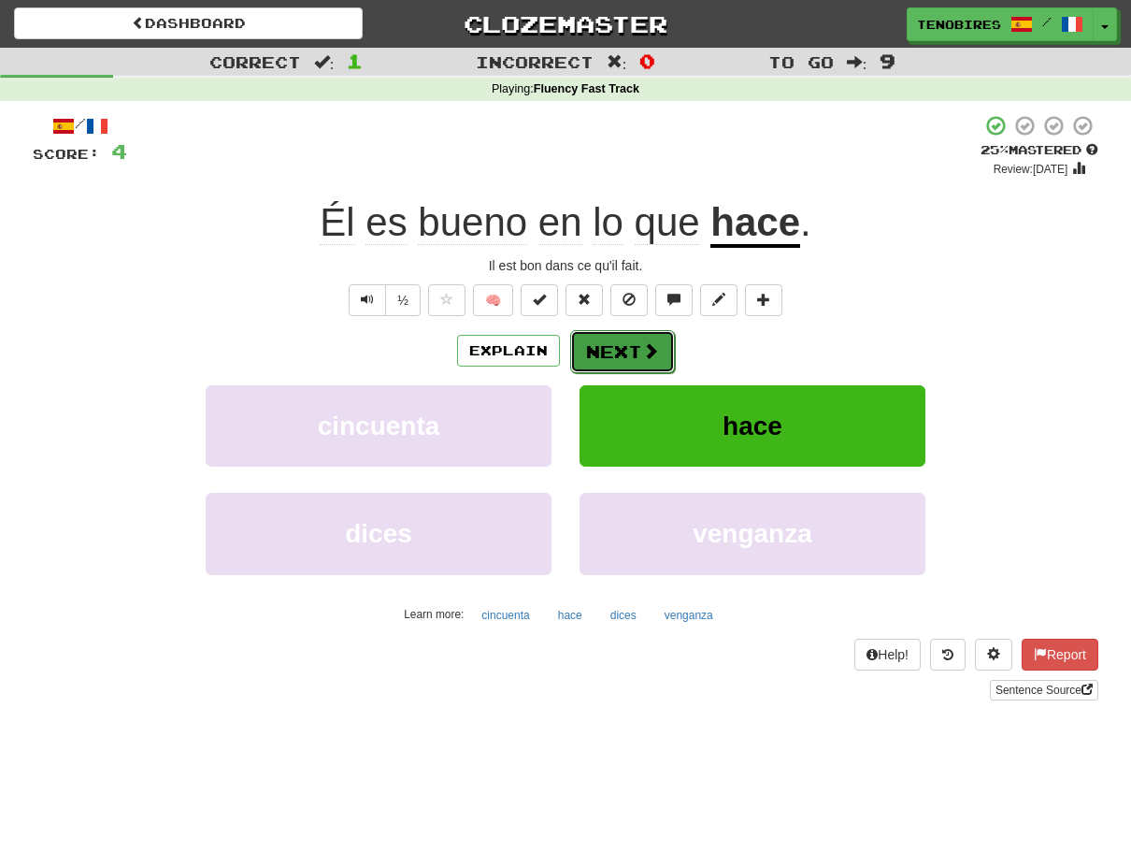
click at [615, 345] on button "Next" at bounding box center [622, 351] width 105 height 43
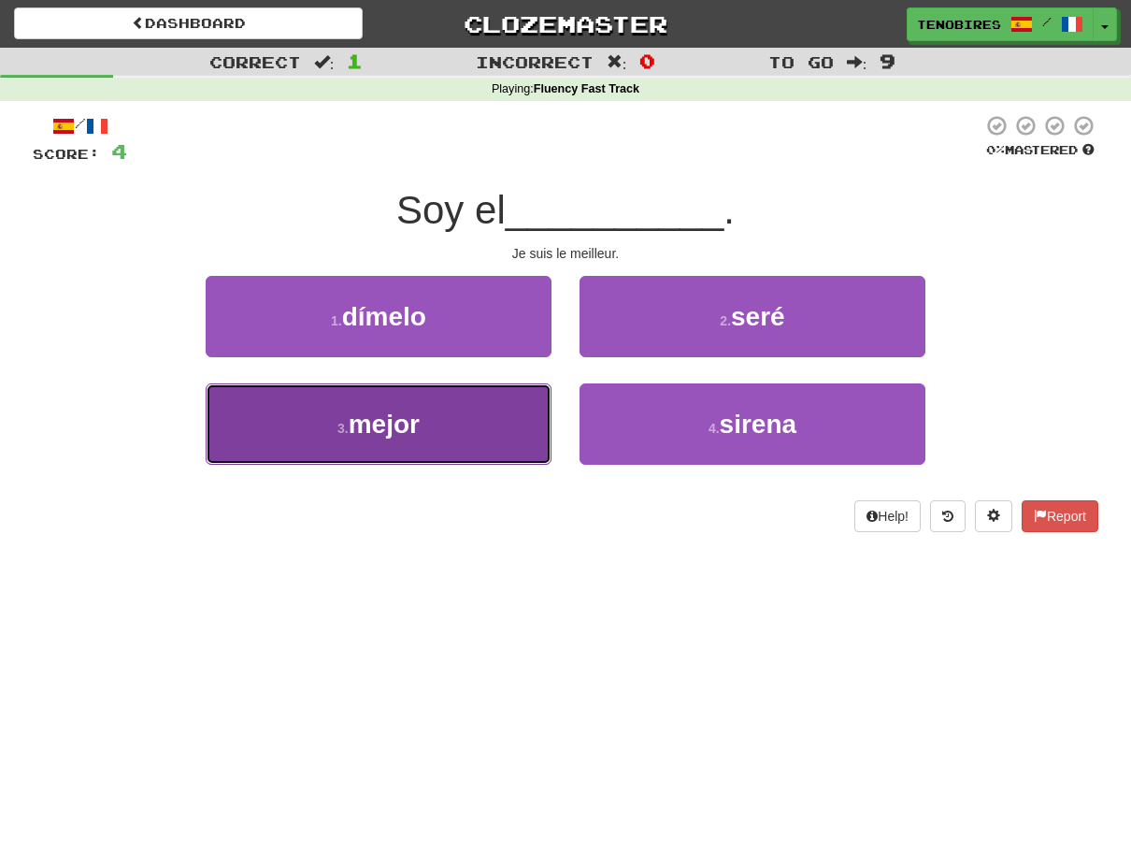
click at [398, 428] on span "mejor" at bounding box center [384, 423] width 71 height 29
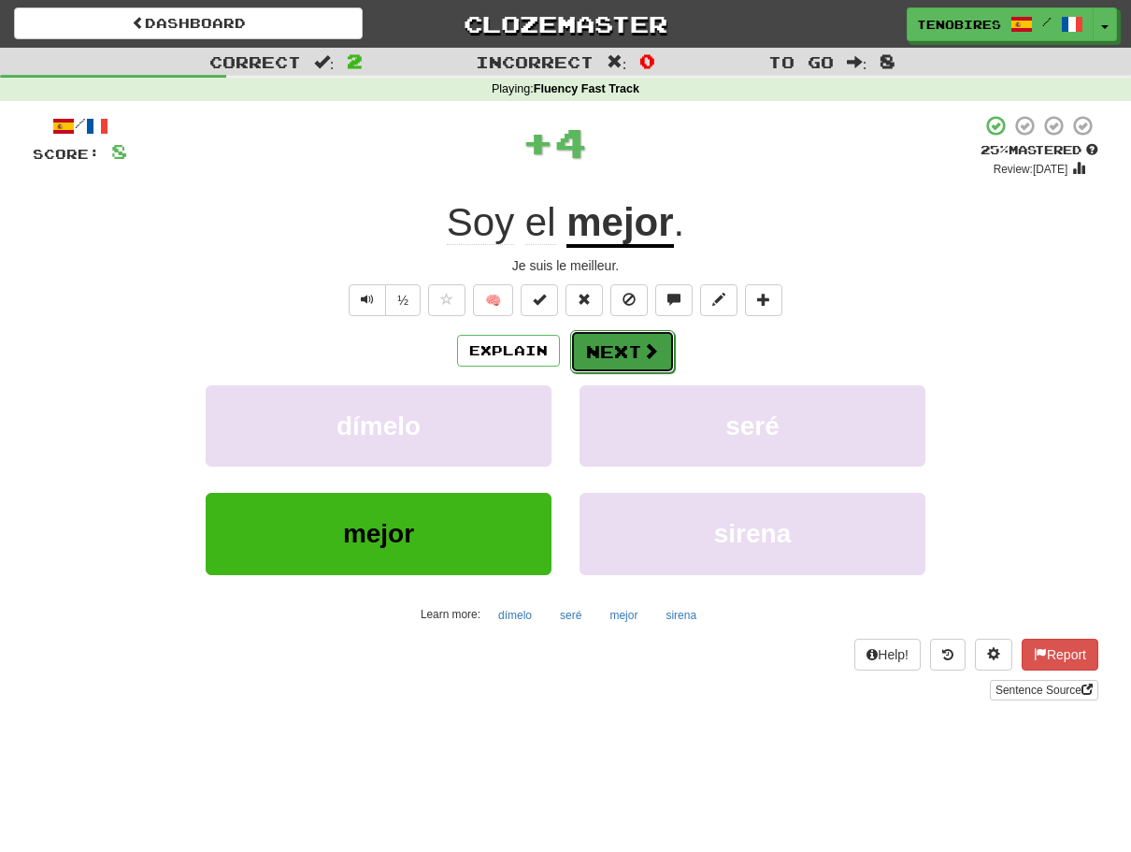
click at [630, 349] on button "Next" at bounding box center [622, 351] width 105 height 43
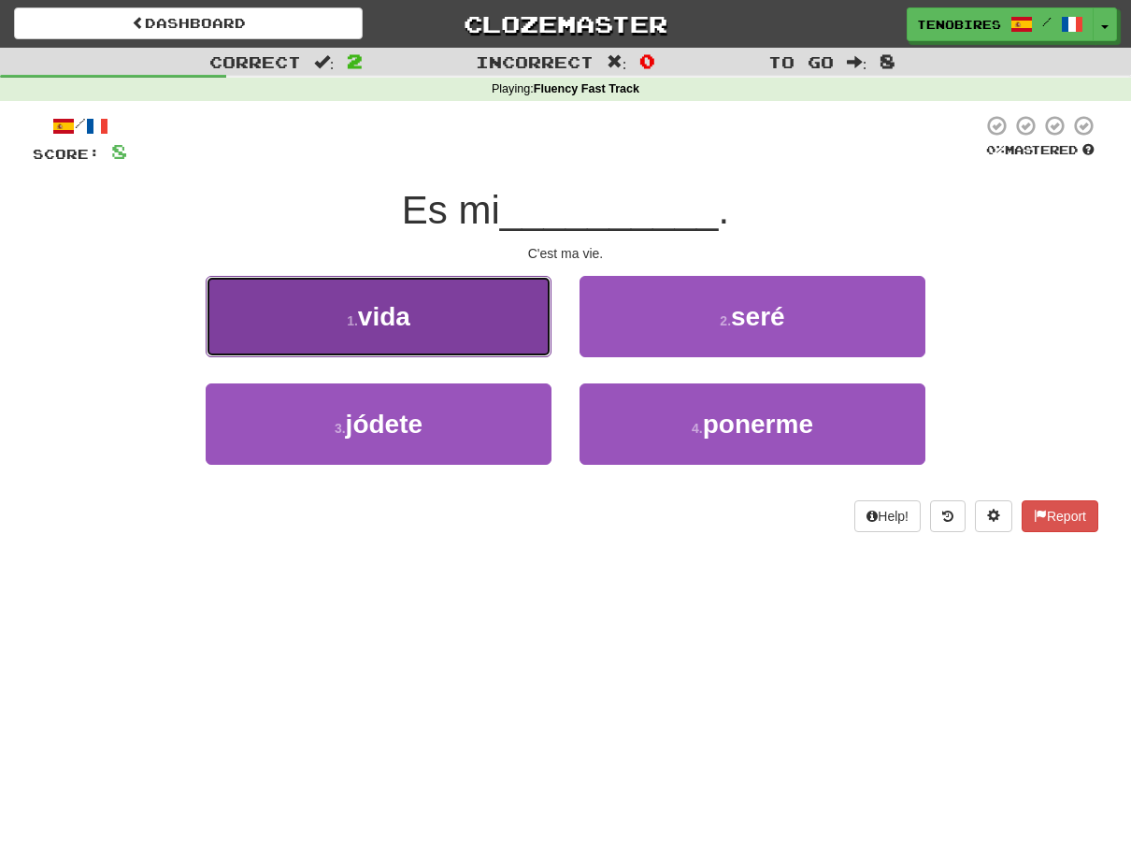
click at [380, 321] on span "vida" at bounding box center [384, 316] width 52 height 29
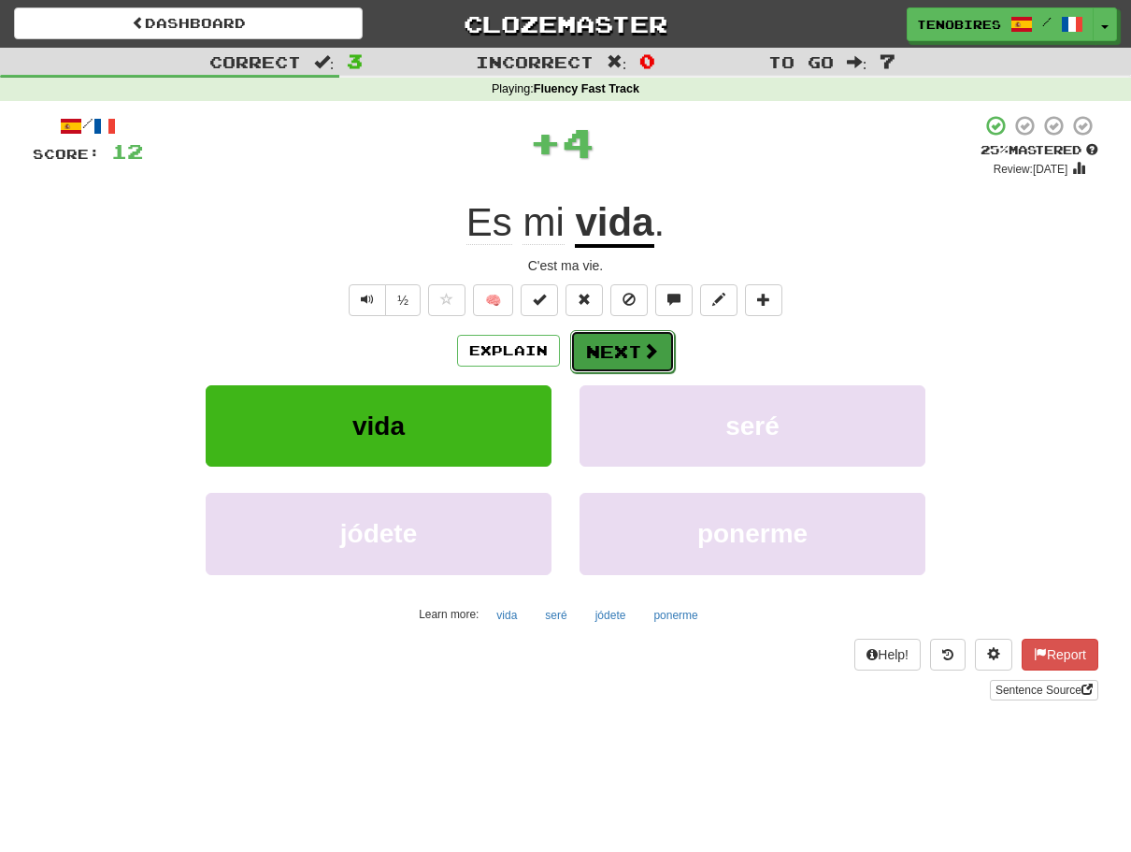
click at [611, 344] on button "Next" at bounding box center [622, 351] width 105 height 43
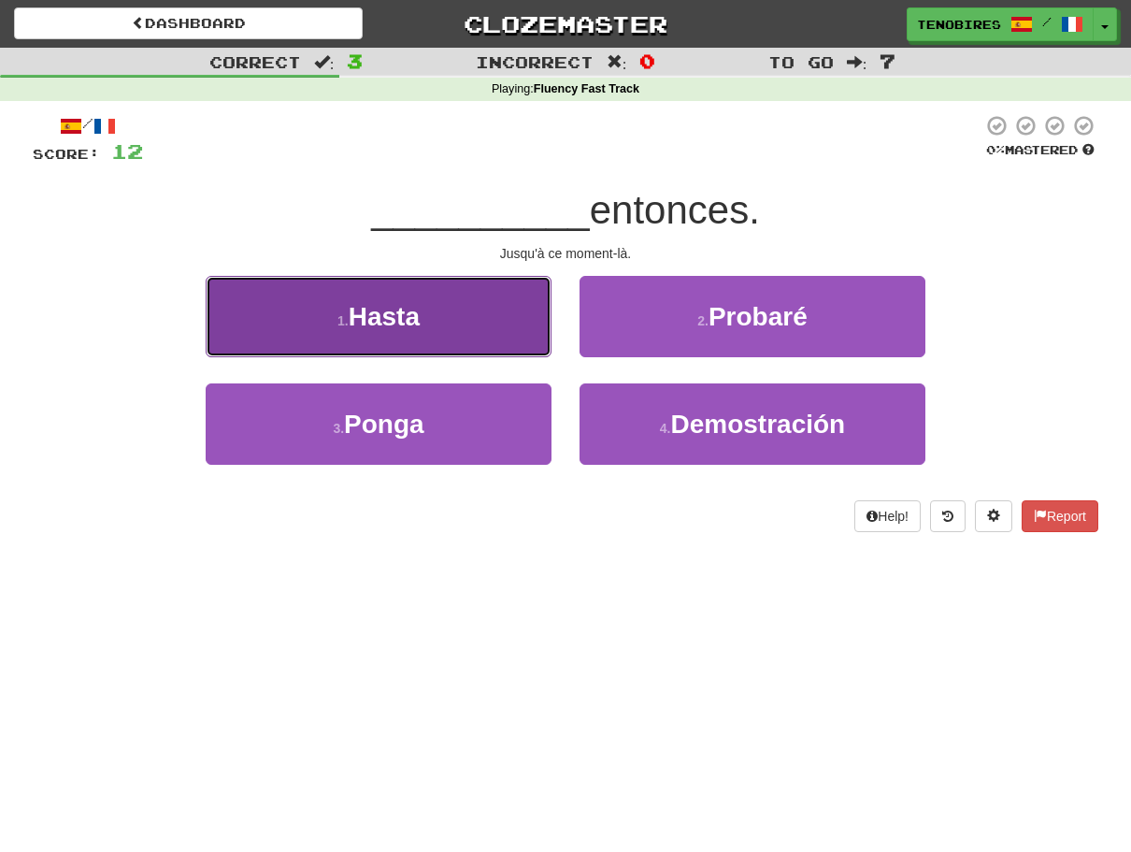
click at [391, 315] on span "Hasta" at bounding box center [384, 316] width 71 height 29
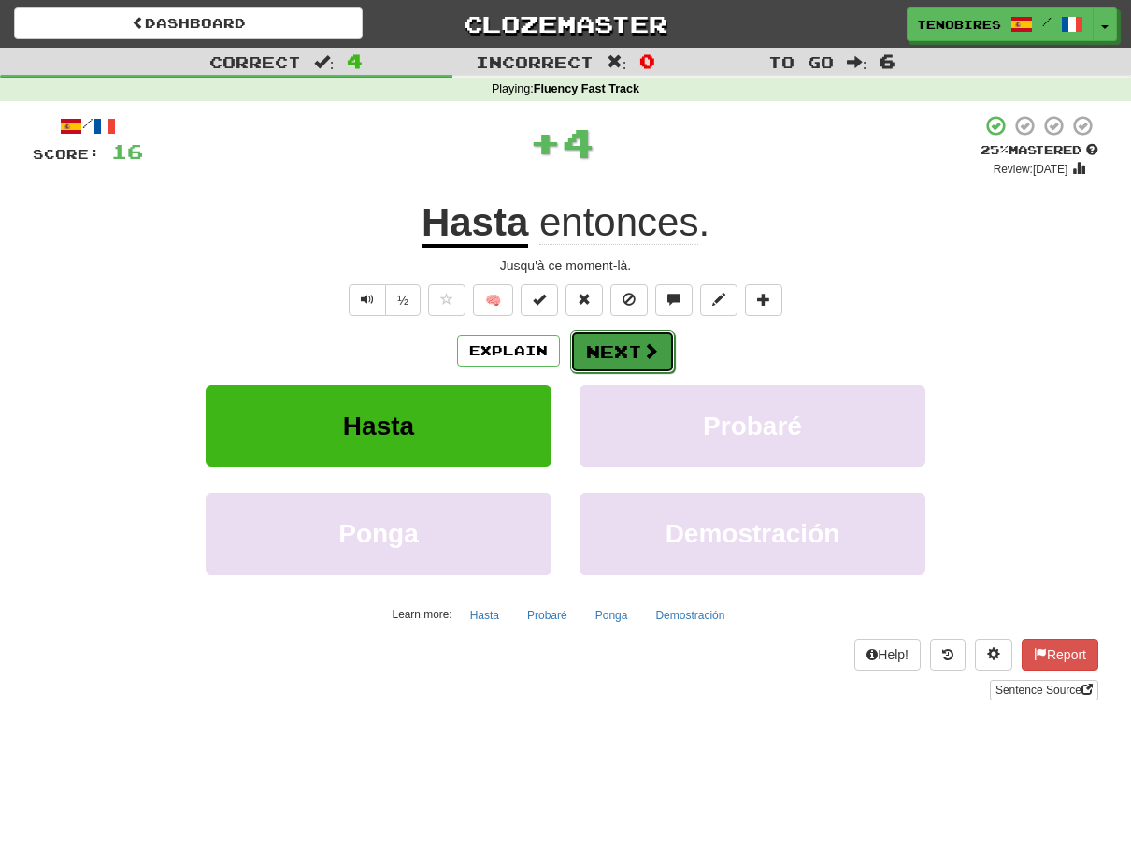
click at [627, 349] on button "Next" at bounding box center [622, 351] width 105 height 43
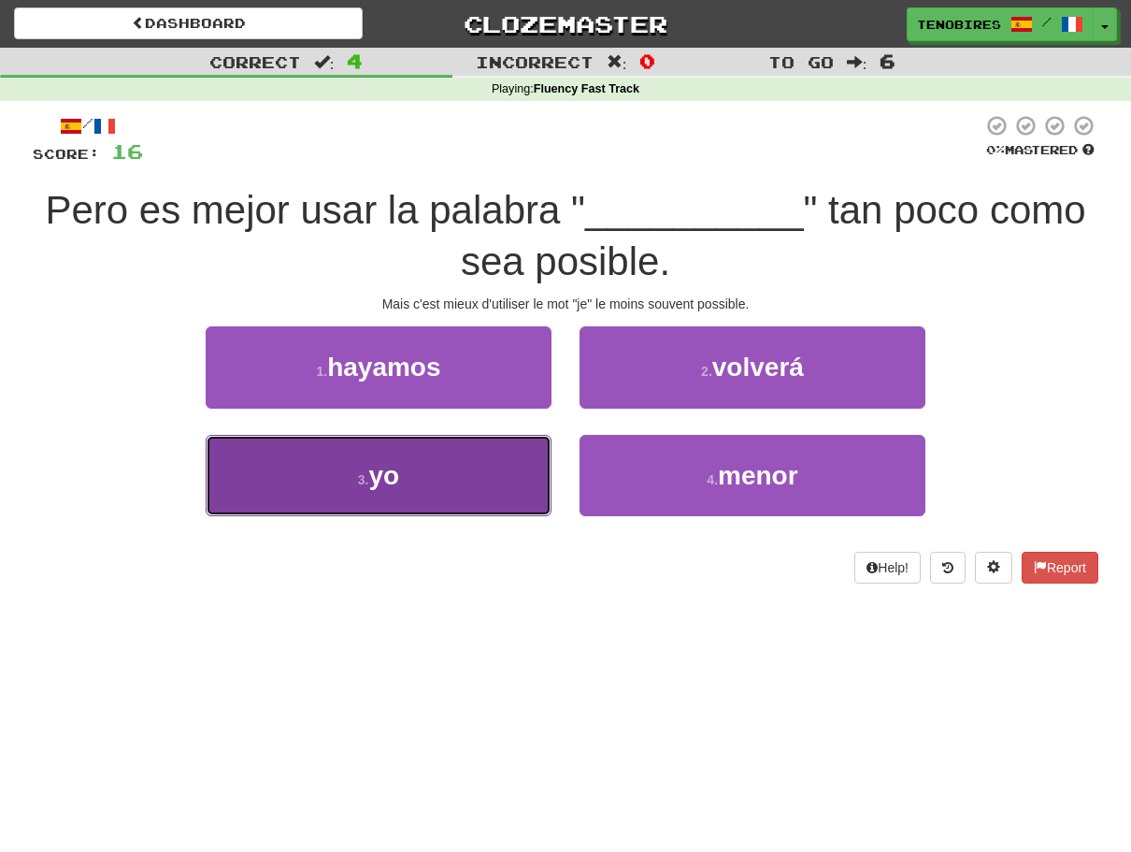
click at [365, 477] on small "3 ." at bounding box center [363, 479] width 11 height 15
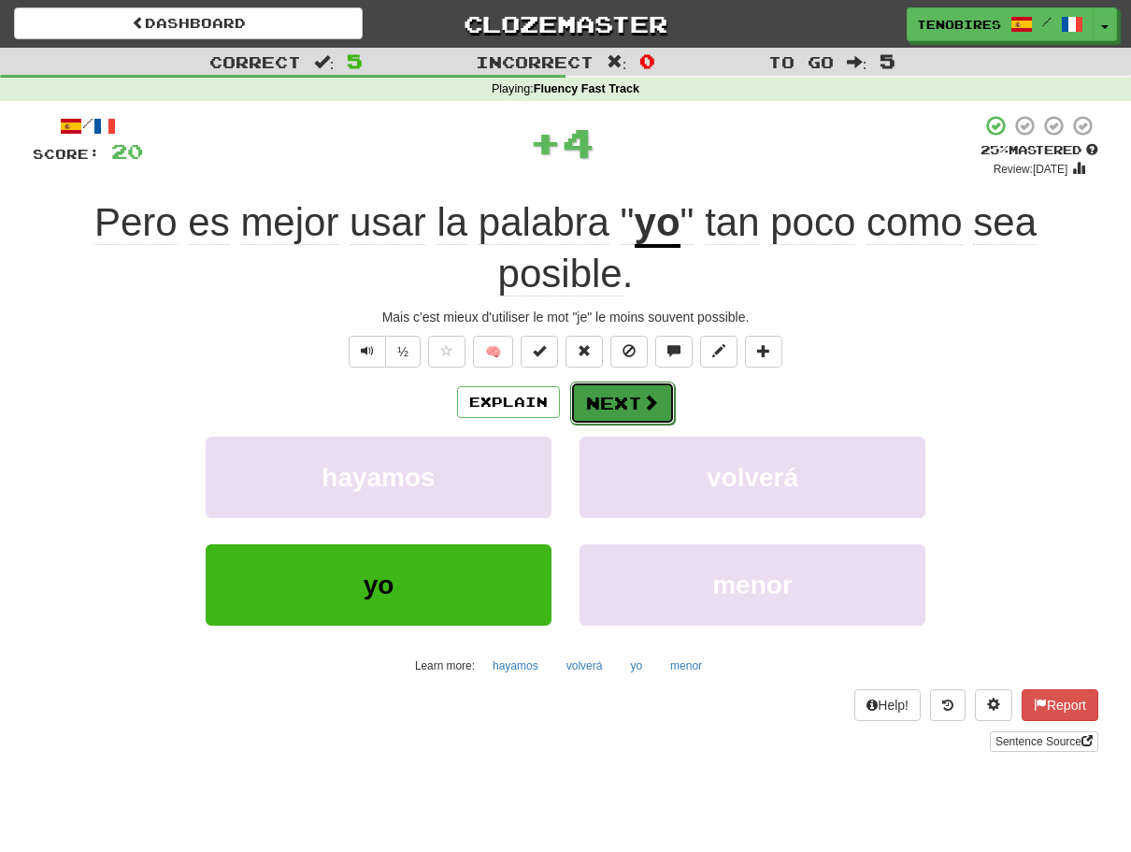
click at [615, 404] on button "Next" at bounding box center [622, 402] width 105 height 43
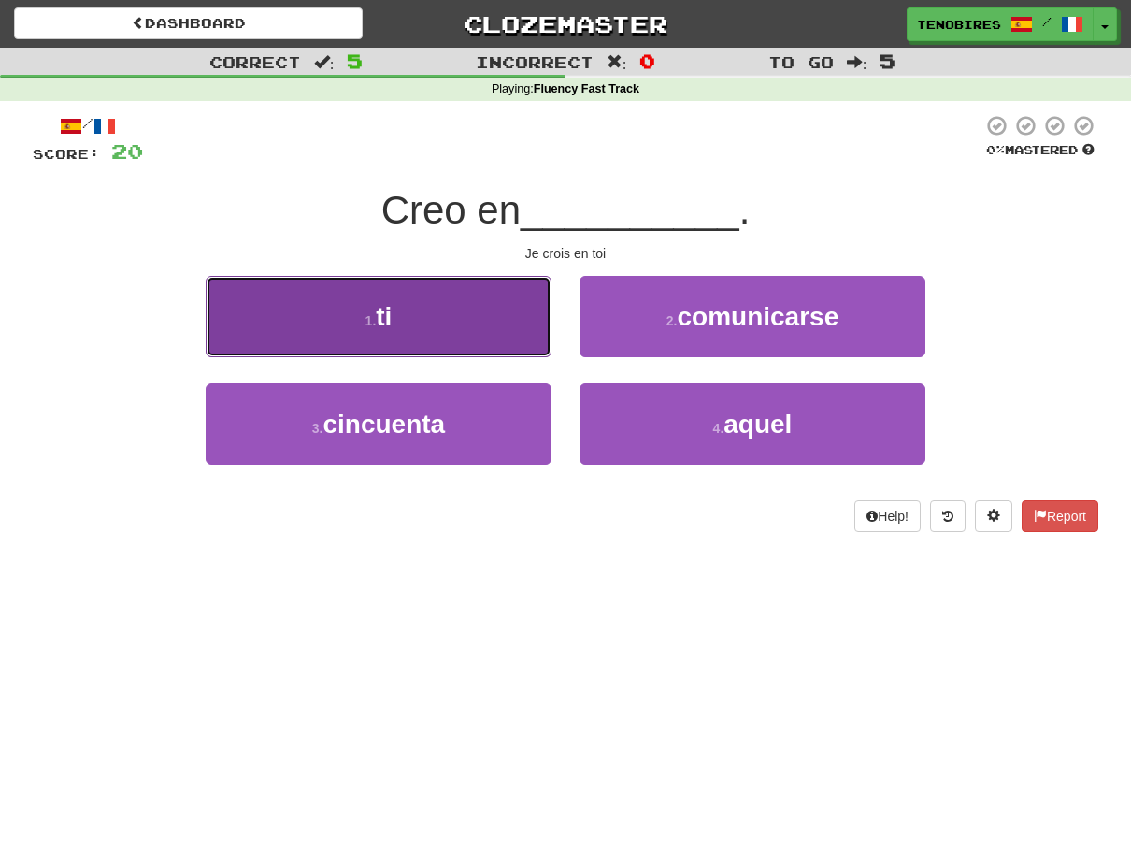
click at [385, 322] on span "ti" at bounding box center [384, 316] width 16 height 29
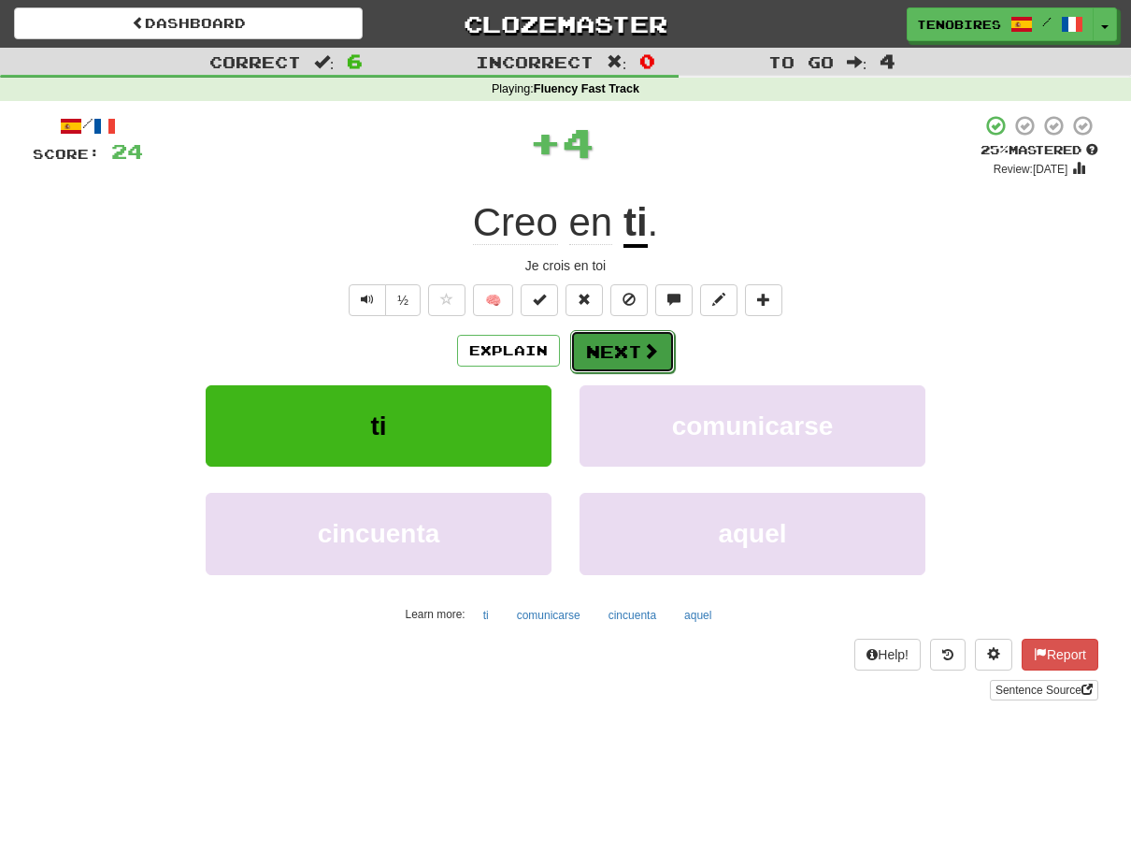
click at [620, 348] on button "Next" at bounding box center [622, 351] width 105 height 43
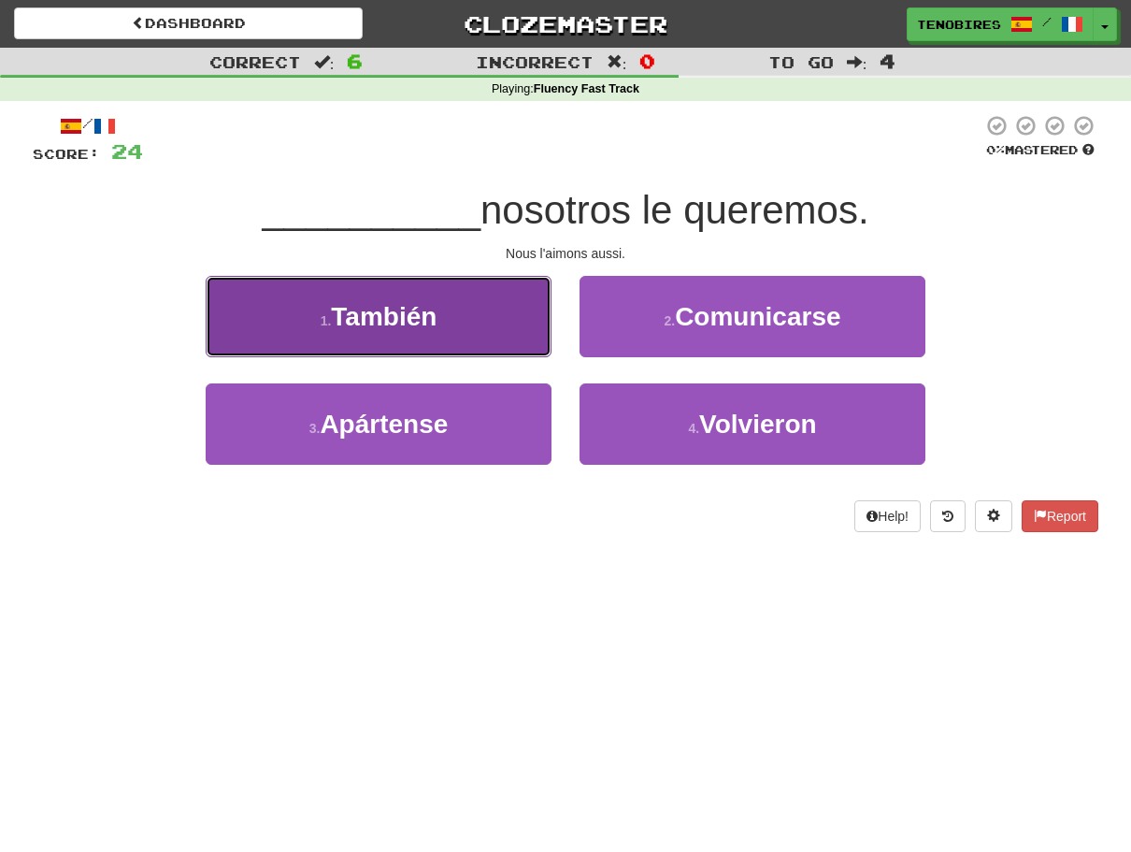
click at [387, 322] on span "También" at bounding box center [384, 316] width 106 height 29
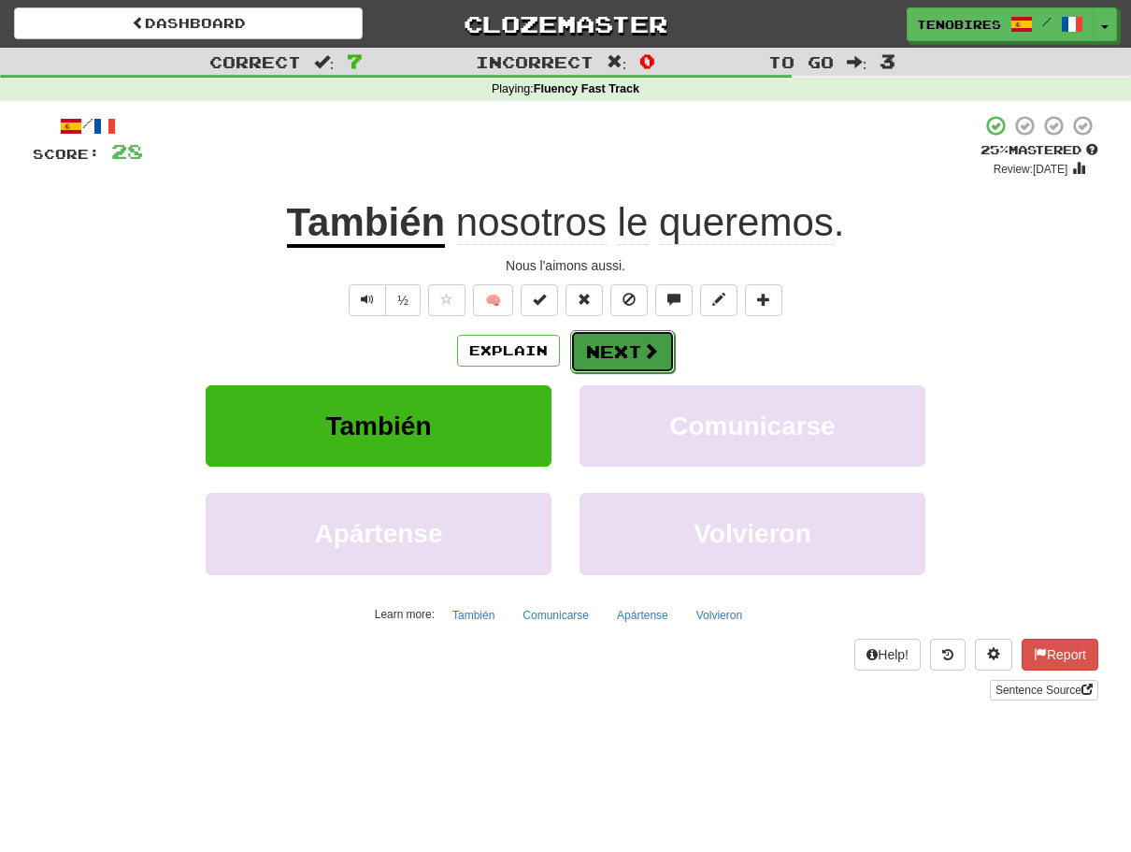
click at [611, 341] on button "Next" at bounding box center [622, 351] width 105 height 43
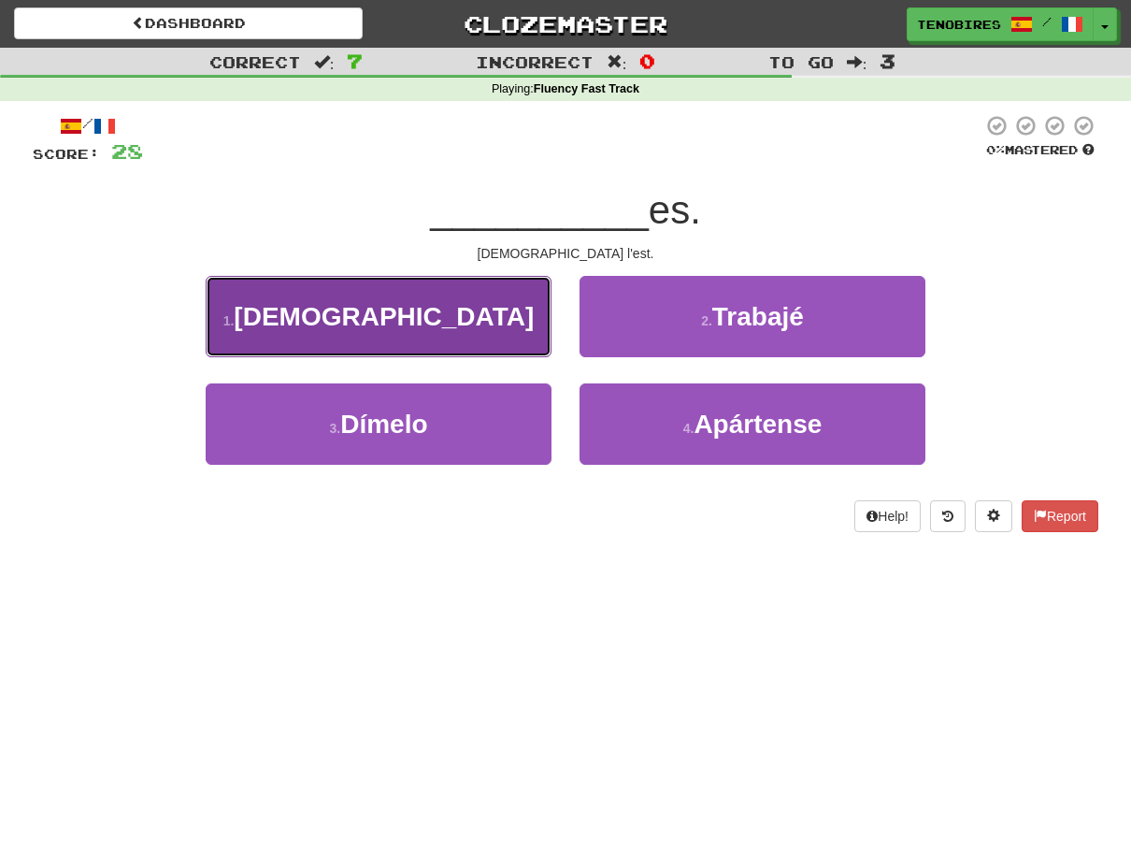
click at [378, 328] on span "Dios" at bounding box center [384, 316] width 300 height 29
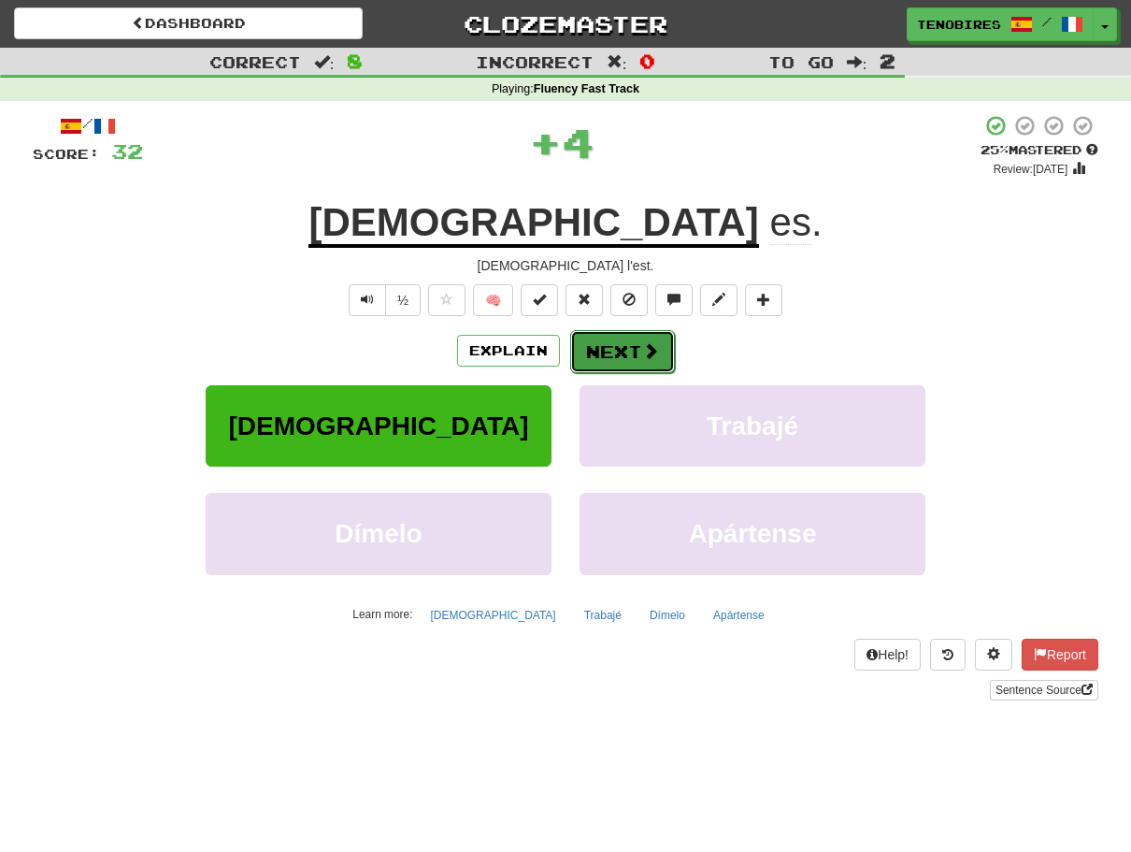
click at [606, 335] on button "Next" at bounding box center [622, 351] width 105 height 43
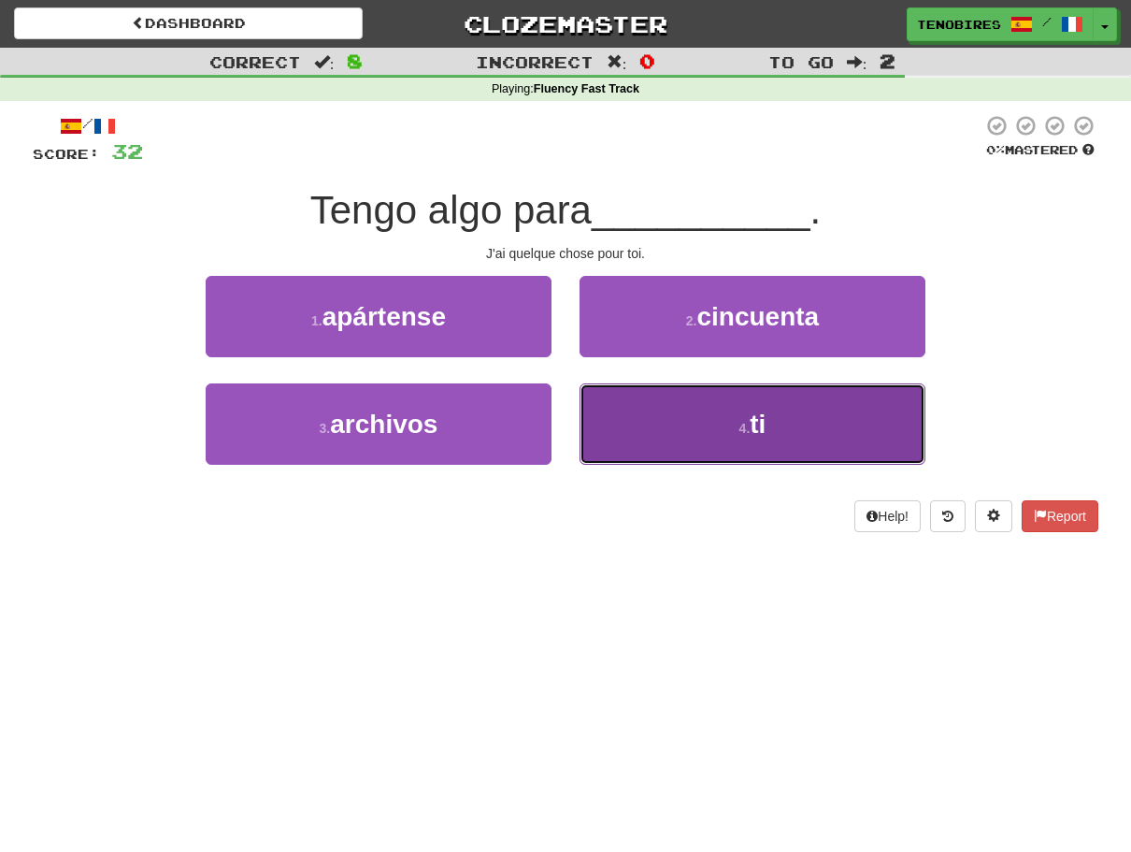
click at [731, 423] on button "4 . ti" at bounding box center [753, 423] width 346 height 81
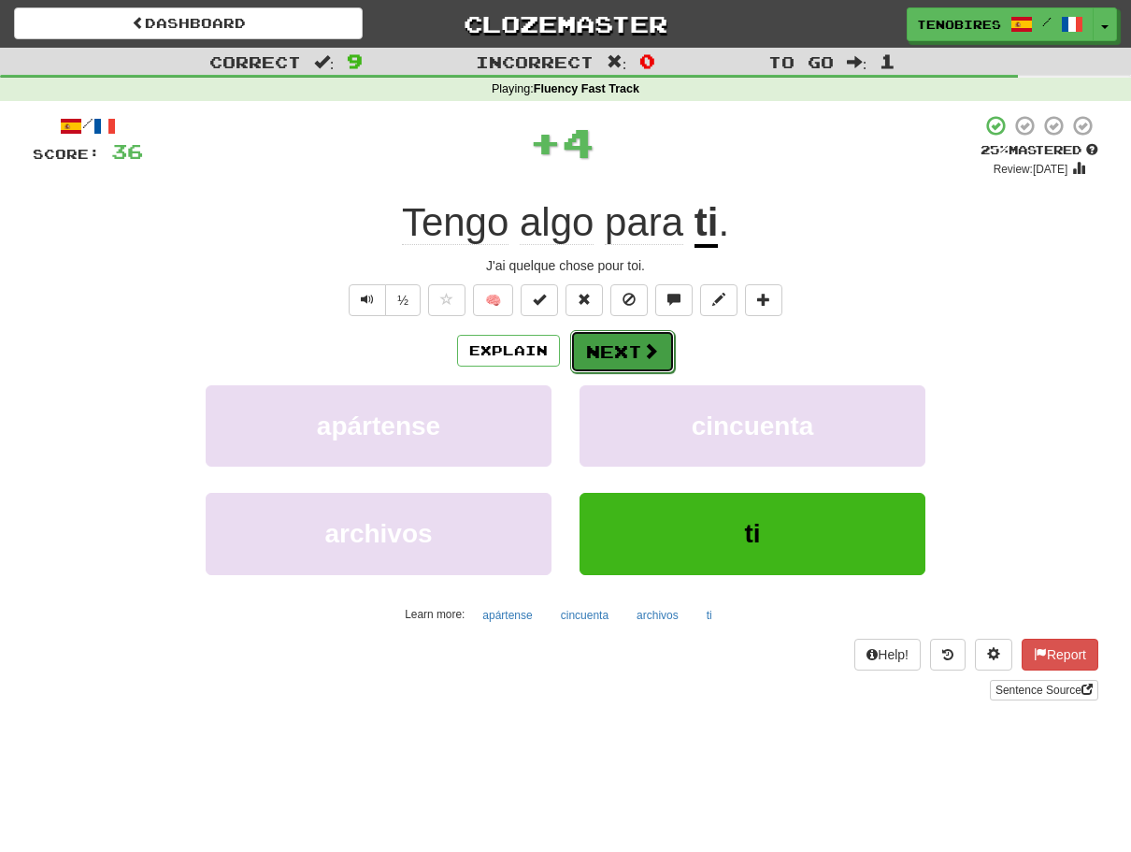
click at [623, 349] on button "Next" at bounding box center [622, 351] width 105 height 43
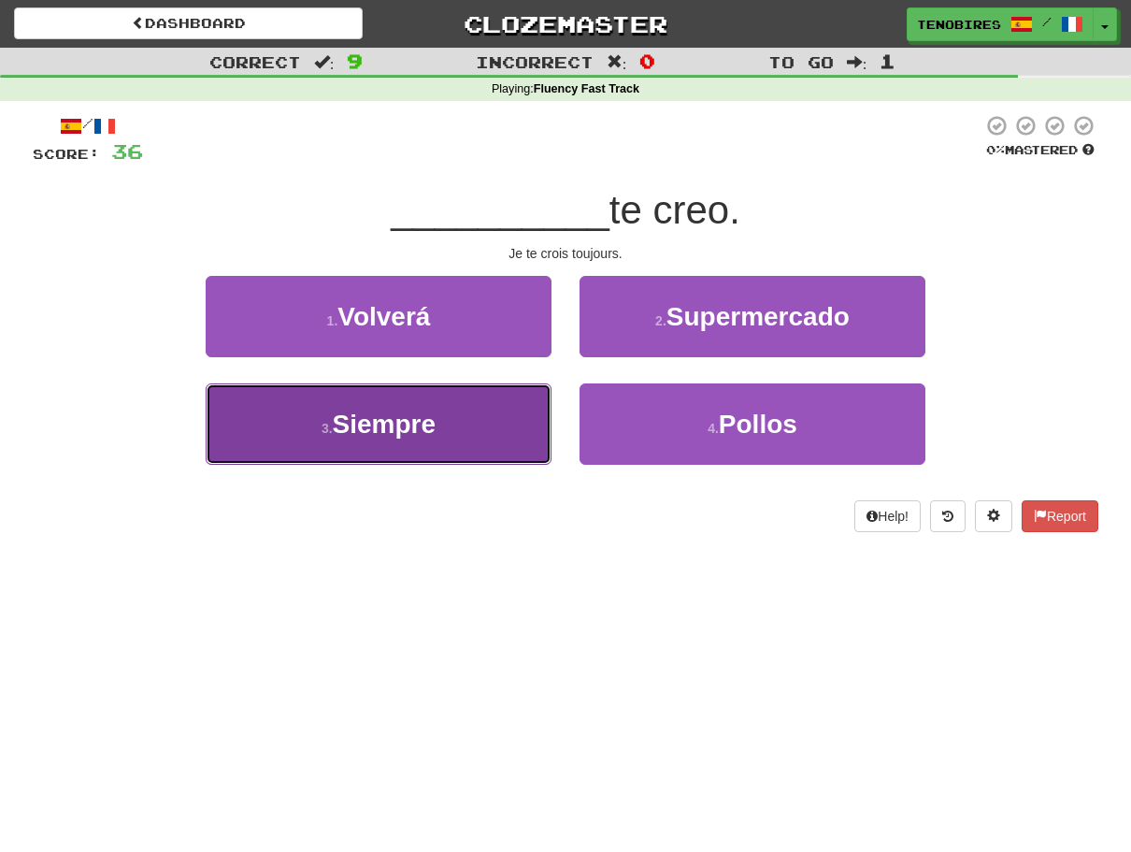
click at [344, 427] on span "Siempre" at bounding box center [385, 423] width 104 height 29
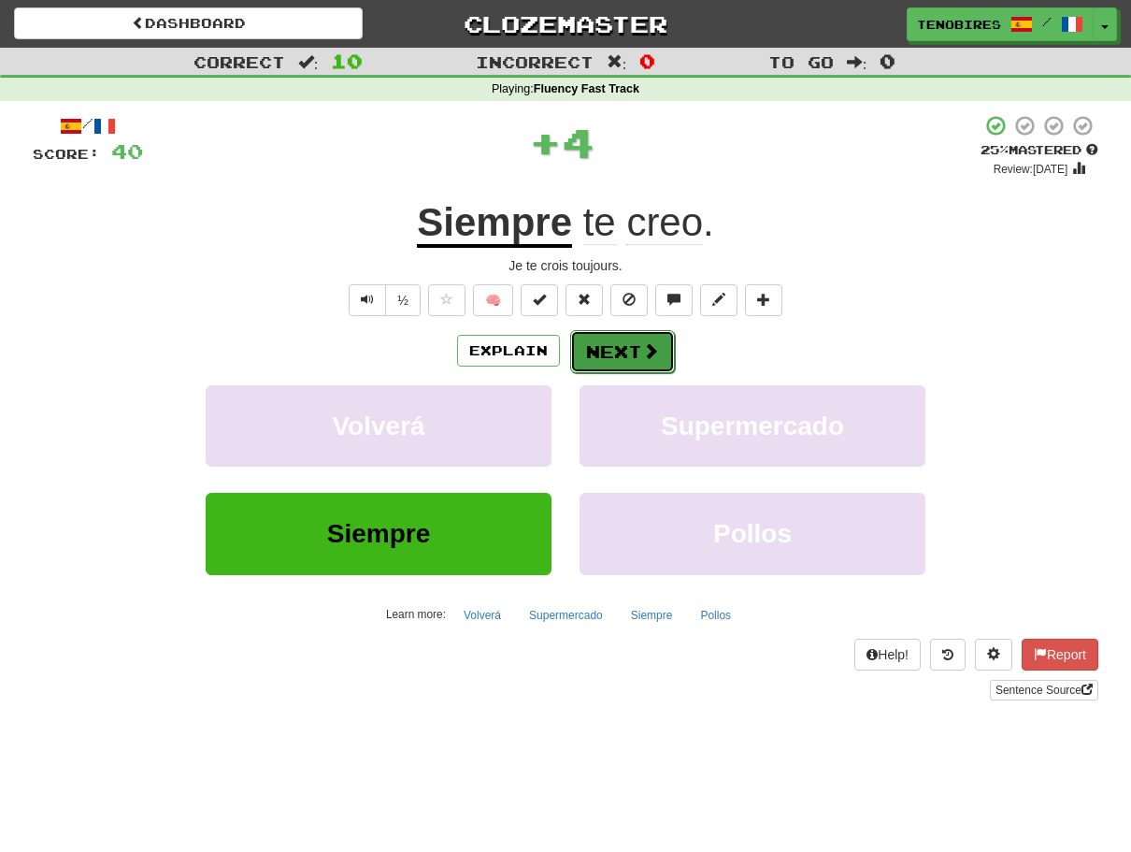
click at [624, 346] on button "Next" at bounding box center [622, 351] width 105 height 43
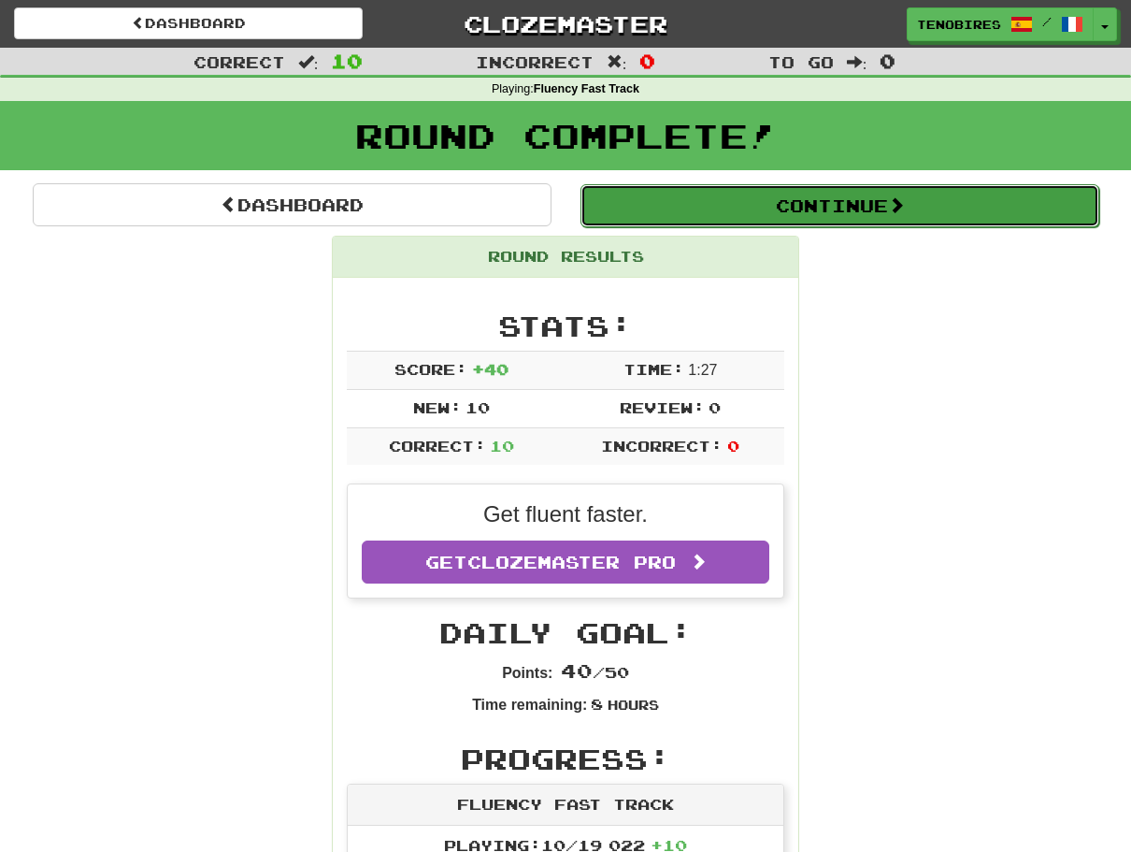
click at [825, 200] on button "Continue" at bounding box center [839, 205] width 519 height 43
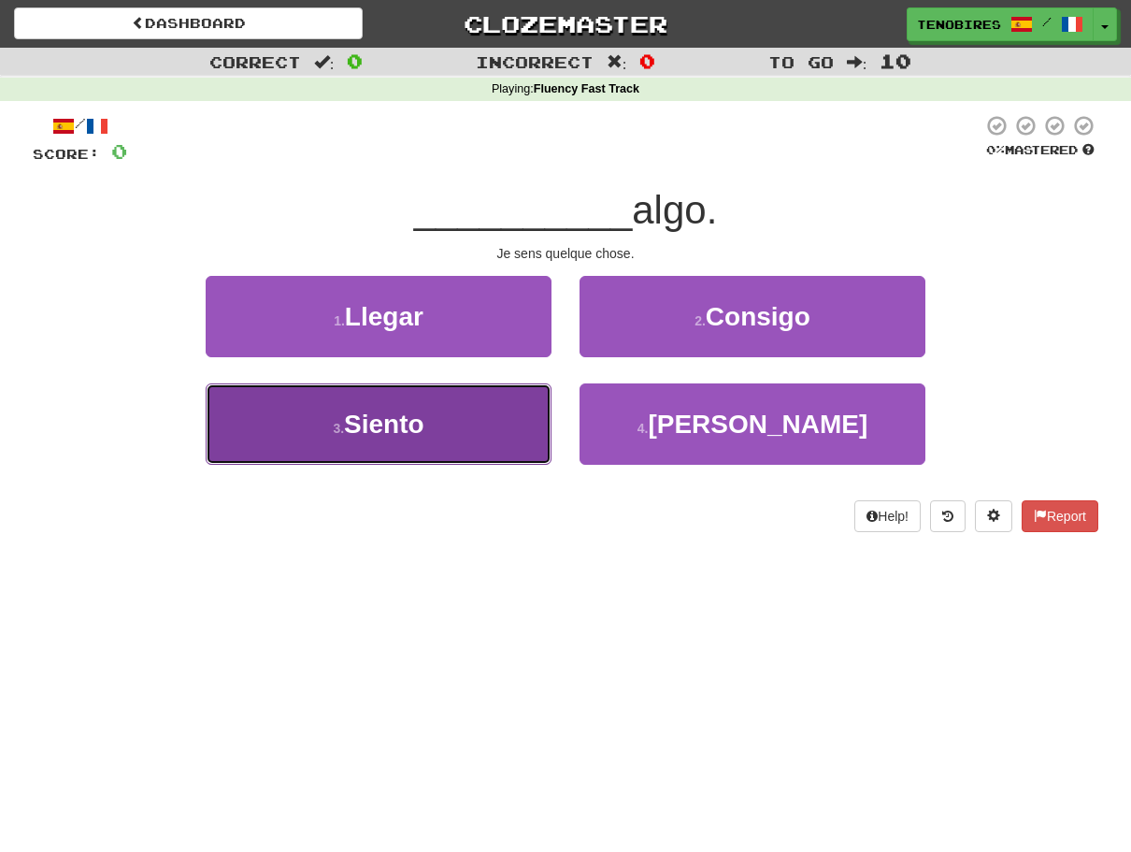
click at [376, 425] on span "Siento" at bounding box center [384, 423] width 80 height 29
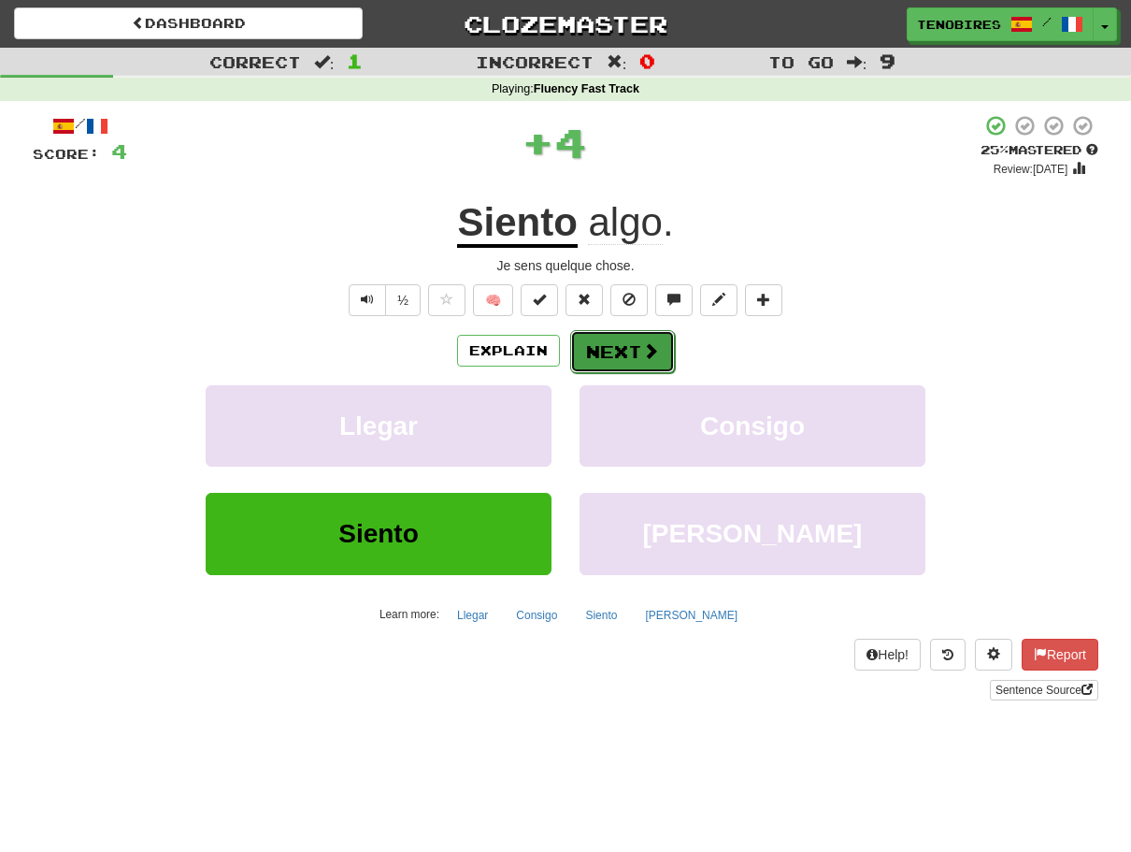
click at [595, 344] on button "Next" at bounding box center [622, 351] width 105 height 43
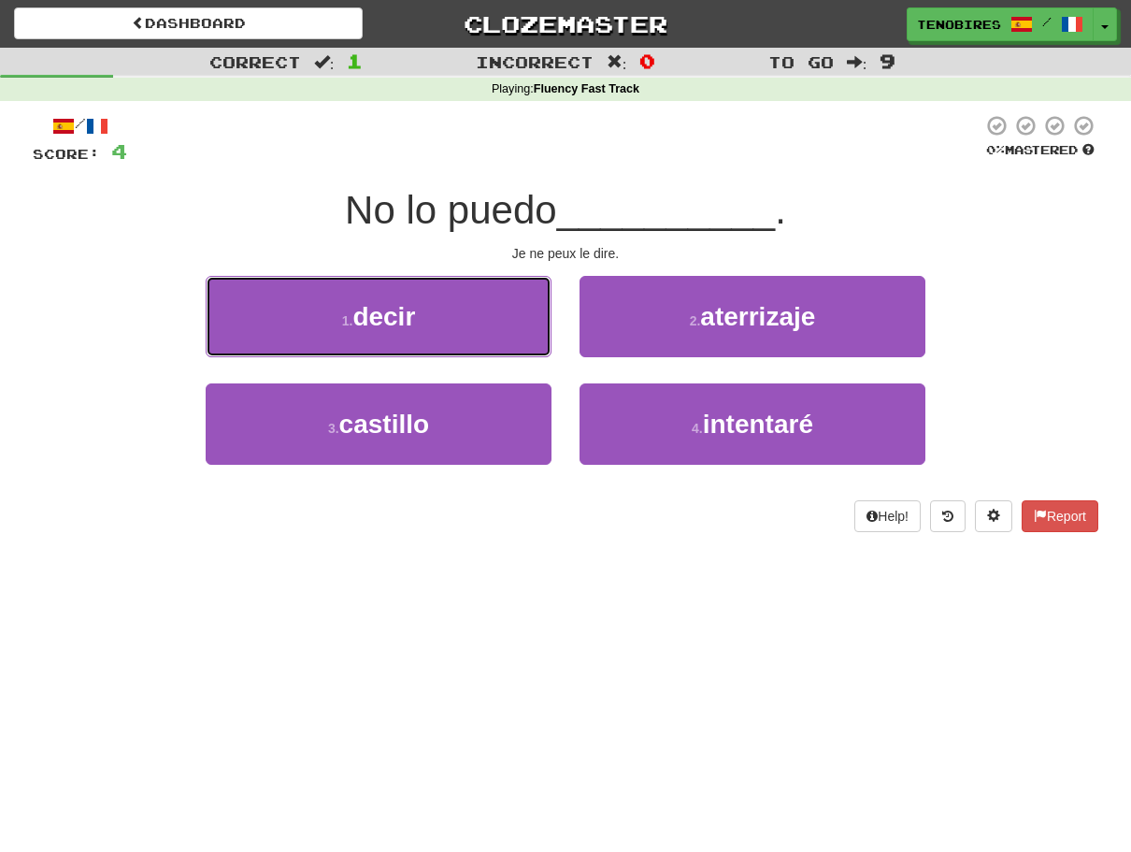
click at [371, 321] on span "decir" at bounding box center [383, 316] width 63 height 29
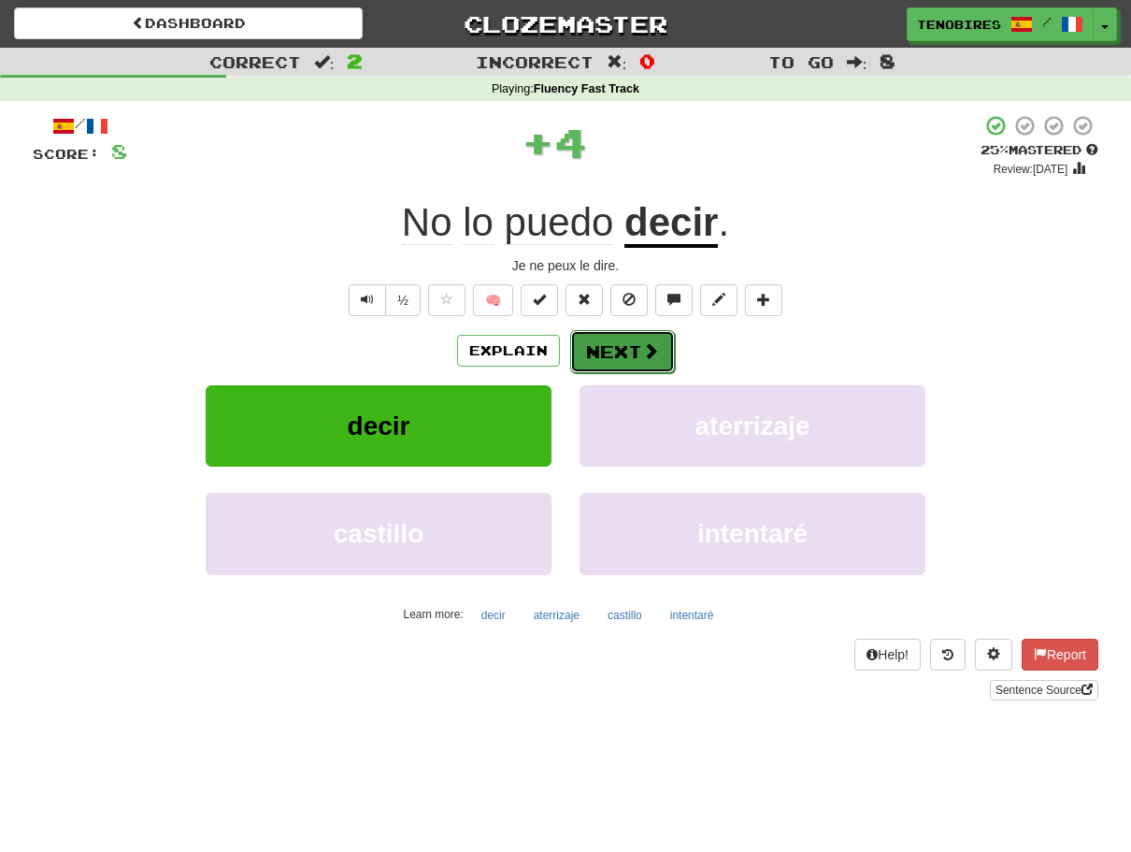
click at [626, 344] on button "Next" at bounding box center [622, 351] width 105 height 43
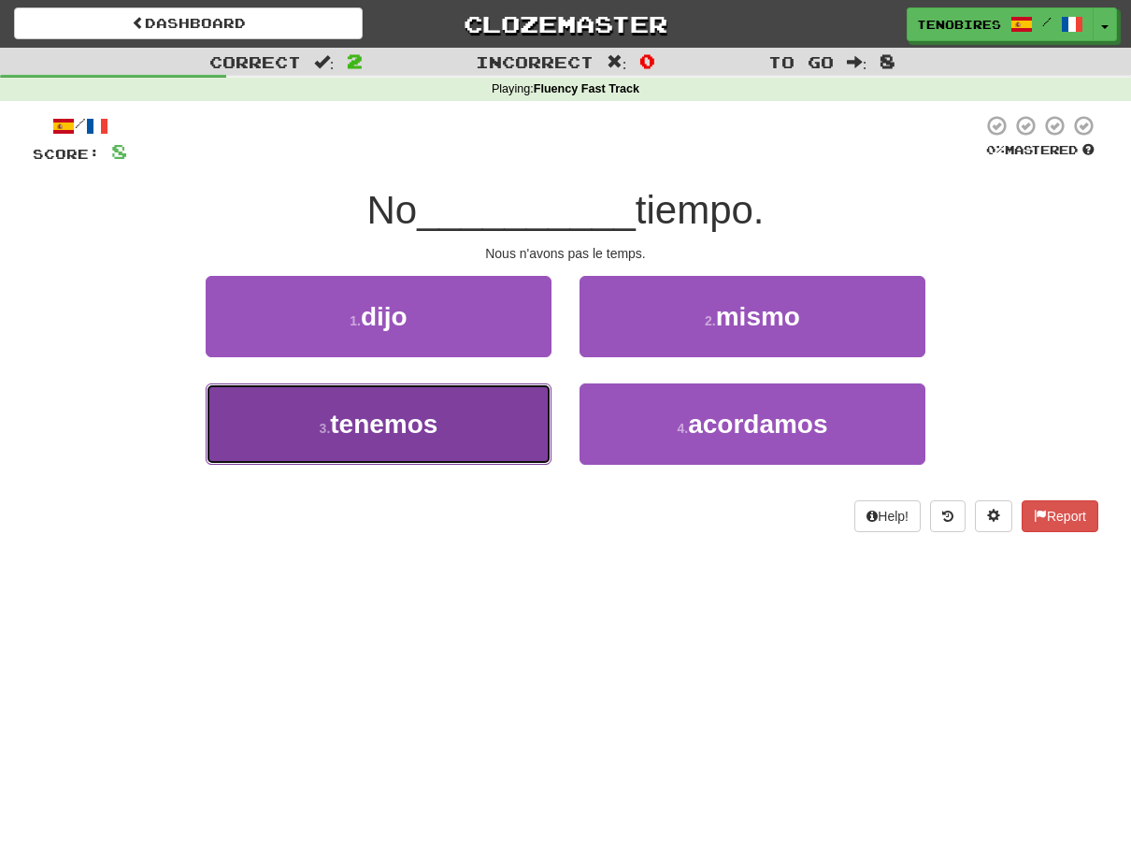
click at [383, 411] on span "tenemos" at bounding box center [383, 423] width 107 height 29
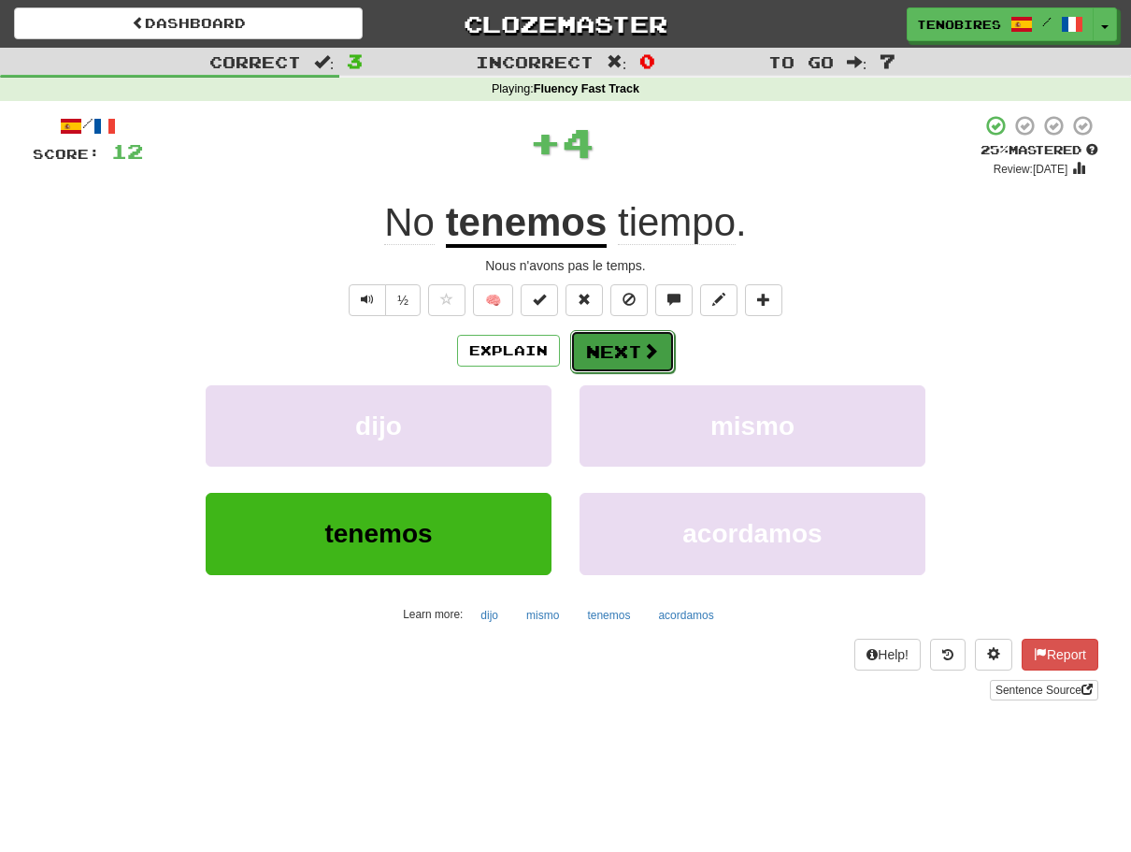
click at [619, 344] on button "Next" at bounding box center [622, 351] width 105 height 43
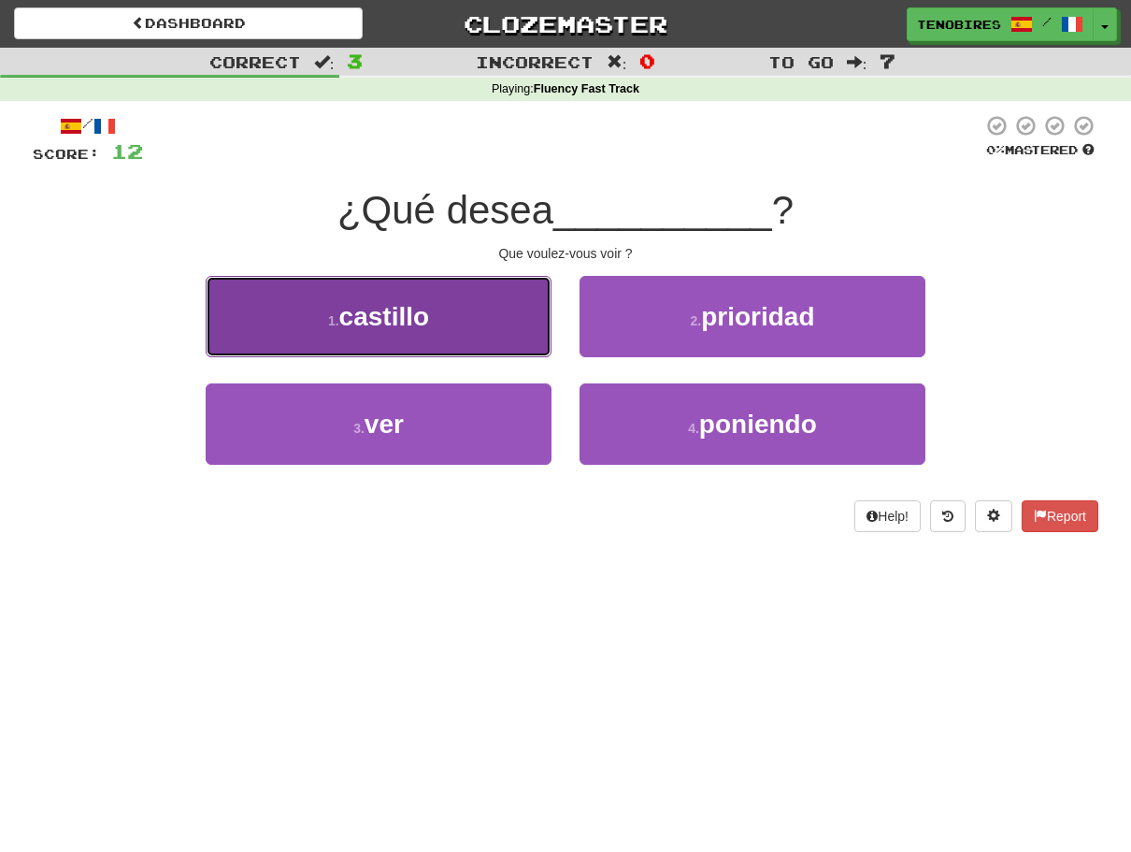
click at [383, 311] on span "castillo" at bounding box center [384, 316] width 90 height 29
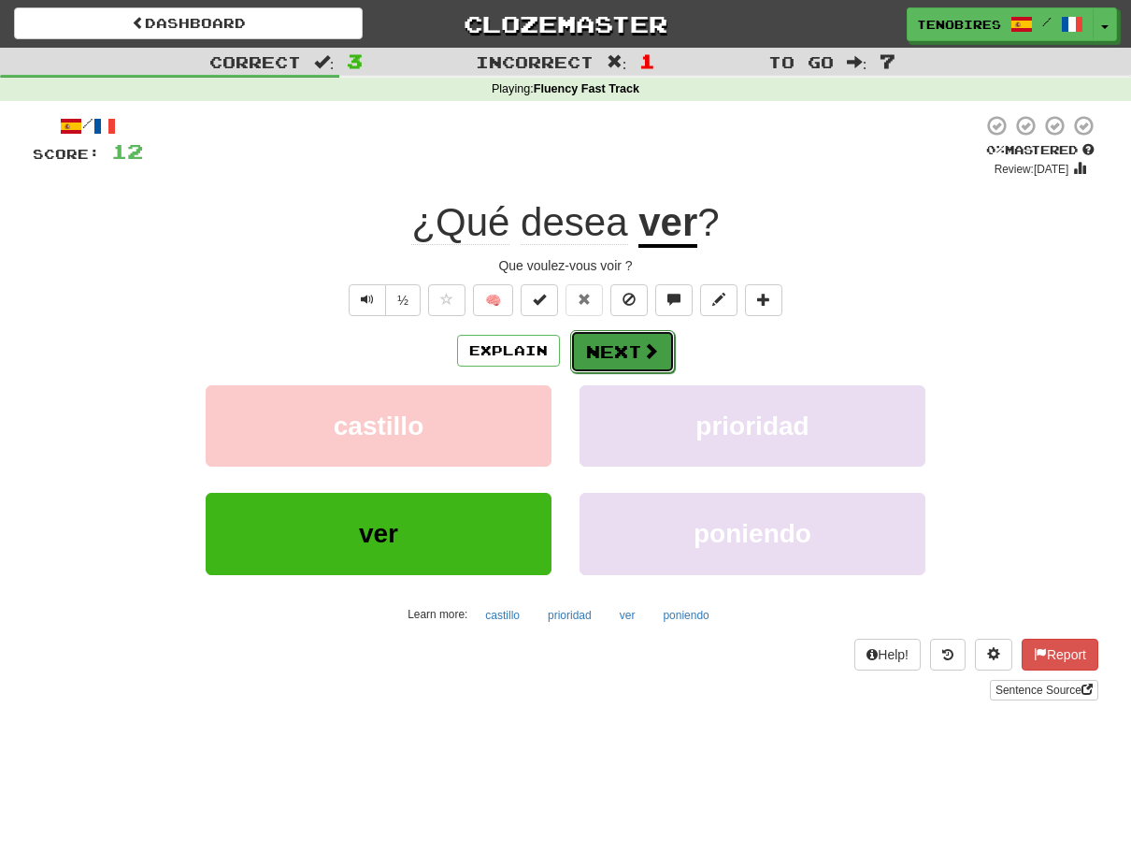
click at [636, 352] on button "Next" at bounding box center [622, 351] width 105 height 43
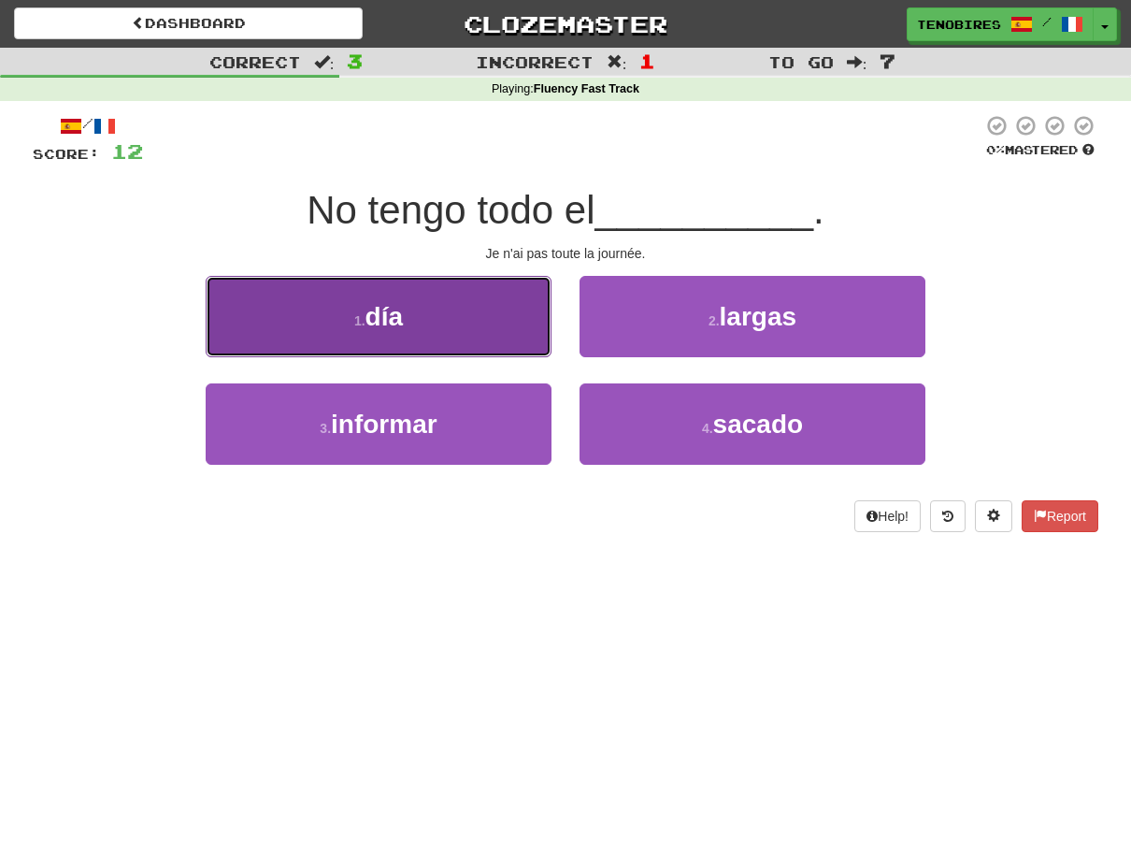
click at [417, 316] on button "1 . día" at bounding box center [379, 316] width 346 height 81
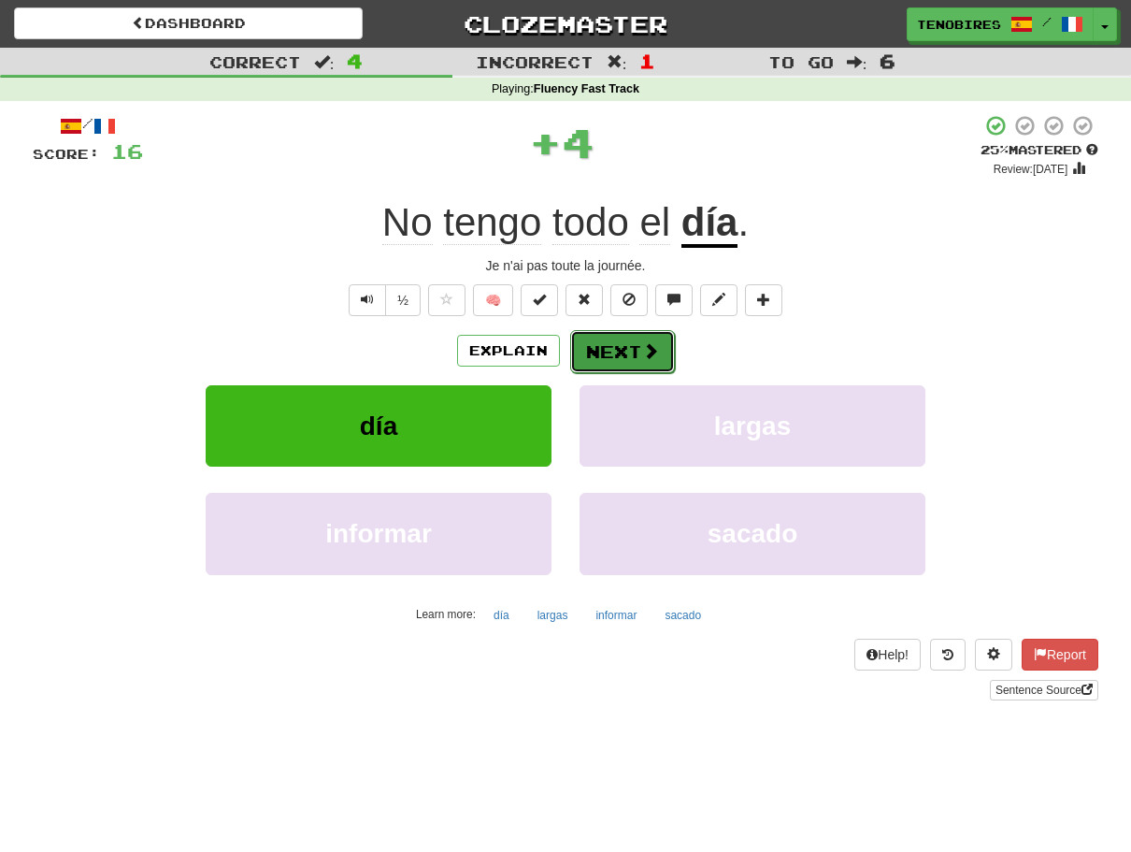
click at [593, 348] on button "Next" at bounding box center [622, 351] width 105 height 43
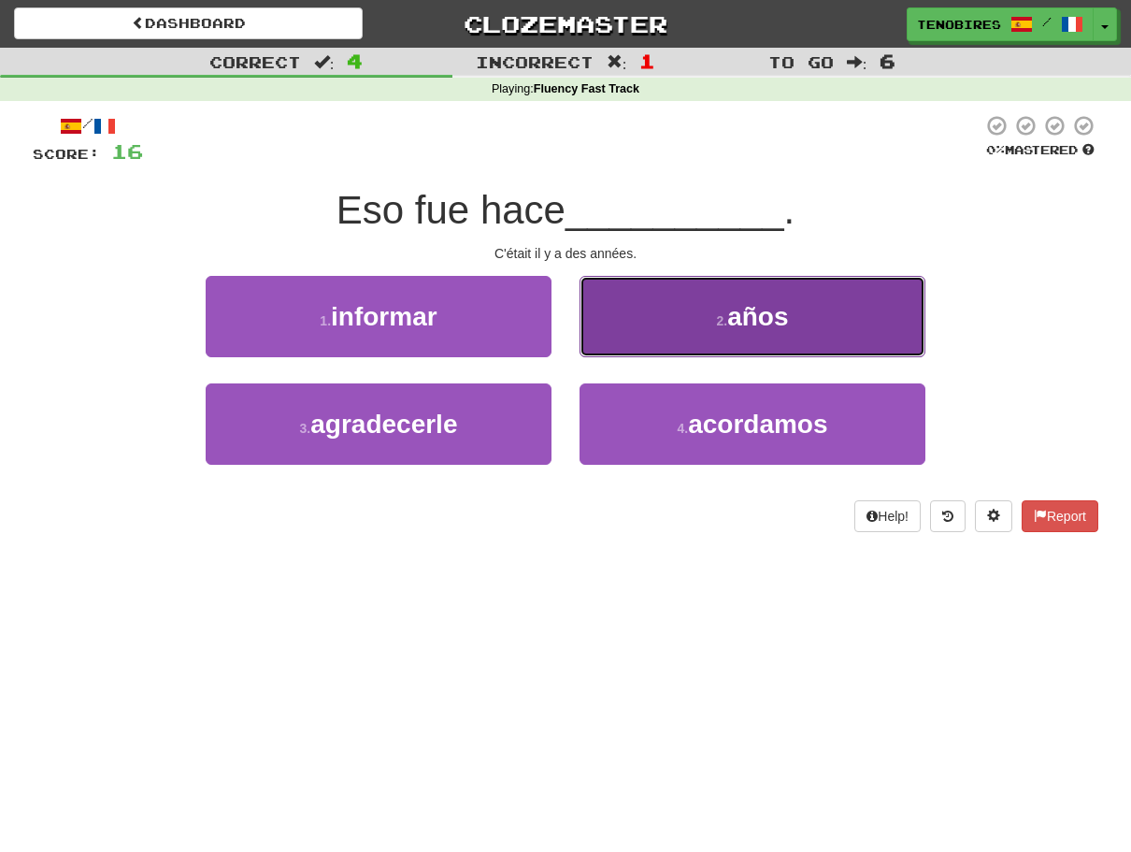
click at [724, 327] on small "2 ." at bounding box center [721, 320] width 11 height 15
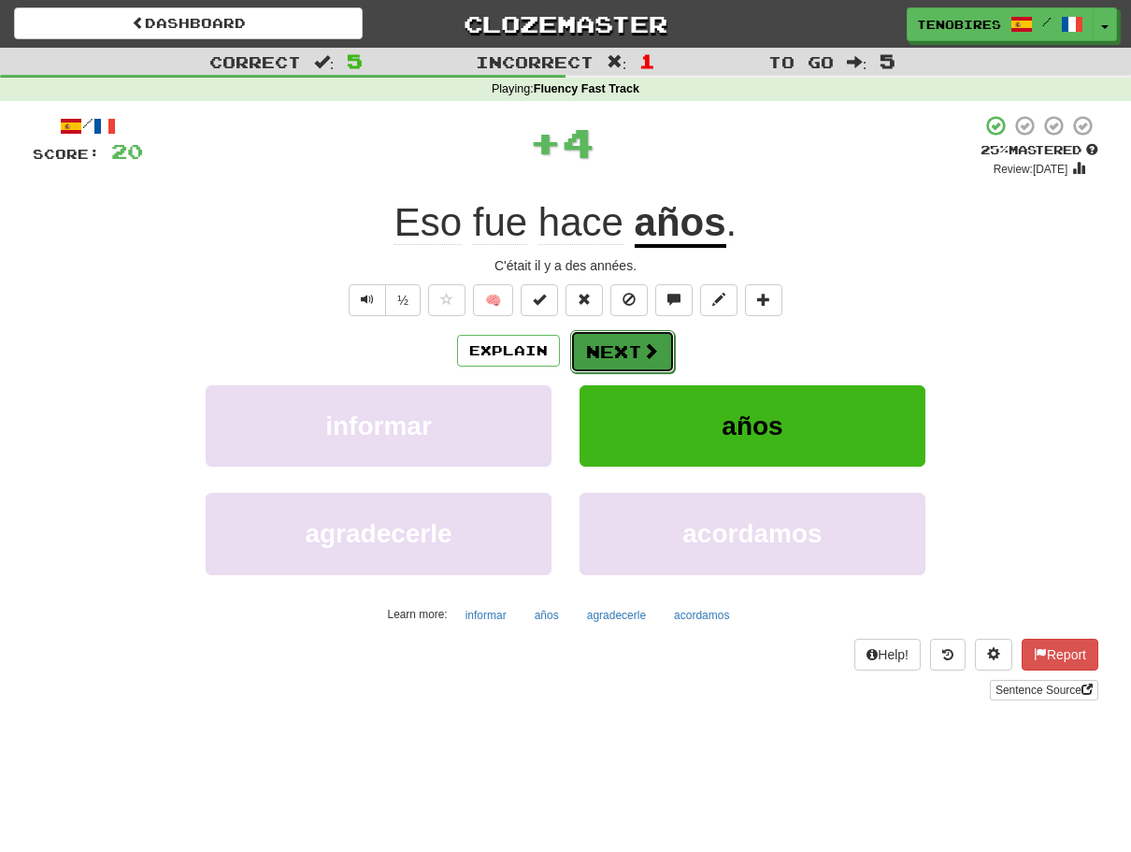
click at [619, 345] on button "Next" at bounding box center [622, 351] width 105 height 43
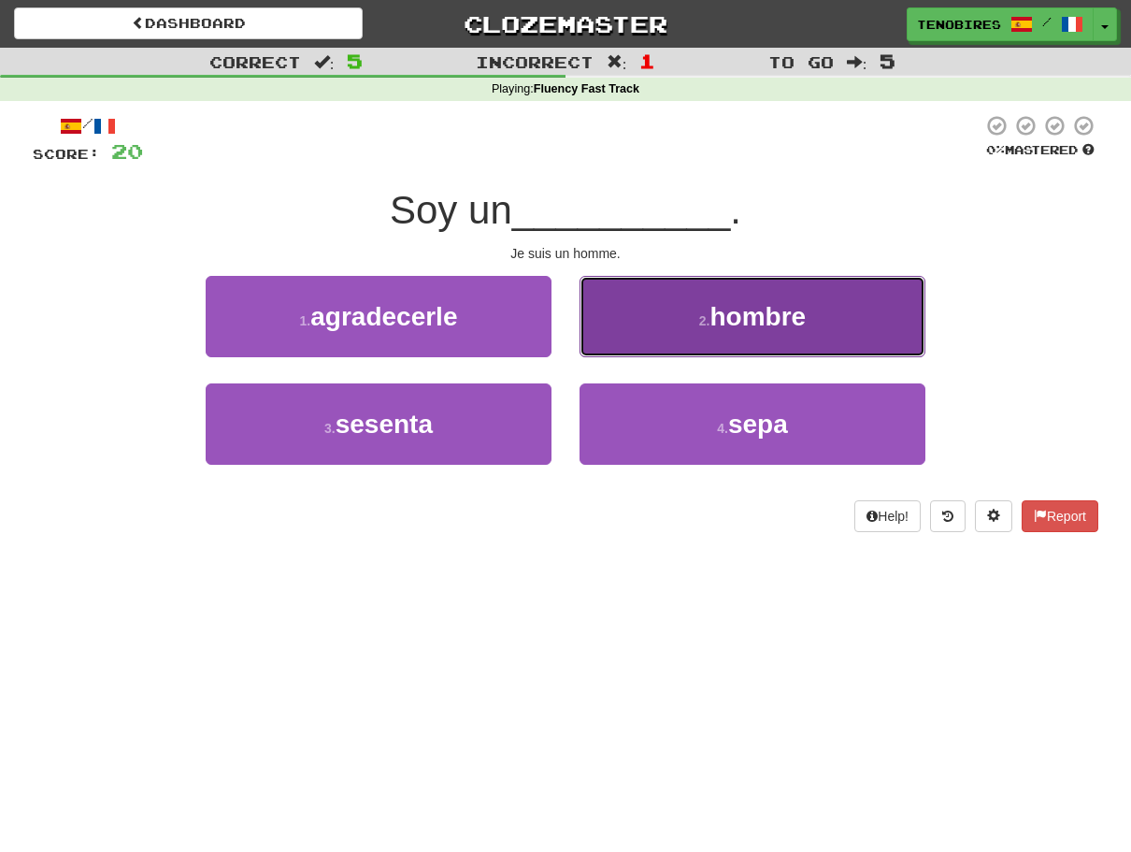
click at [719, 320] on span "hombre" at bounding box center [758, 316] width 96 height 29
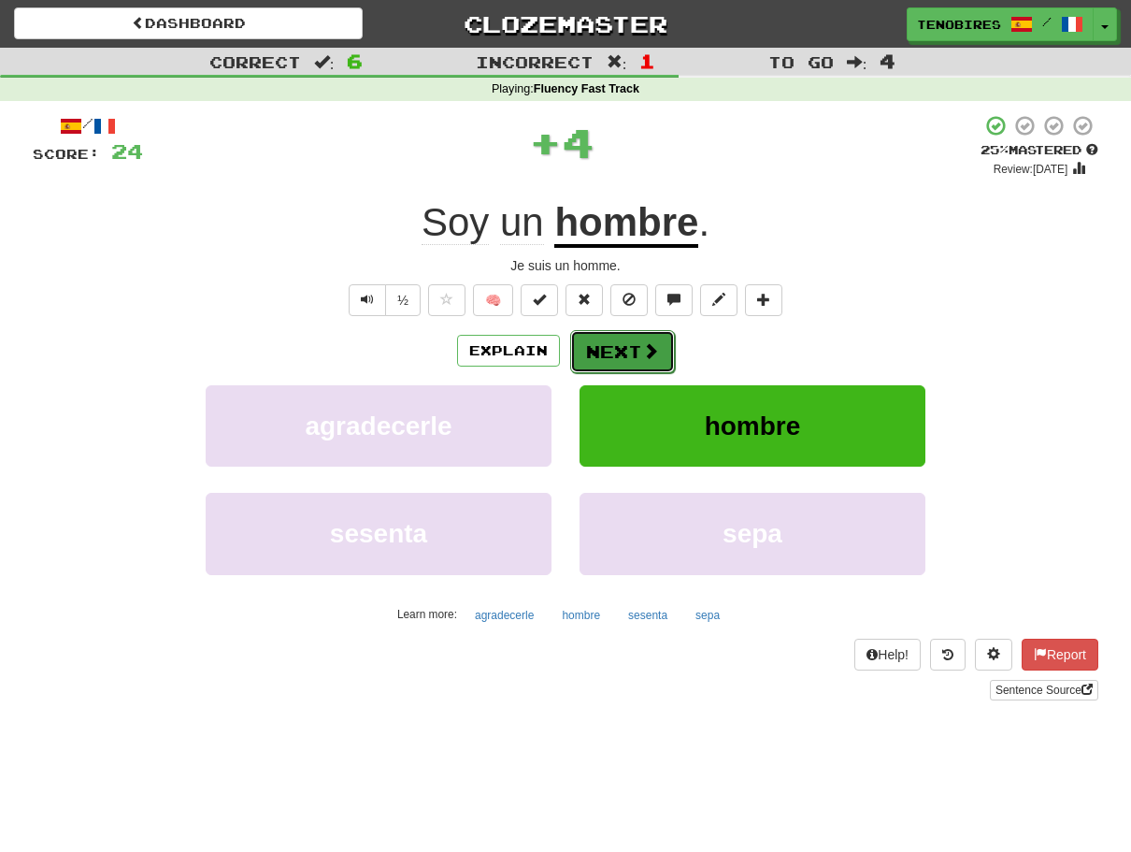
click at [624, 349] on button "Next" at bounding box center [622, 351] width 105 height 43
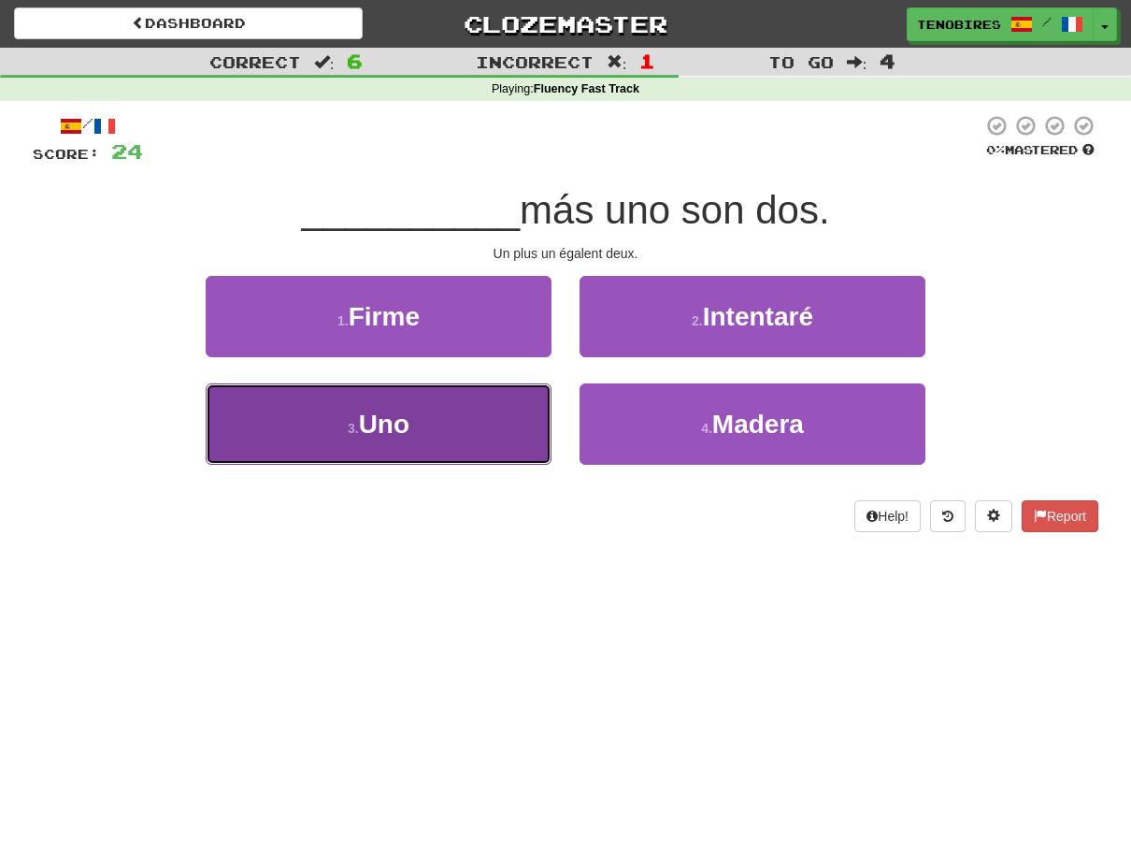
click at [408, 424] on span "Uno" at bounding box center [384, 423] width 50 height 29
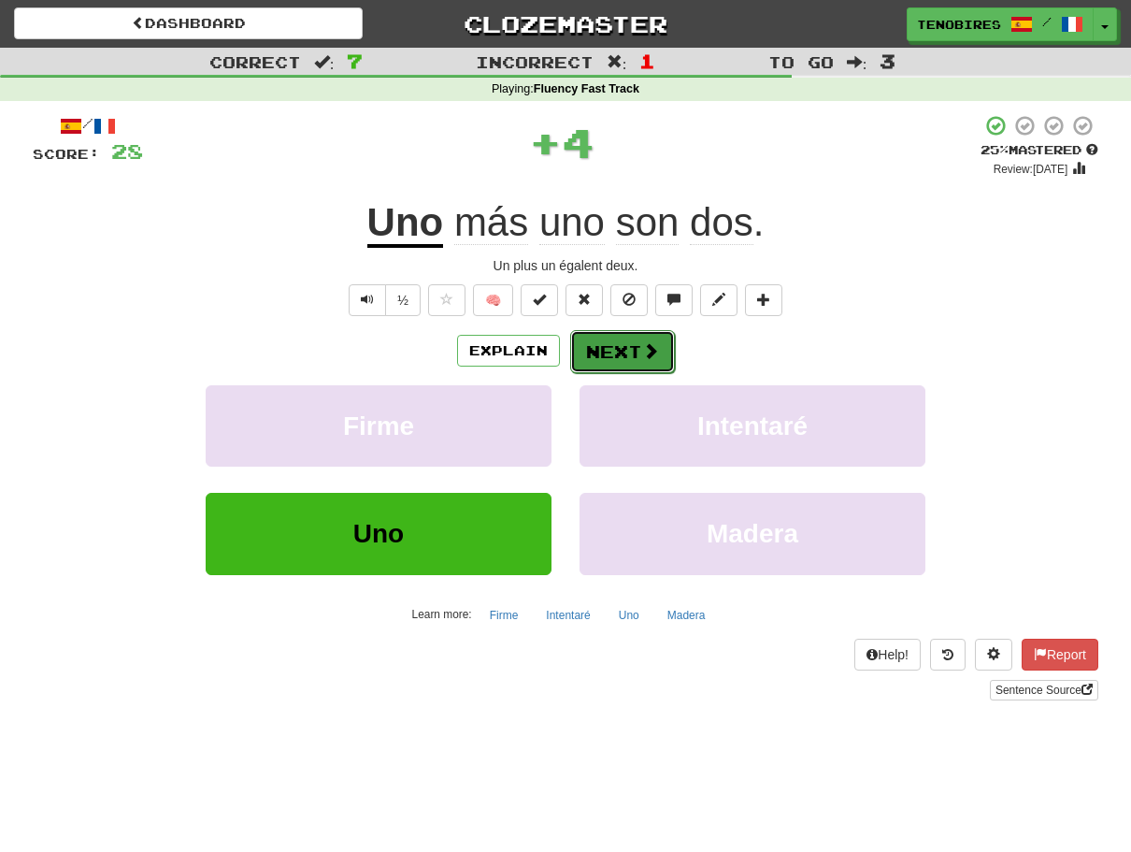
click at [618, 338] on button "Next" at bounding box center [622, 351] width 105 height 43
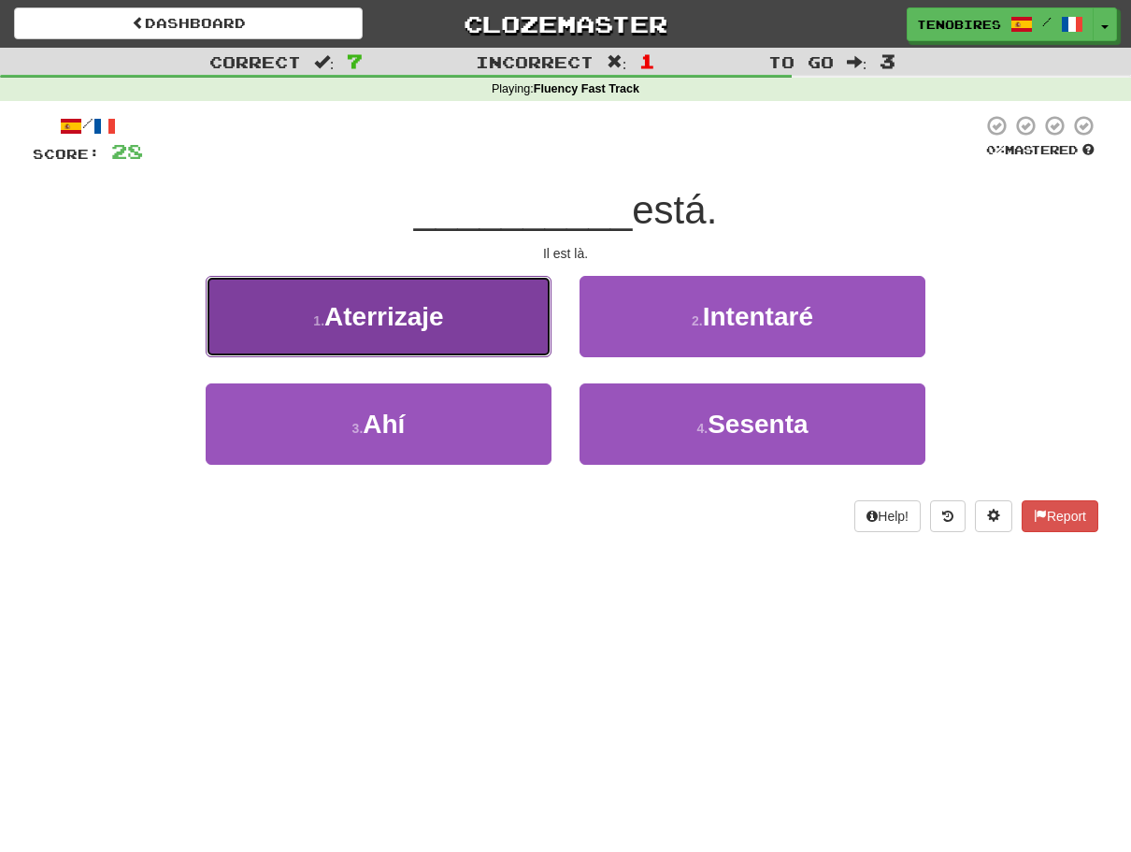
click at [413, 322] on span "Aterrizaje" at bounding box center [384, 316] width 120 height 29
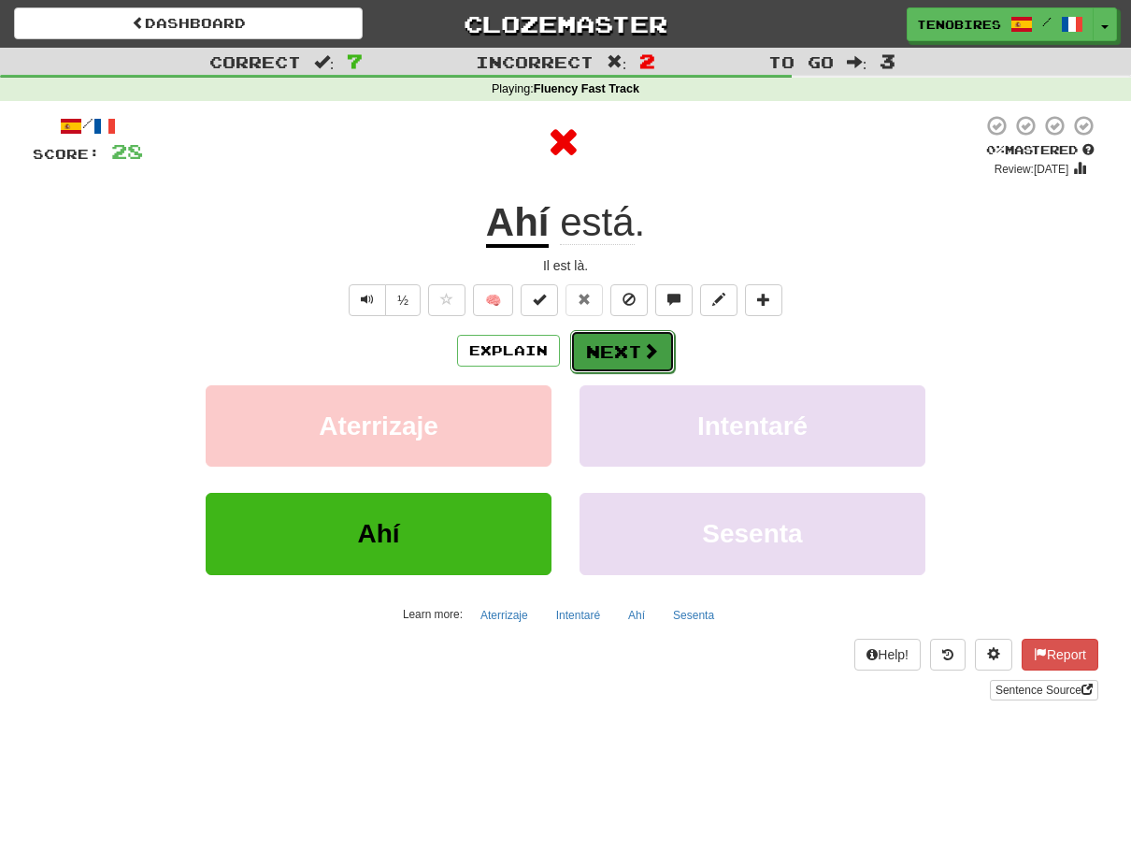
click at [607, 353] on button "Next" at bounding box center [622, 351] width 105 height 43
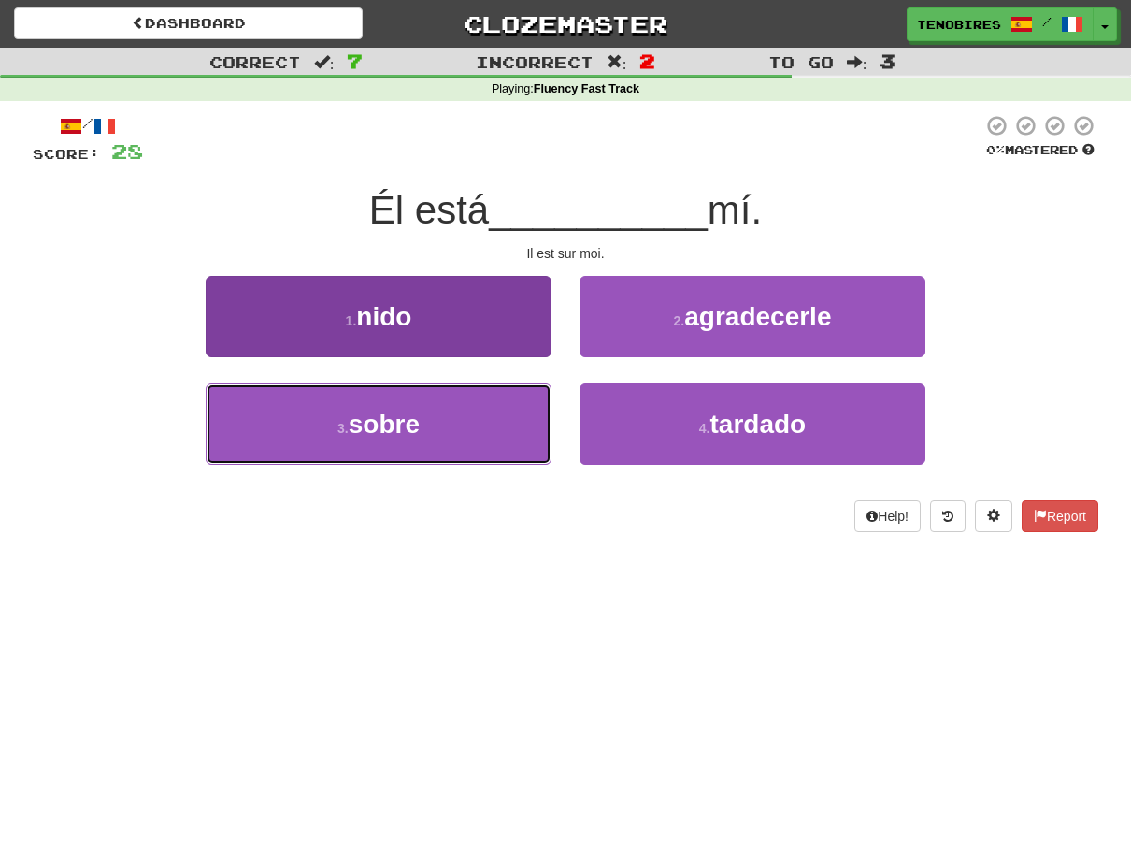
click at [362, 425] on span "sobre" at bounding box center [384, 423] width 71 height 29
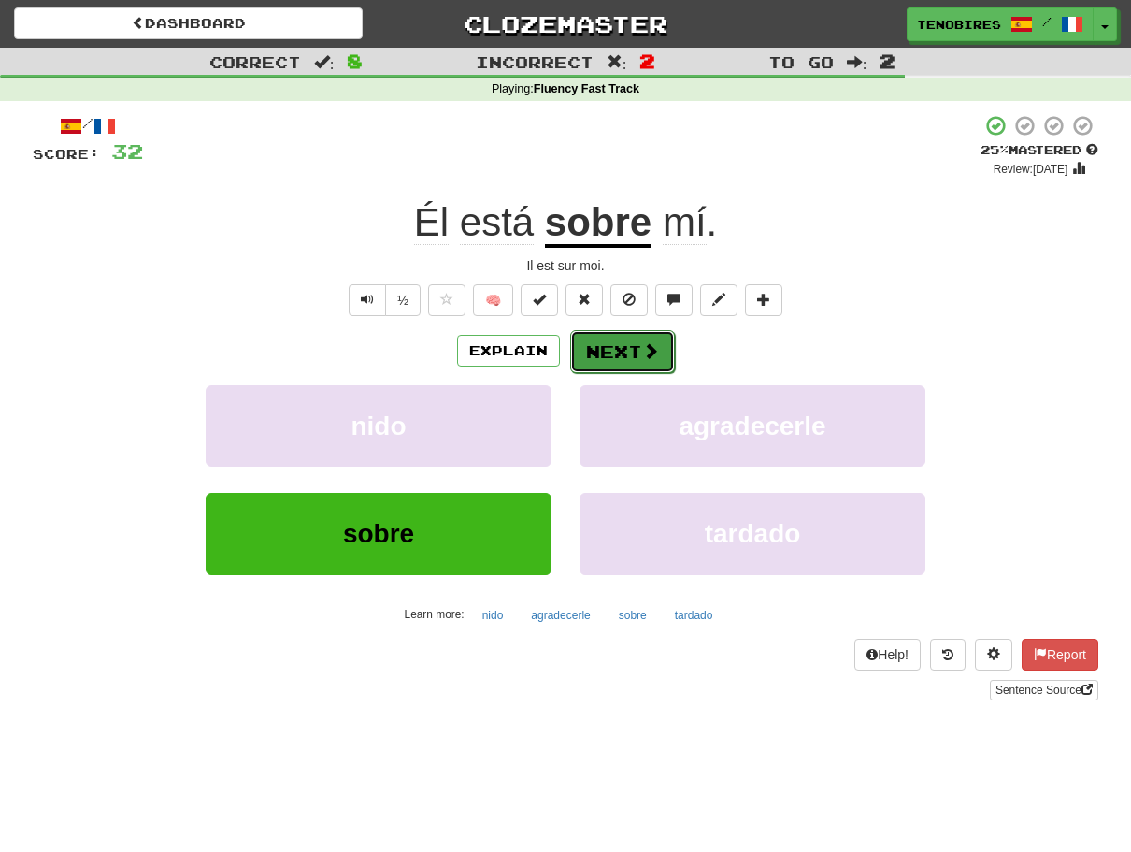
click at [613, 353] on button "Next" at bounding box center [622, 351] width 105 height 43
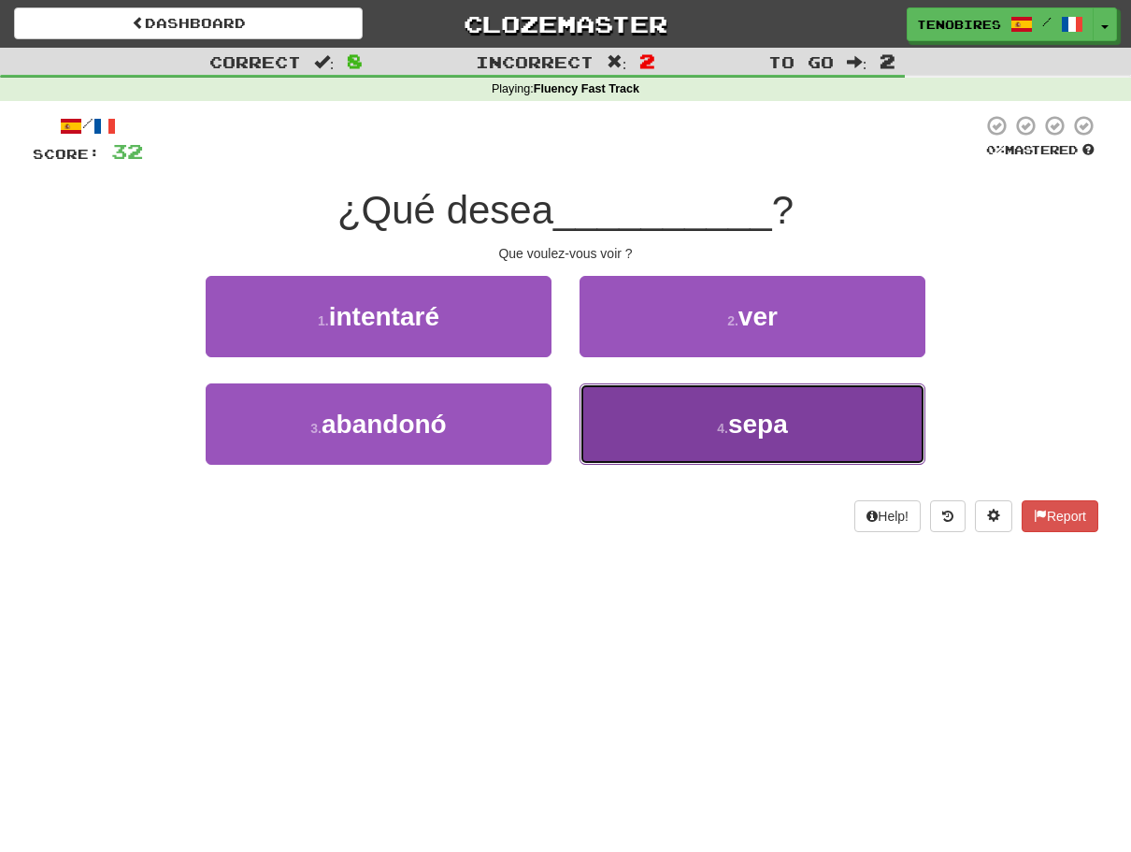
click at [722, 405] on button "4 . sepa" at bounding box center [753, 423] width 346 height 81
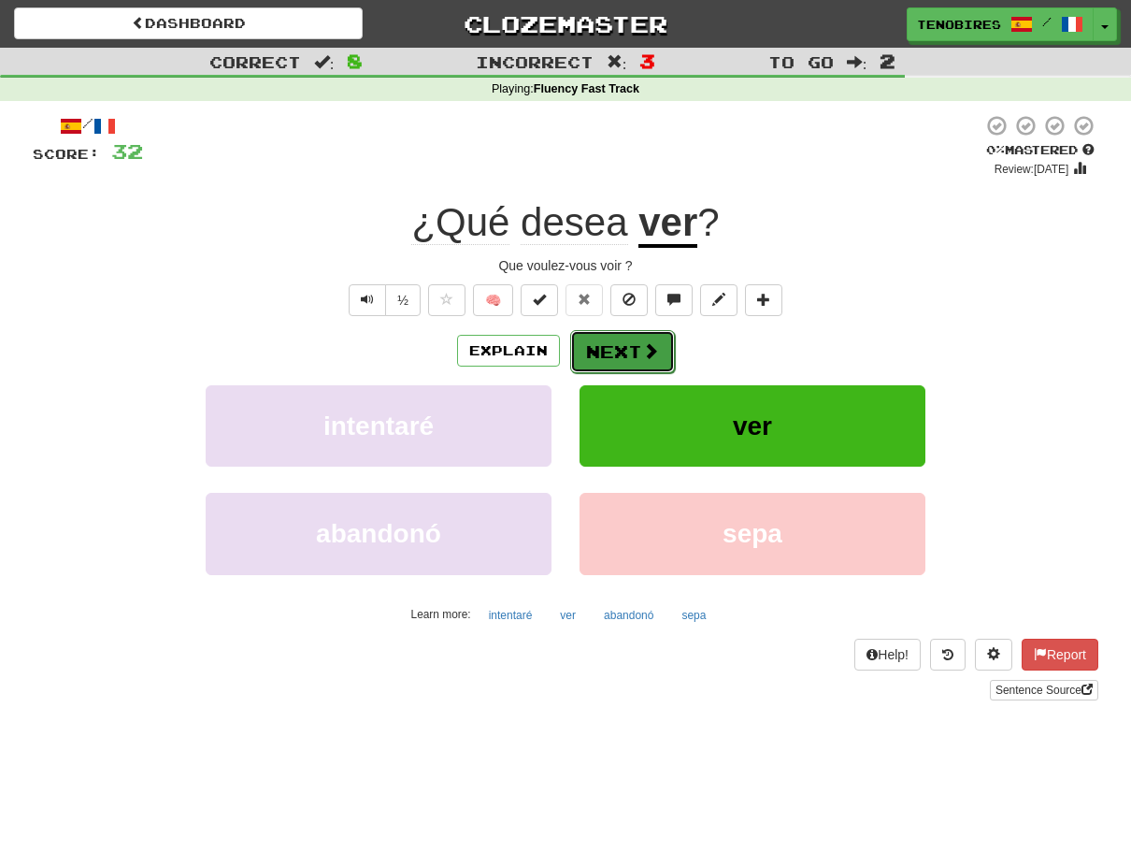
click at [613, 349] on button "Next" at bounding box center [622, 351] width 105 height 43
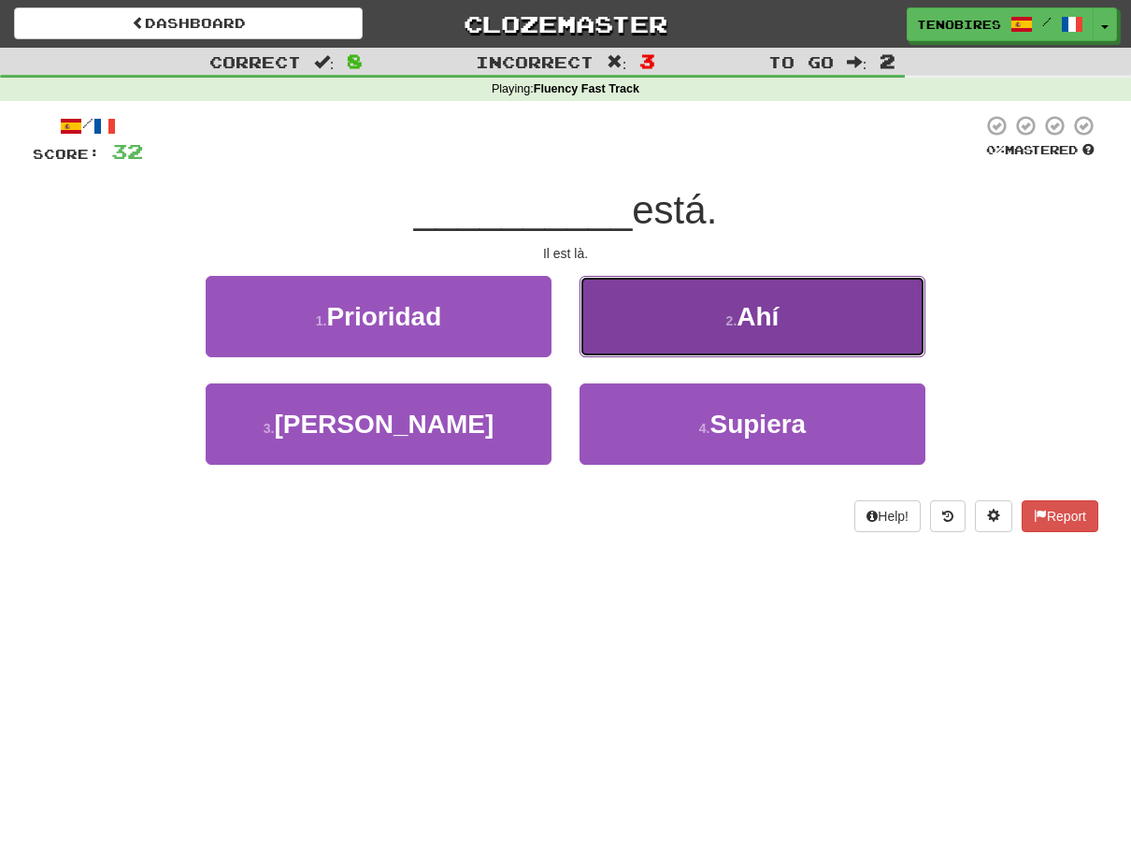
click at [788, 313] on button "2 . Ahí" at bounding box center [753, 316] width 346 height 81
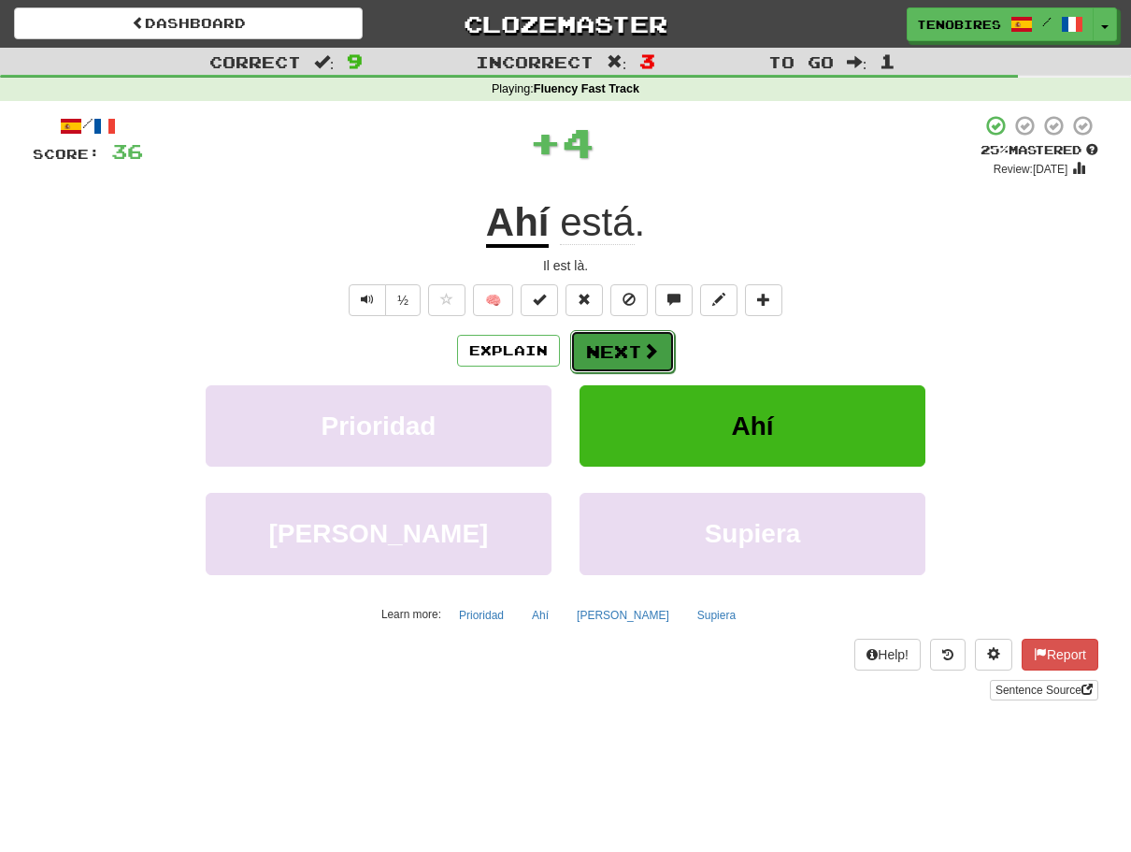
click at [609, 342] on button "Next" at bounding box center [622, 351] width 105 height 43
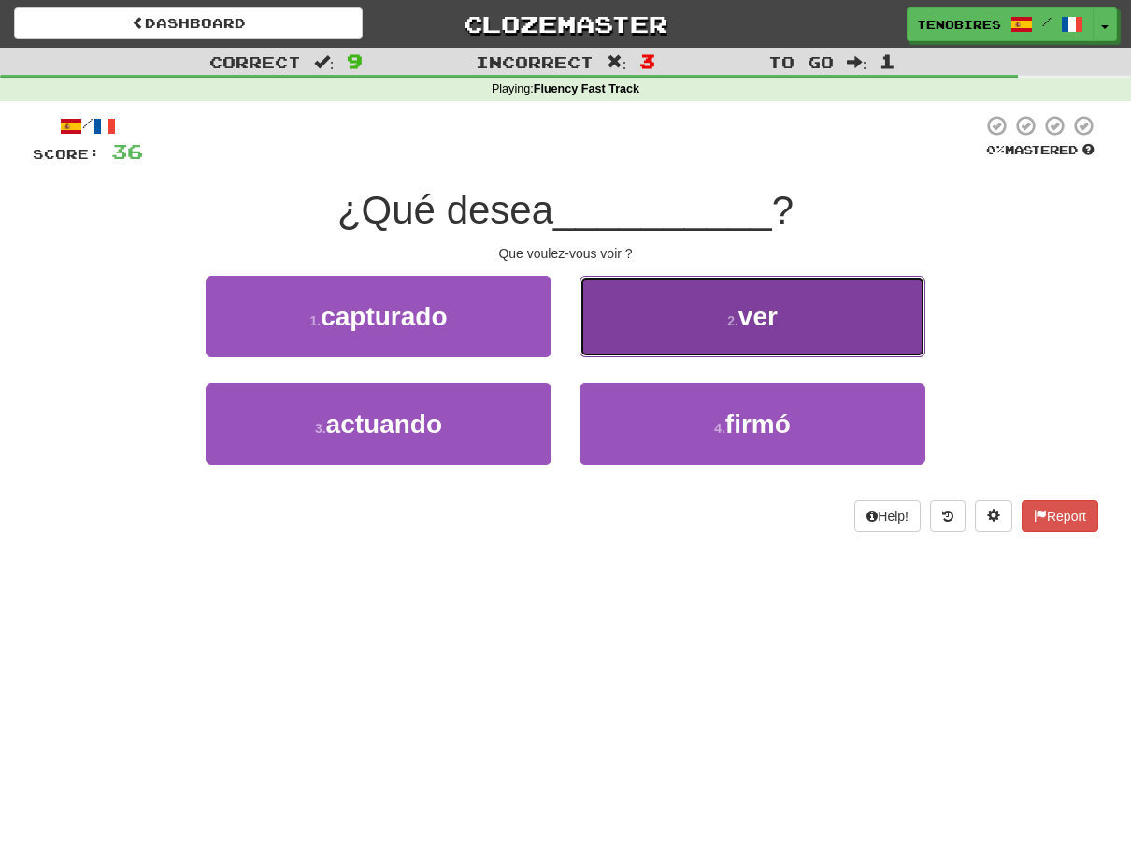
click at [720, 327] on button "2 . ver" at bounding box center [753, 316] width 346 height 81
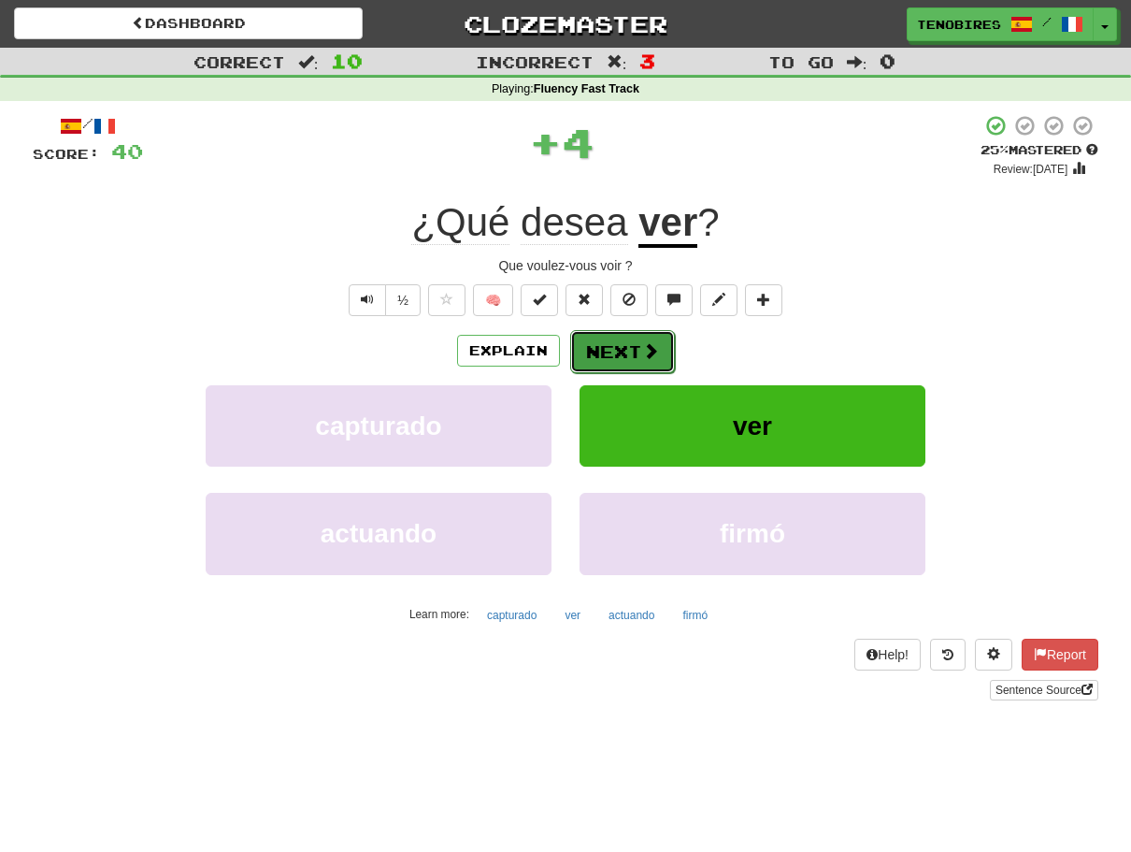
click at [626, 355] on button "Next" at bounding box center [622, 351] width 105 height 43
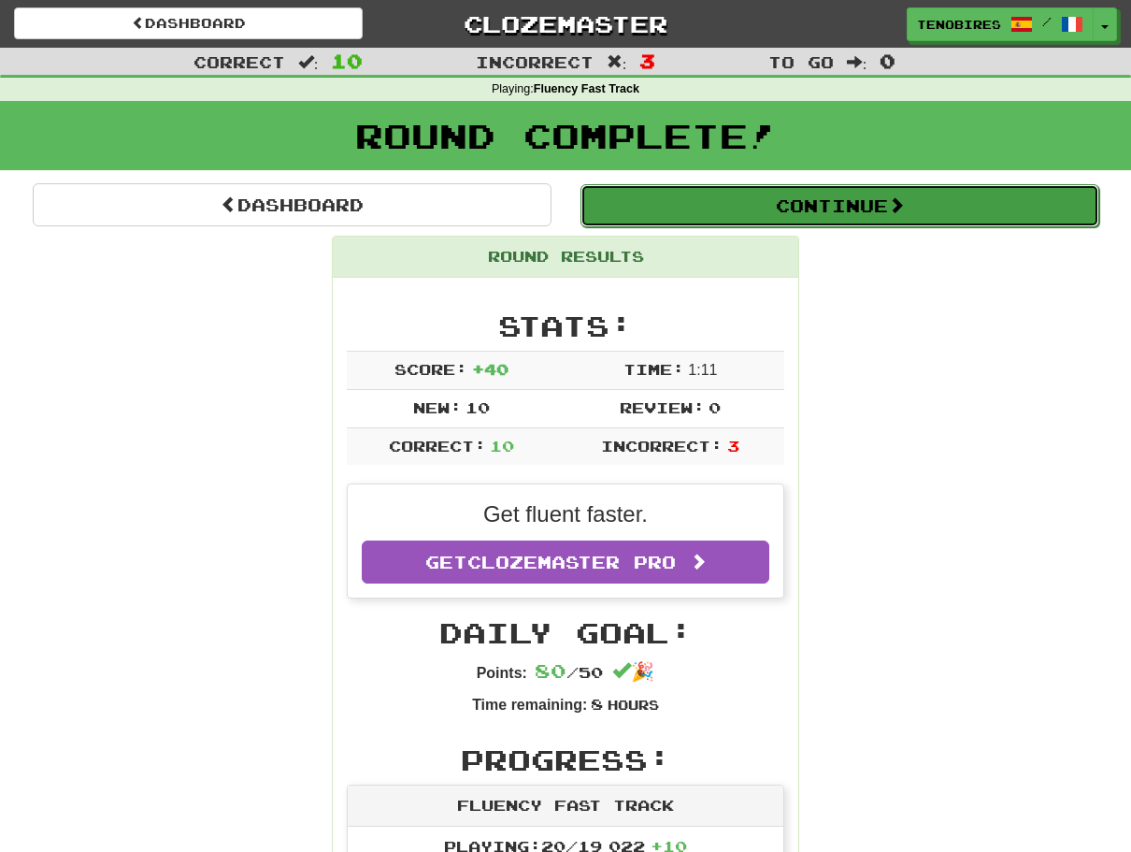
click at [795, 205] on button "Continue" at bounding box center [839, 205] width 519 height 43
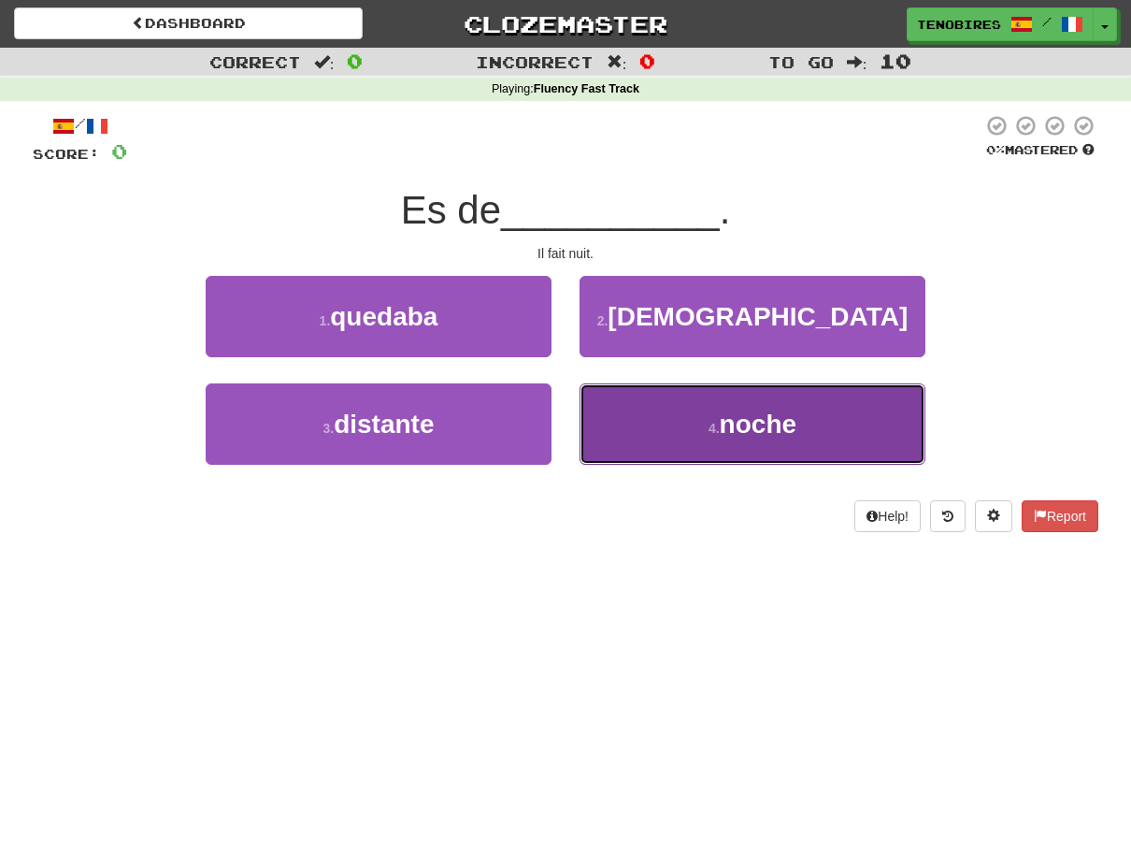
click at [714, 424] on small "4 ." at bounding box center [714, 428] width 11 height 15
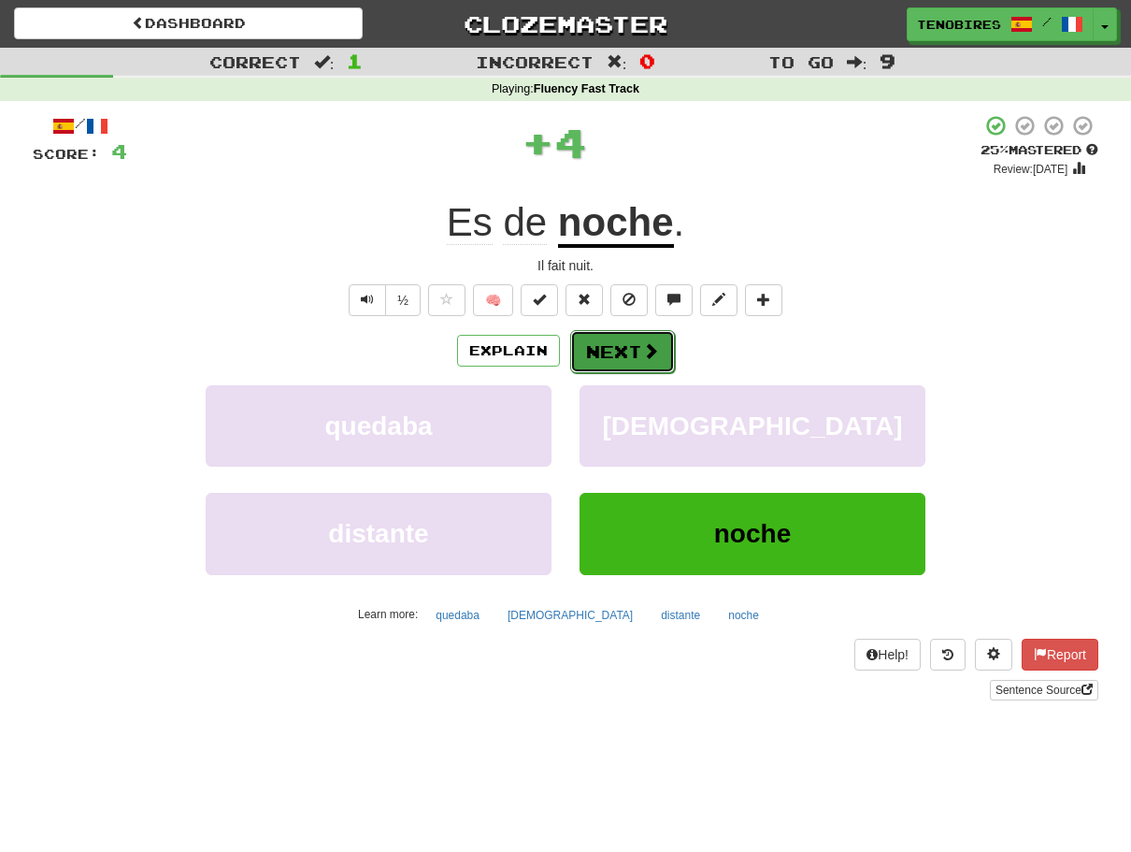
click at [615, 351] on button "Next" at bounding box center [622, 351] width 105 height 43
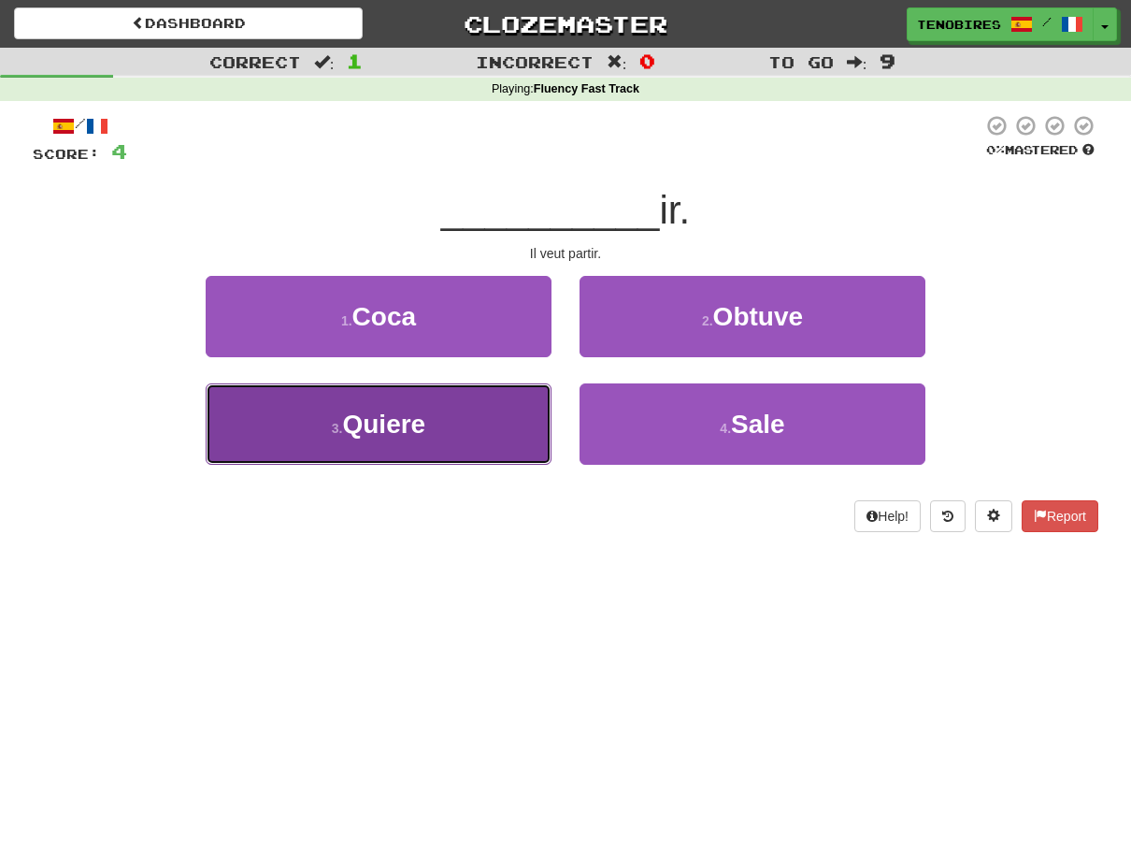
click at [362, 423] on span "Quiere" at bounding box center [383, 423] width 83 height 29
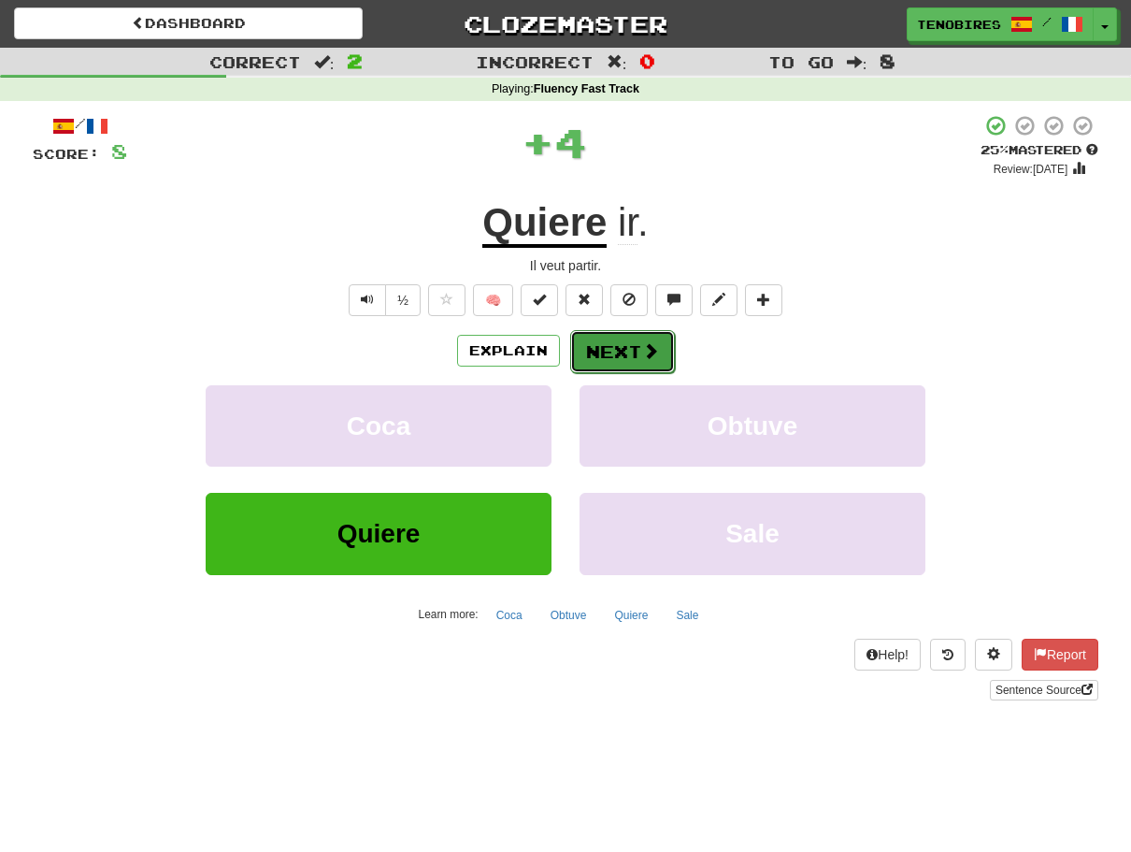
click at [598, 350] on button "Next" at bounding box center [622, 351] width 105 height 43
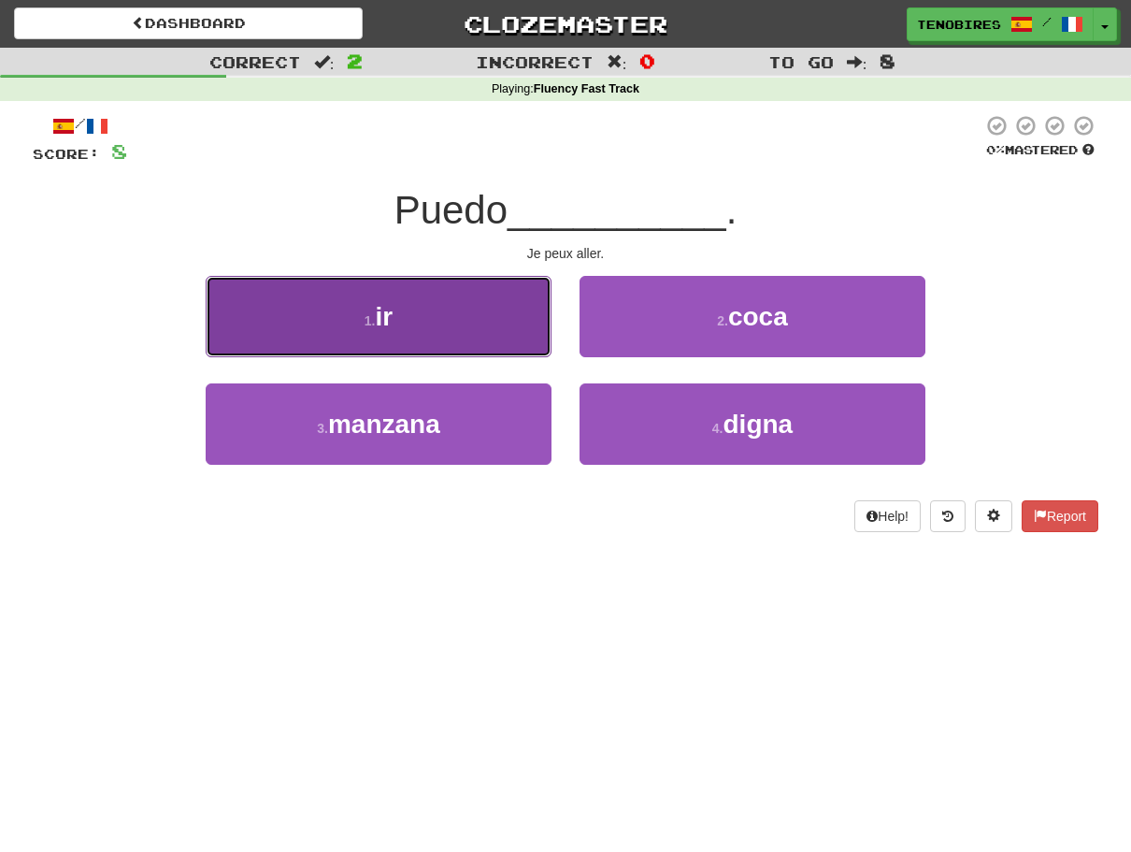
click at [400, 322] on button "1 . ir" at bounding box center [379, 316] width 346 height 81
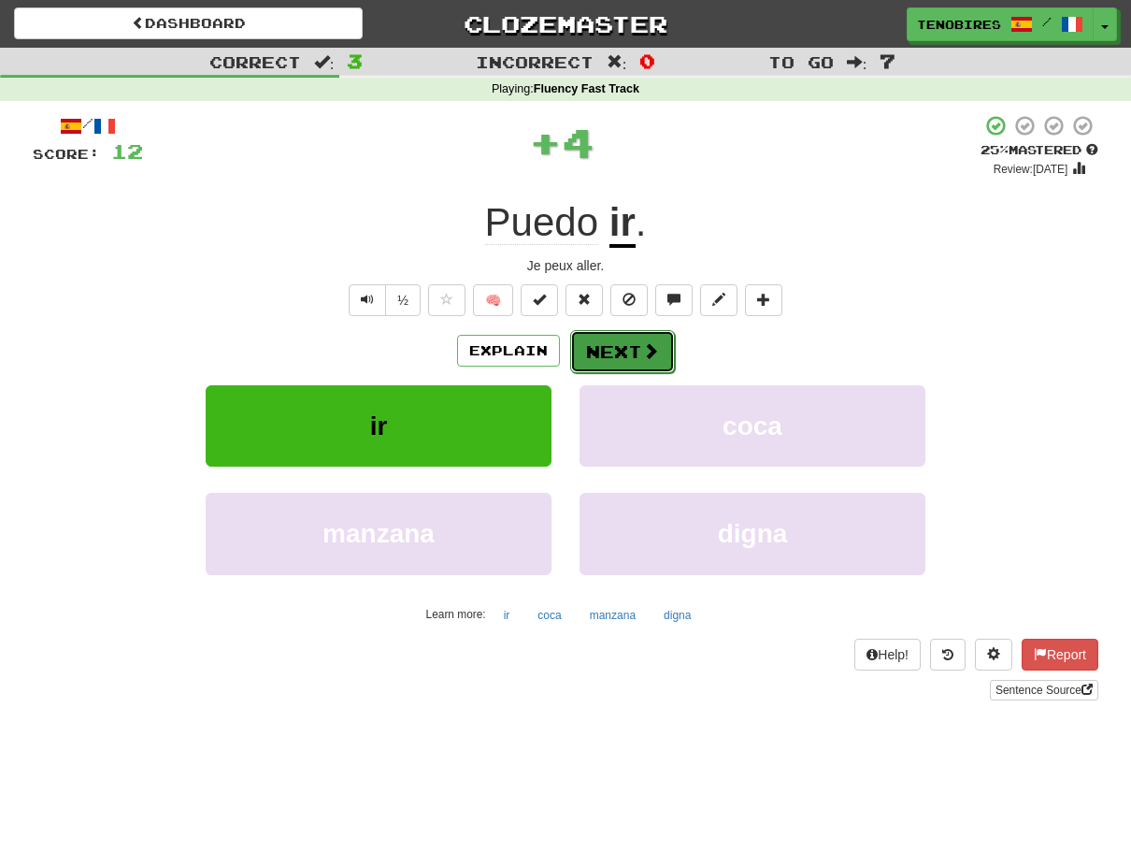
click at [625, 354] on button "Next" at bounding box center [622, 351] width 105 height 43
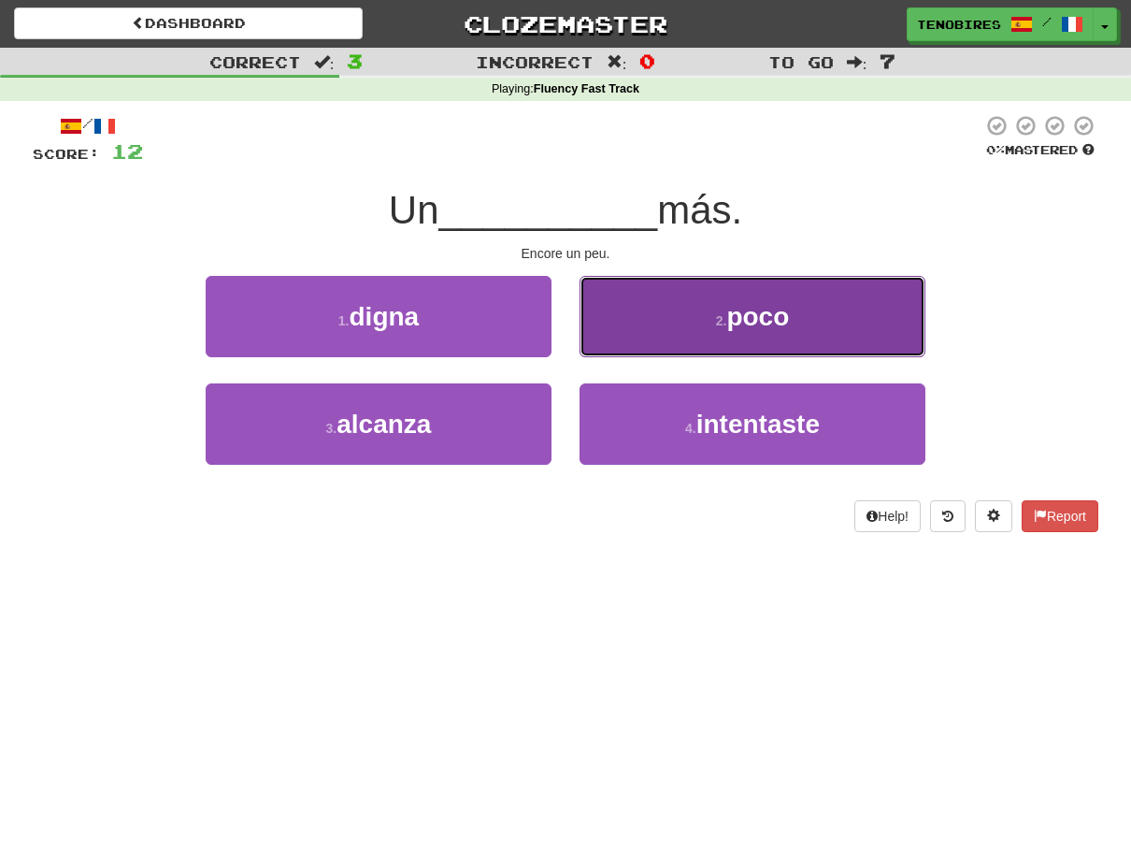
click at [767, 308] on span "poco" at bounding box center [757, 316] width 63 height 29
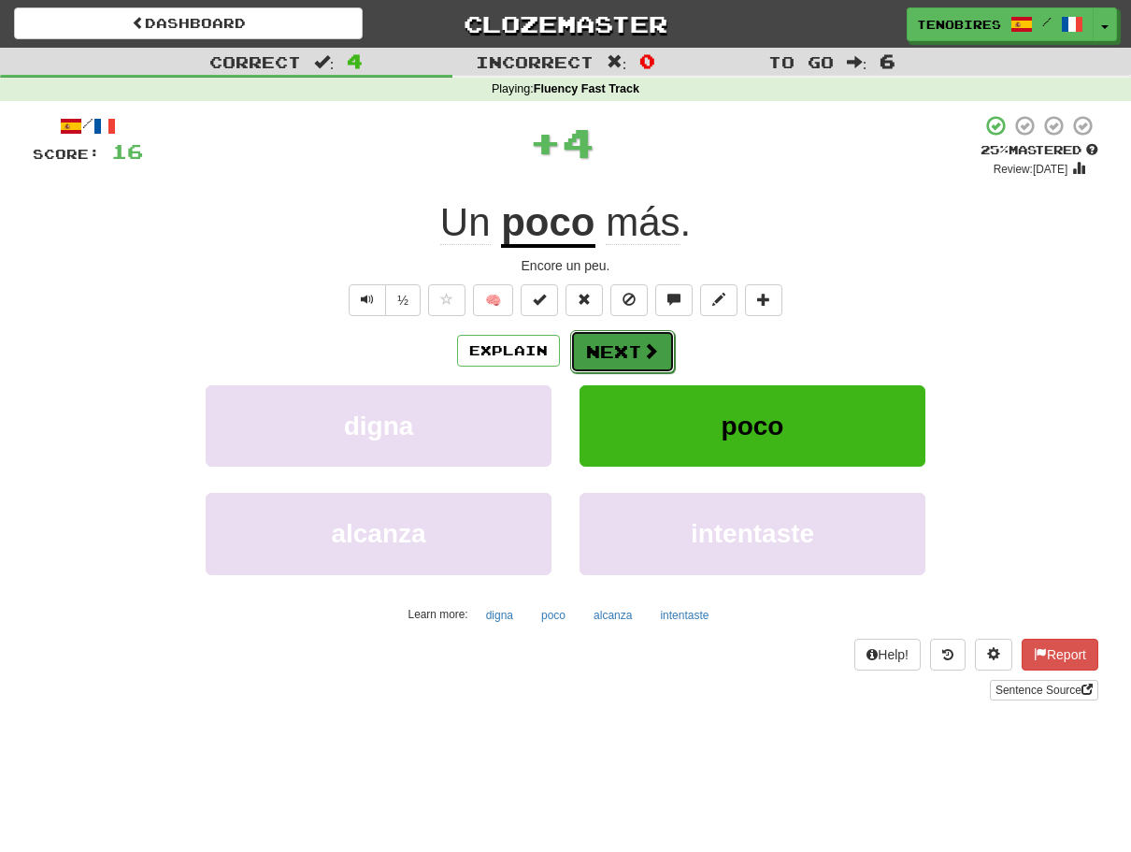
click at [635, 346] on button "Next" at bounding box center [622, 351] width 105 height 43
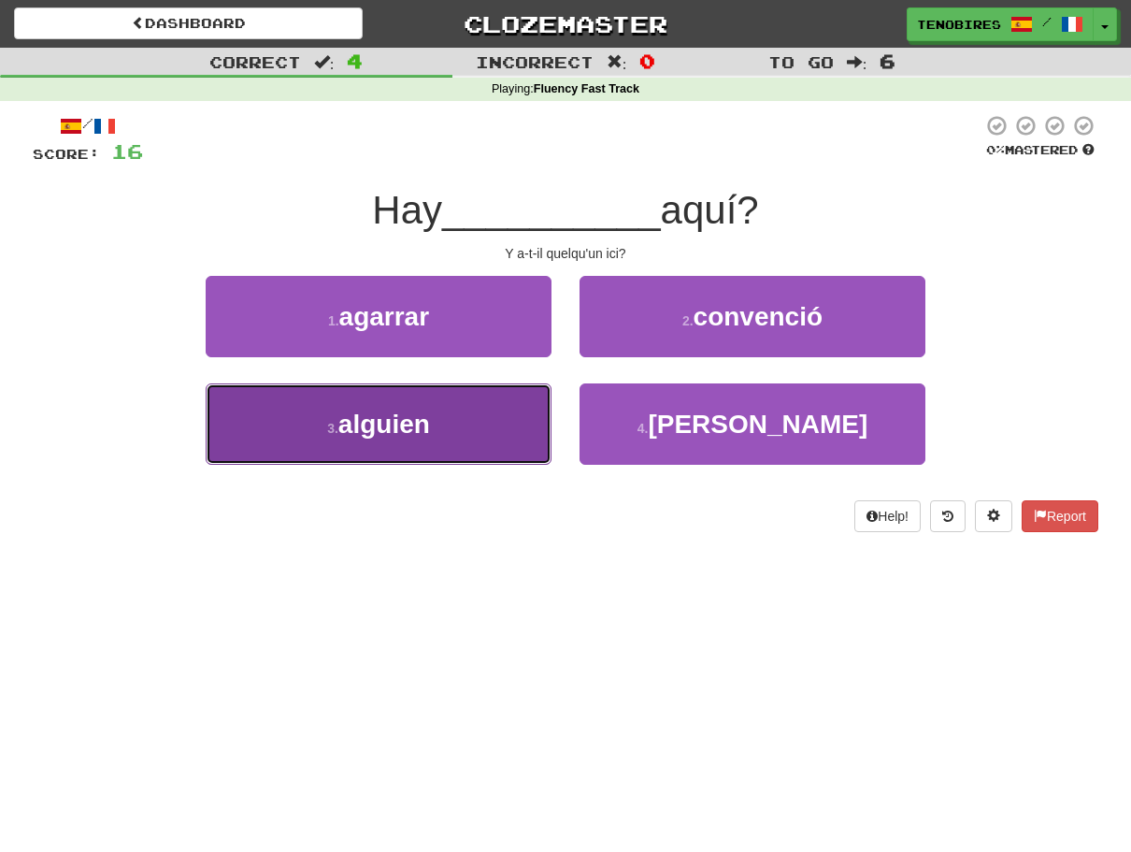
click at [363, 423] on span "alguien" at bounding box center [384, 423] width 92 height 29
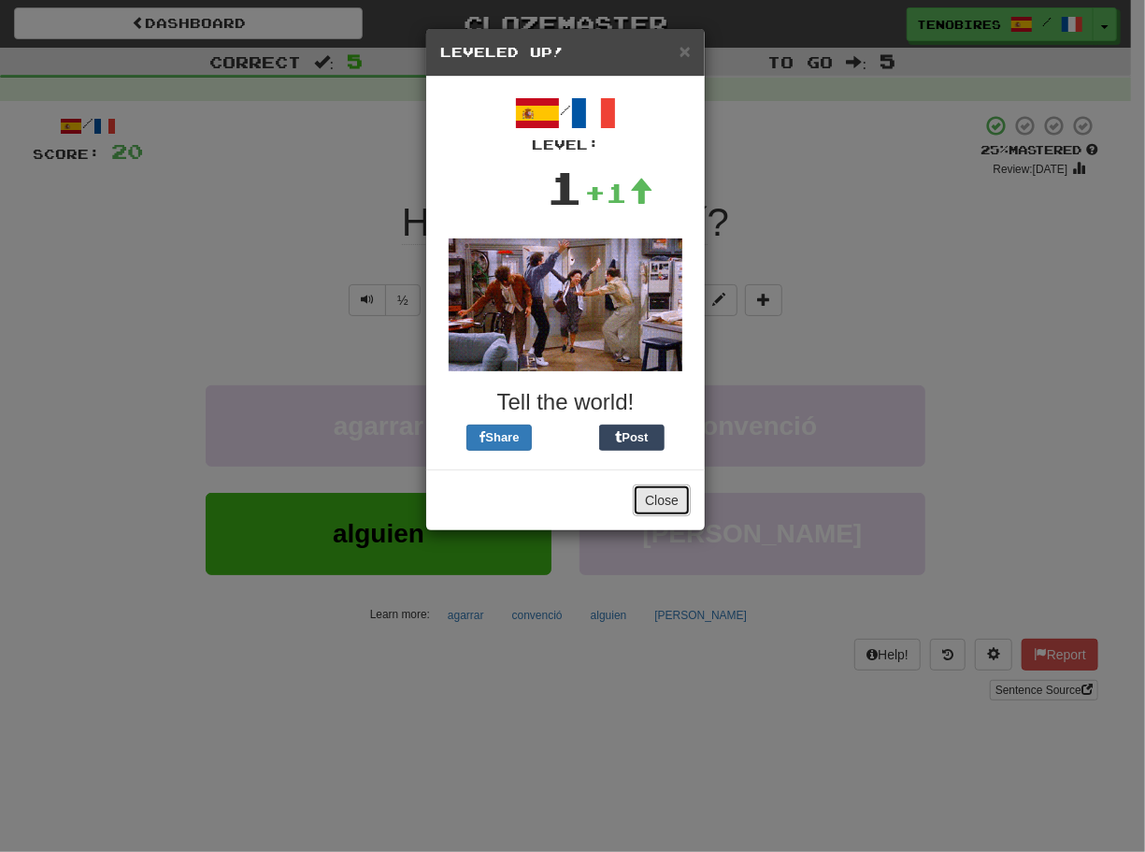
click at [663, 497] on button "Close" at bounding box center [662, 500] width 58 height 32
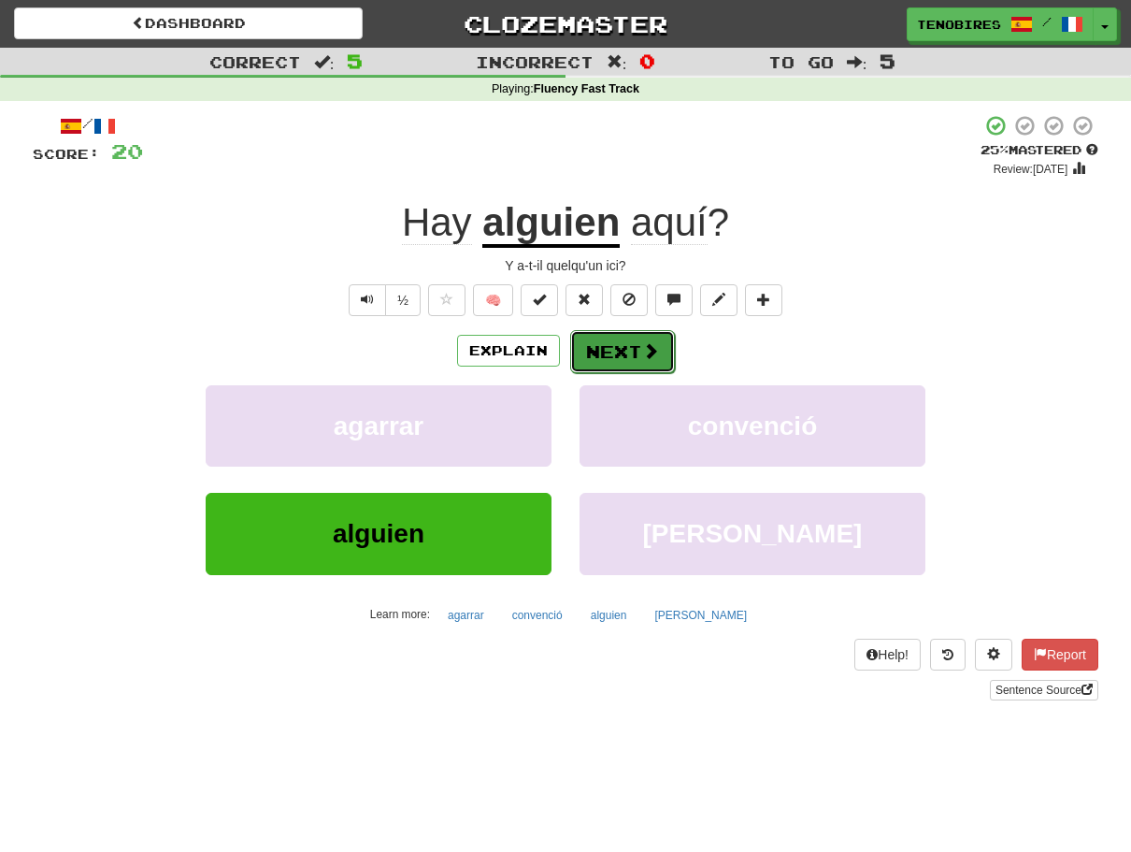
click at [619, 350] on button "Next" at bounding box center [622, 351] width 105 height 43
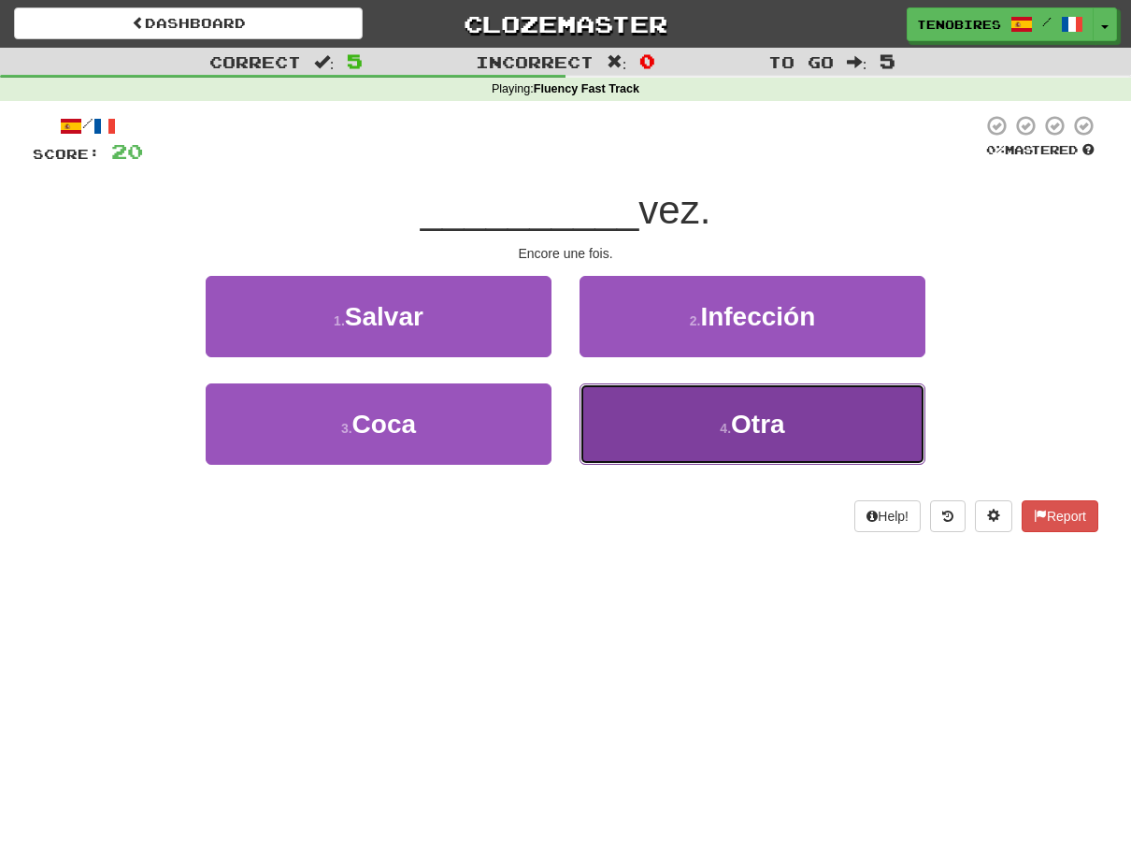
click at [754, 417] on span "Otra" at bounding box center [758, 423] width 54 height 29
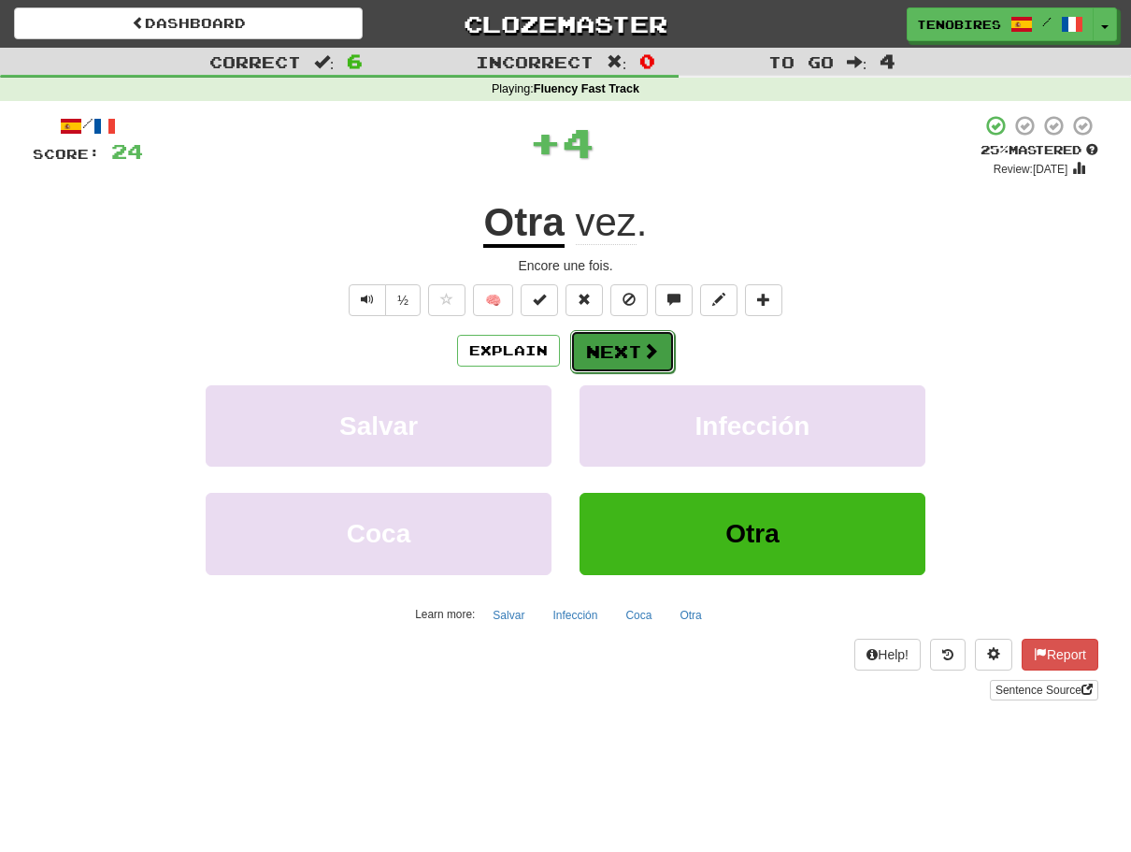
click at [619, 340] on button "Next" at bounding box center [622, 351] width 105 height 43
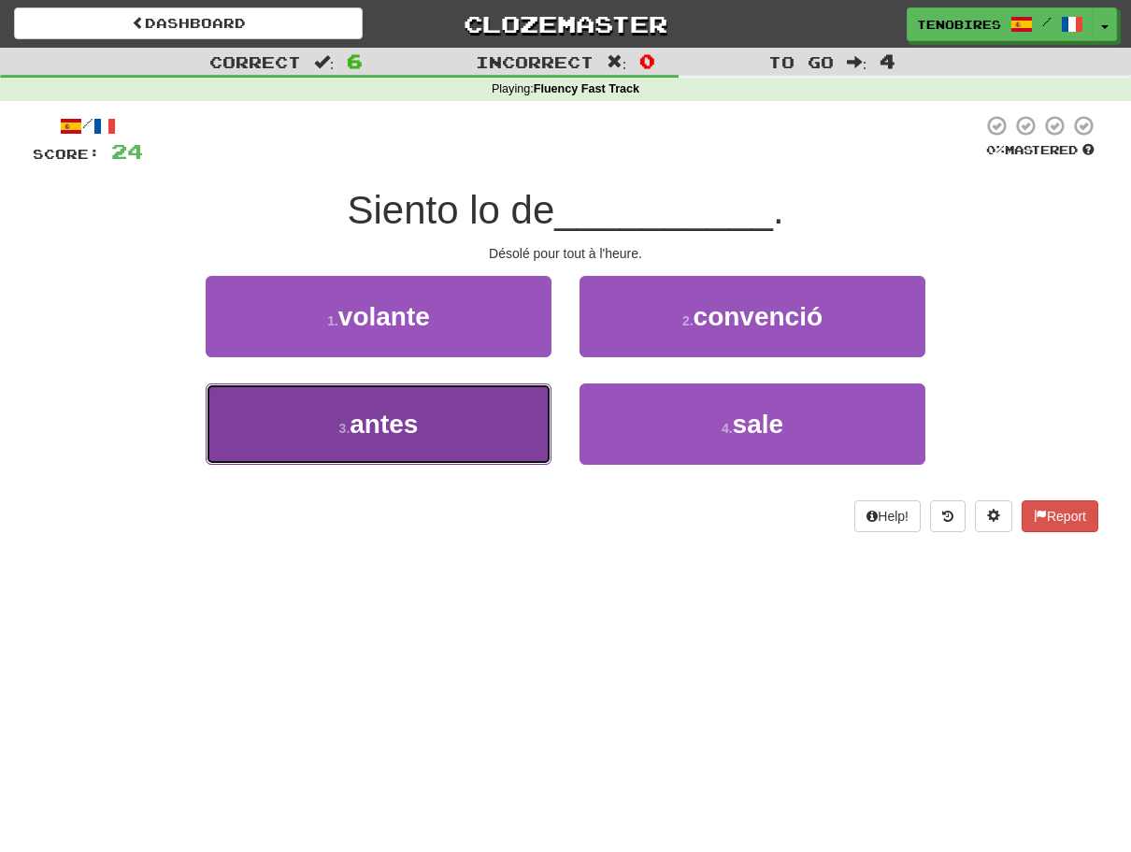
click at [413, 430] on span "antes" at bounding box center [384, 423] width 68 height 29
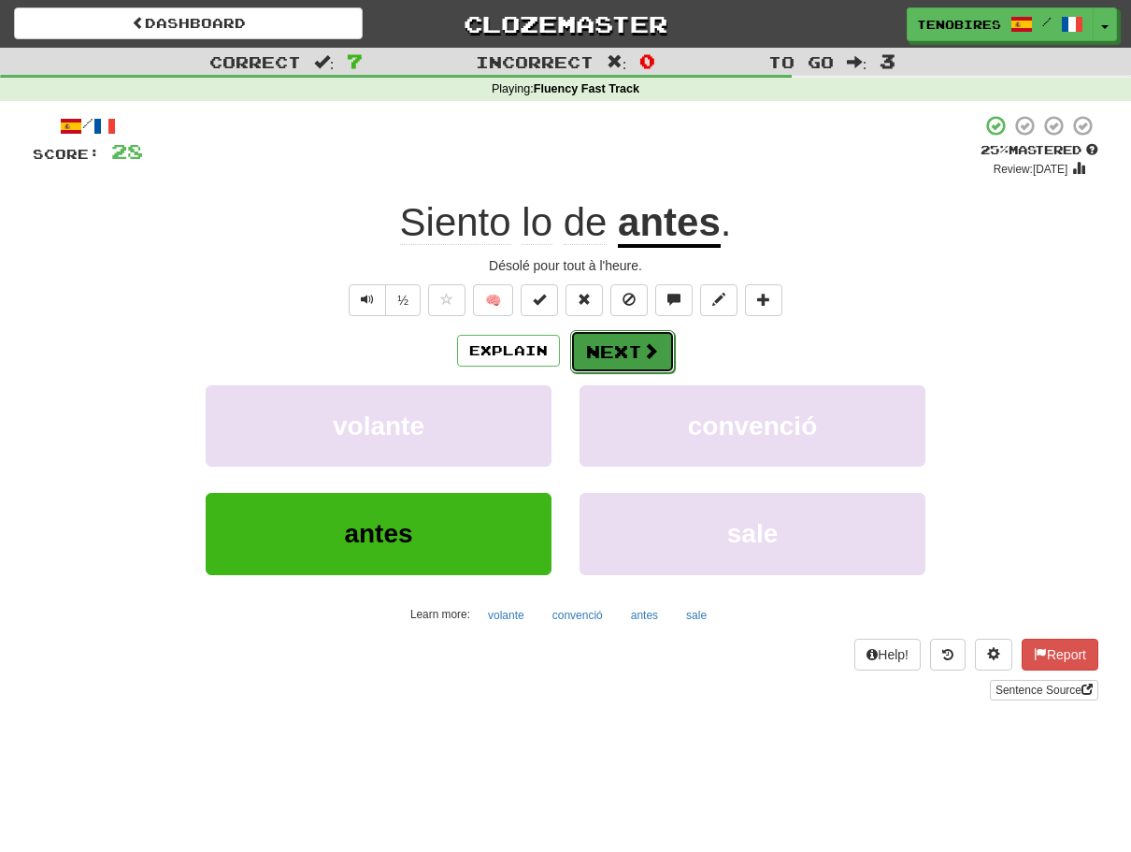
click at [620, 344] on button "Next" at bounding box center [622, 351] width 105 height 43
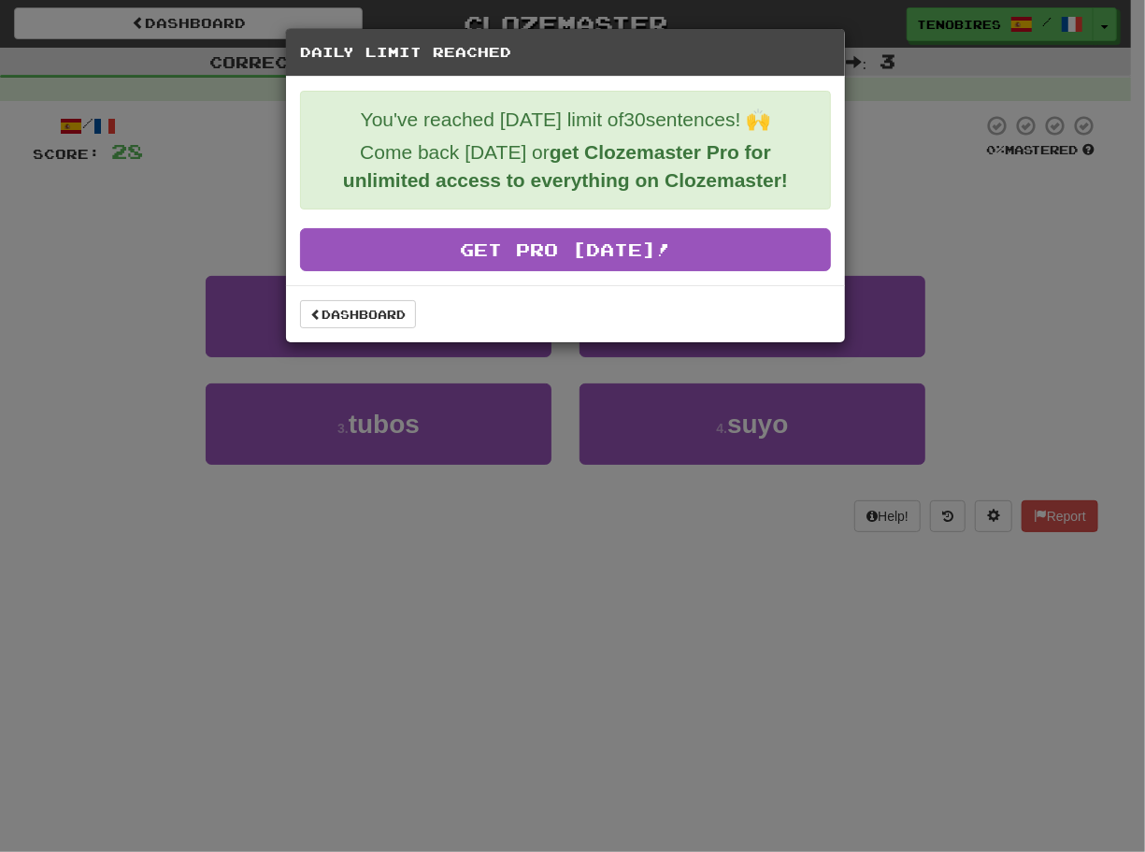
click at [884, 181] on div "Daily Limit Reached You've reached today's limit of 30 sentences! 🙌 Come back t…" at bounding box center [572, 426] width 1145 height 852
click at [342, 310] on link "Dashboard" at bounding box center [358, 314] width 116 height 28
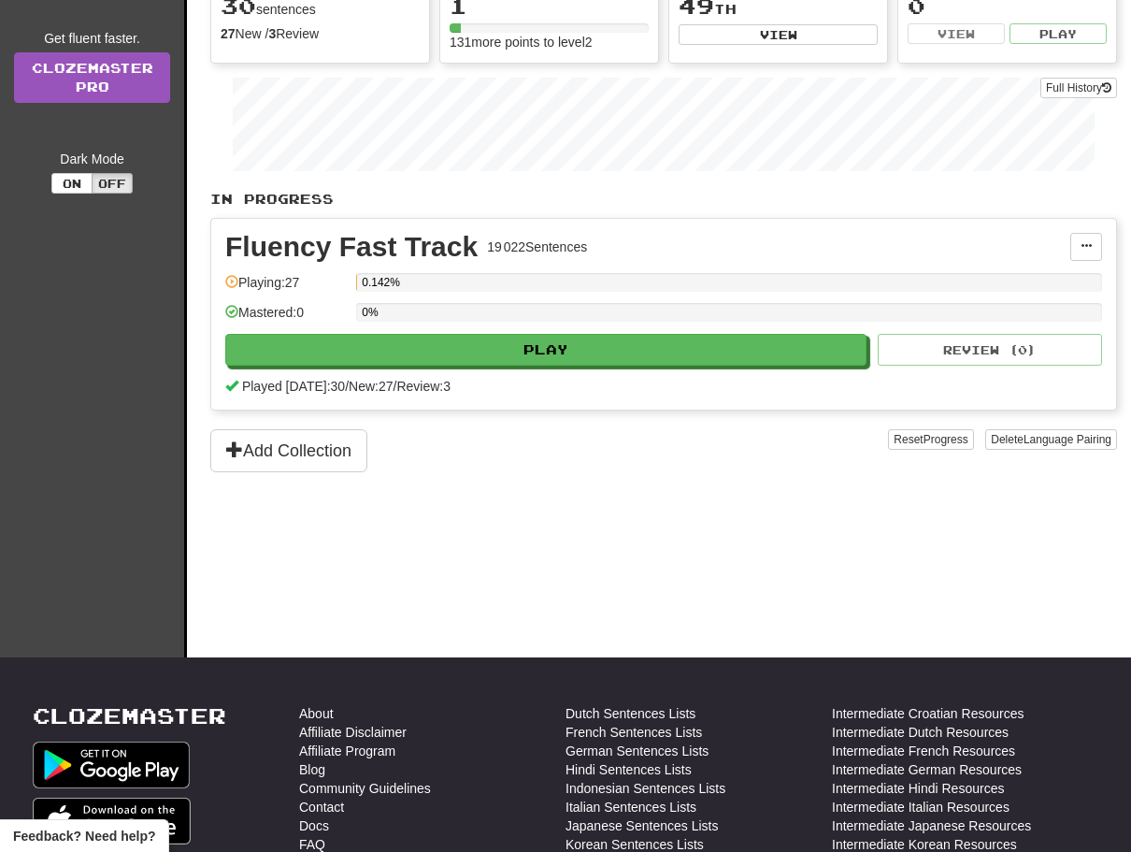
scroll to position [311, 0]
